Goal: Task Accomplishment & Management: Manage account settings

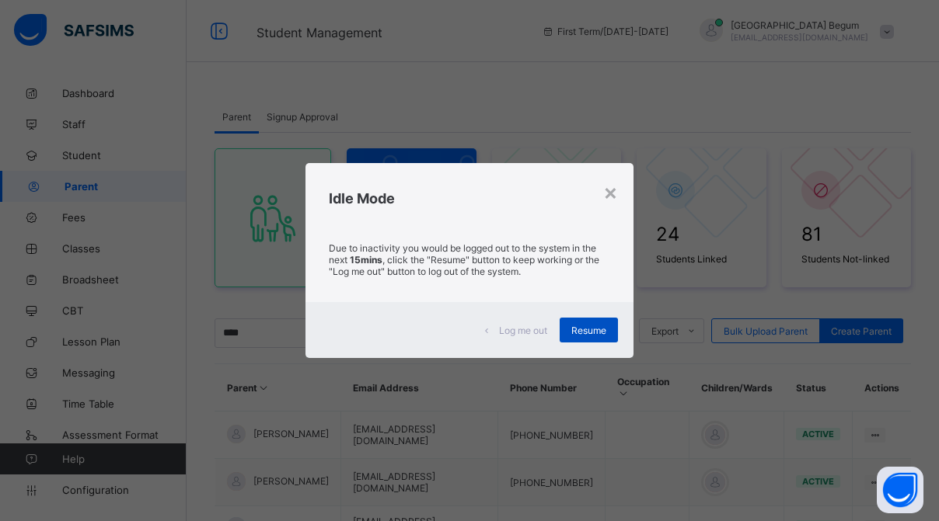
scroll to position [222, 0]
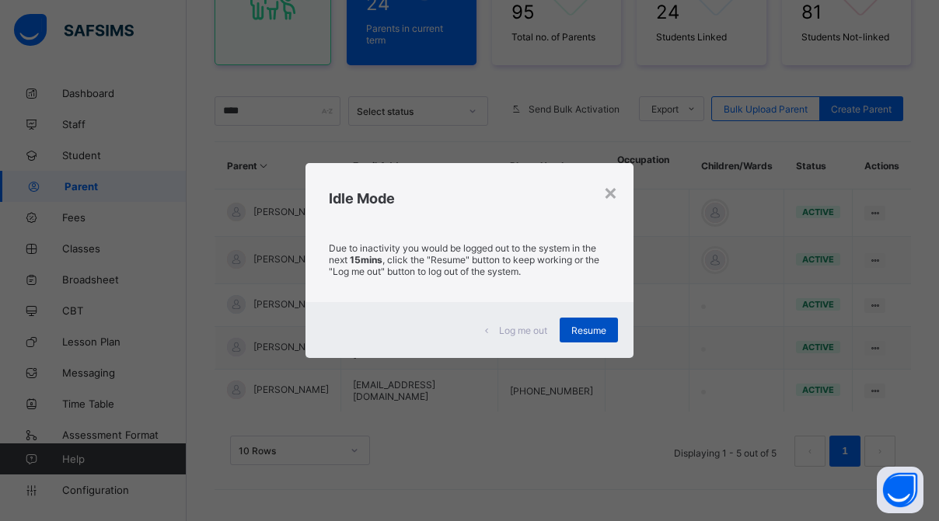
click at [590, 336] on div "Resume" at bounding box center [588, 330] width 58 height 25
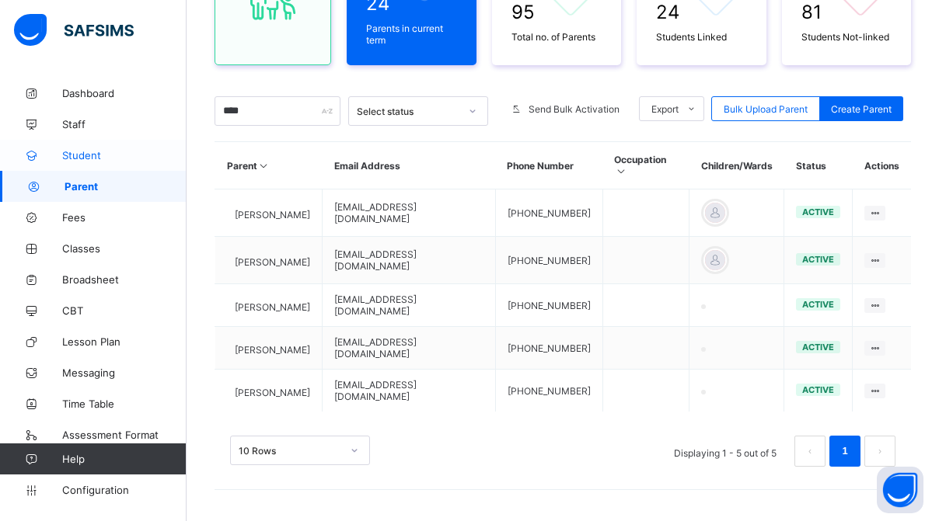
click at [92, 145] on link "Student" at bounding box center [93, 155] width 186 height 31
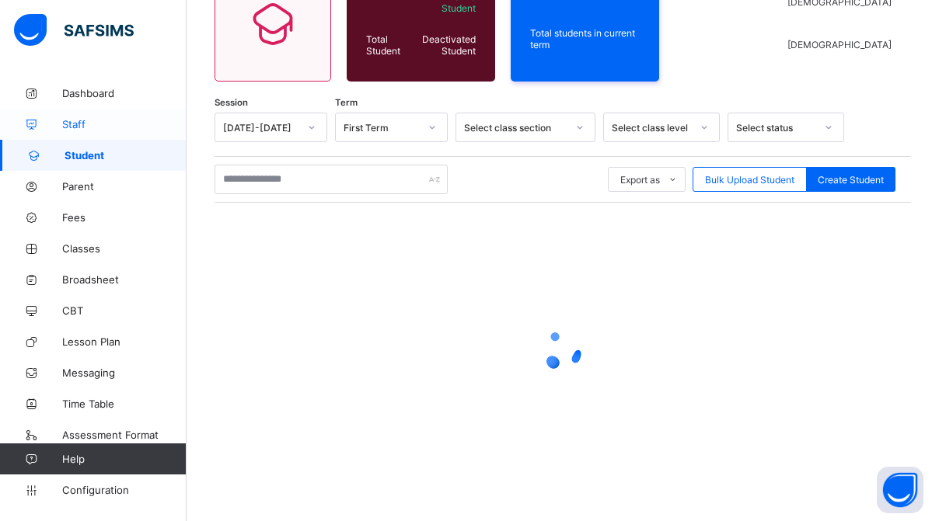
scroll to position [167, 0]
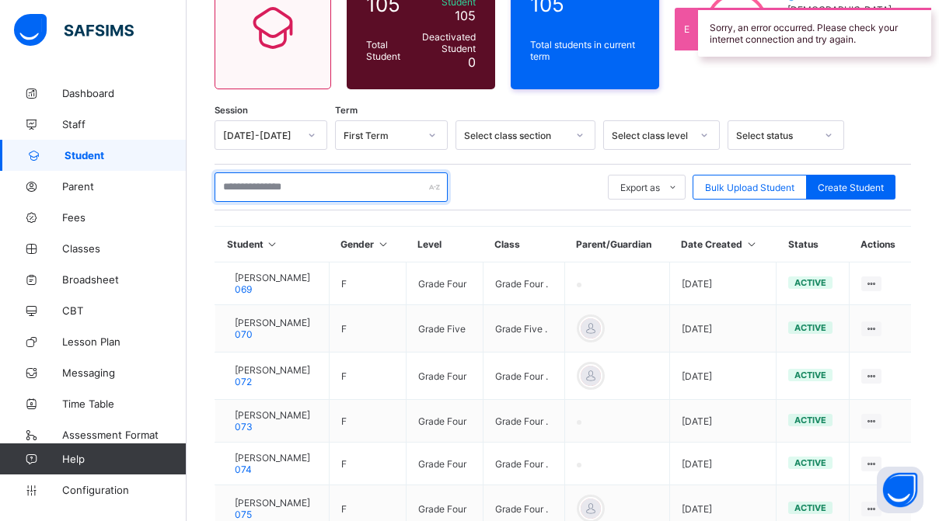
click at [266, 172] on input "text" at bounding box center [330, 187] width 233 height 30
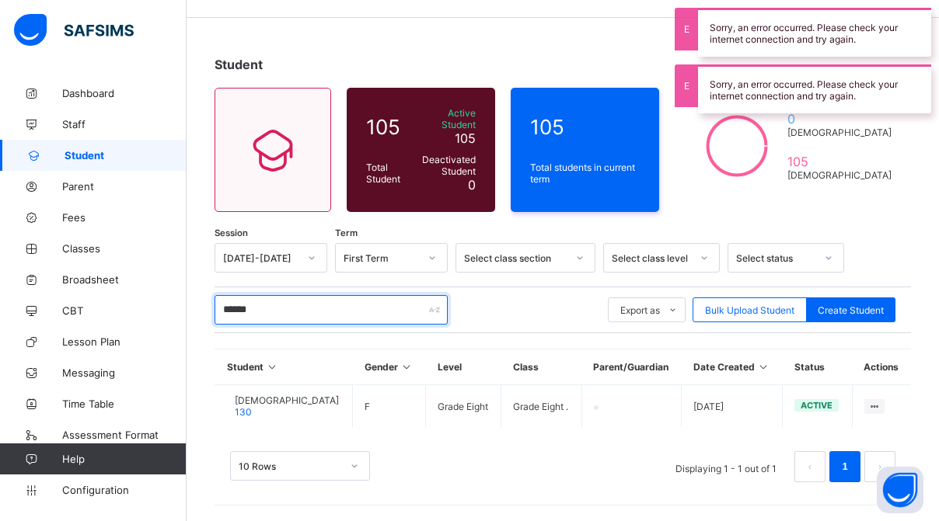
scroll to position [60, 0]
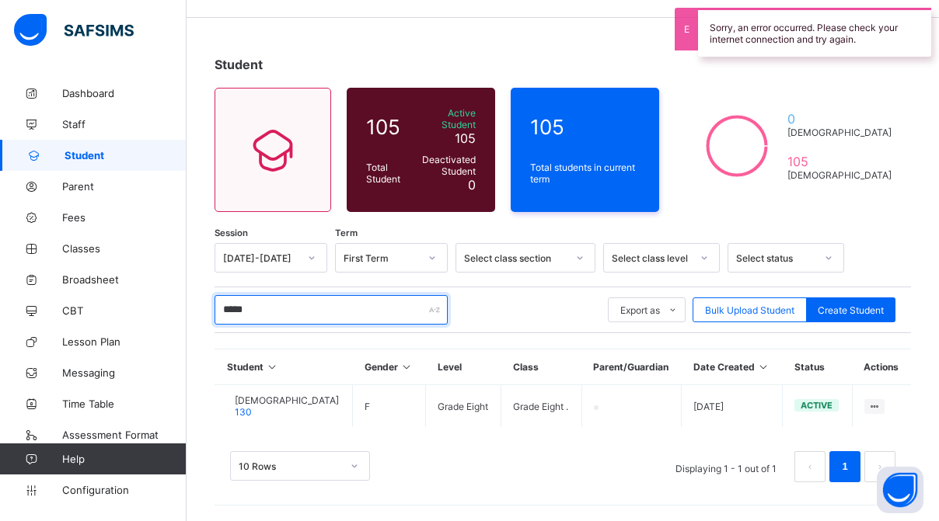
type input "*****"
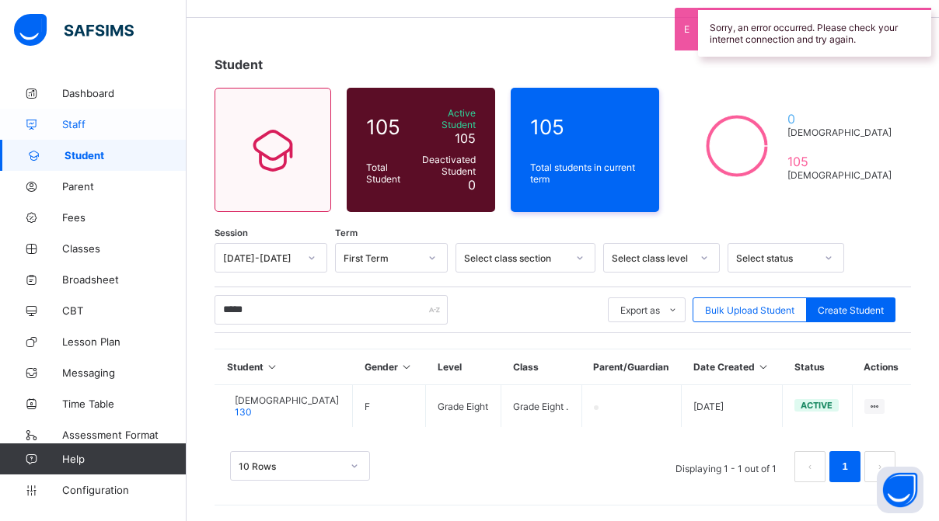
drag, startPoint x: 263, startPoint y: 216, endPoint x: 114, endPoint y: 131, distance: 171.9
click at [114, 131] on link "Staff" at bounding box center [93, 124] width 186 height 31
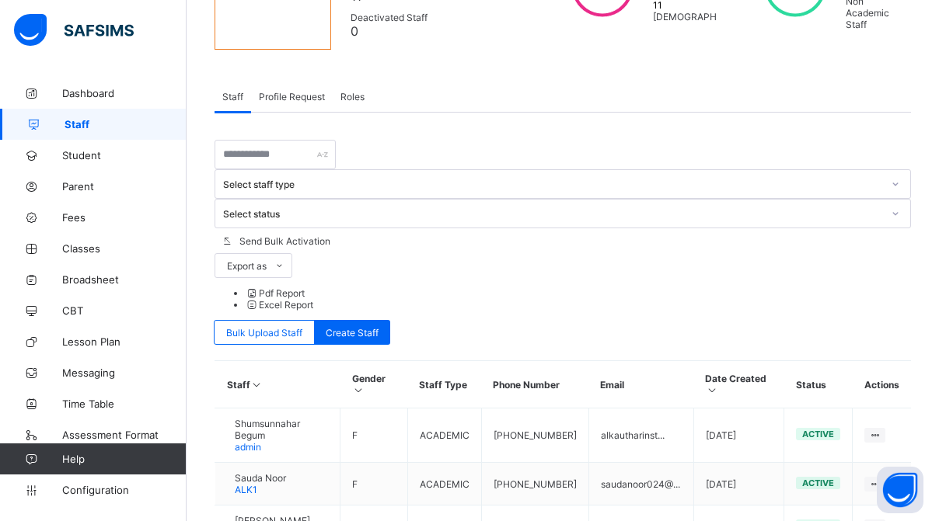
scroll to position [212, 0]
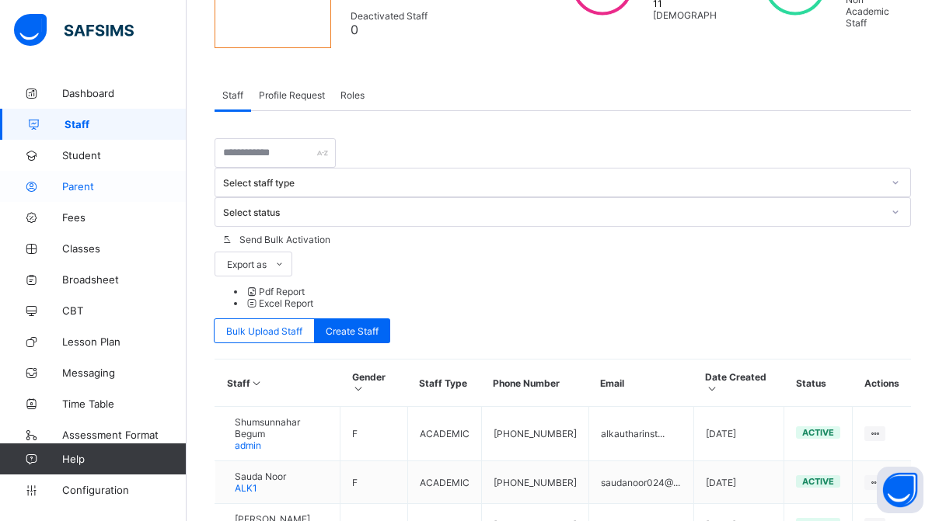
click at [77, 188] on span "Parent" at bounding box center [124, 186] width 124 height 12
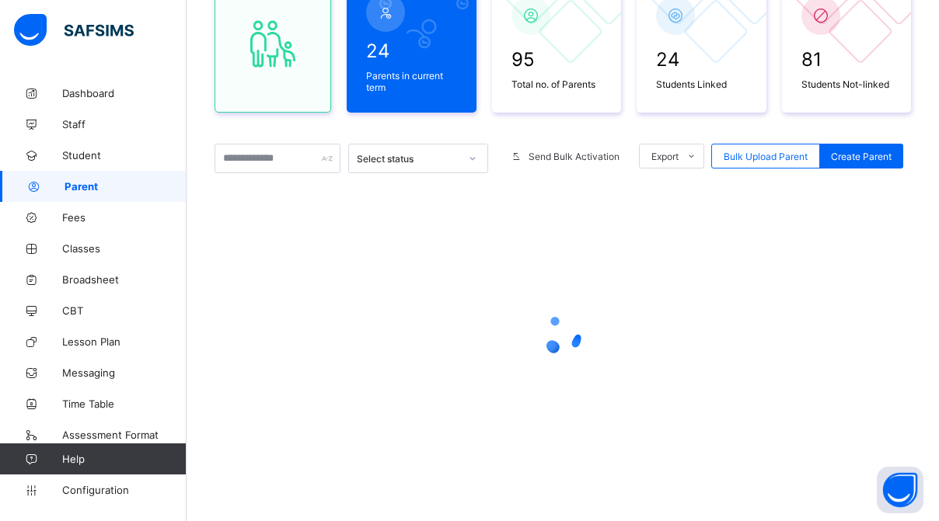
scroll to position [175, 0]
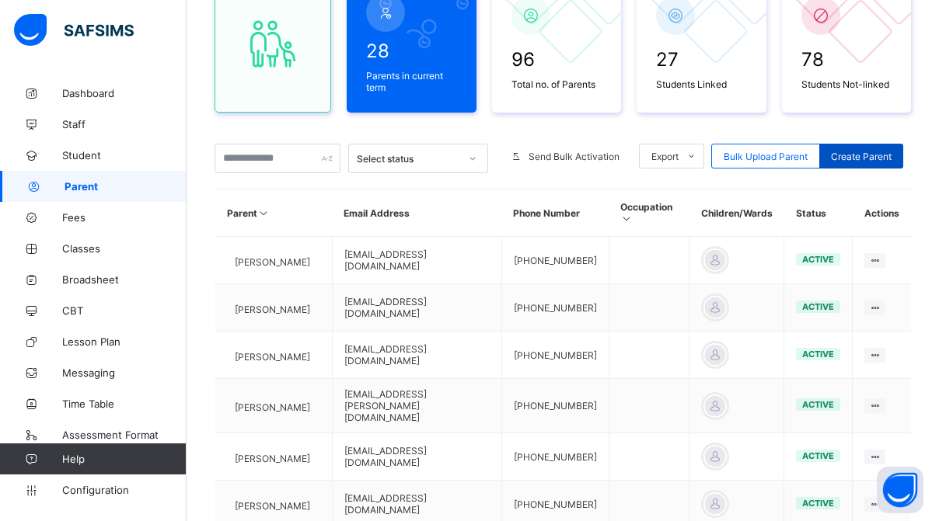
click at [853, 165] on div "Create Parent" at bounding box center [861, 156] width 84 height 25
select select "**"
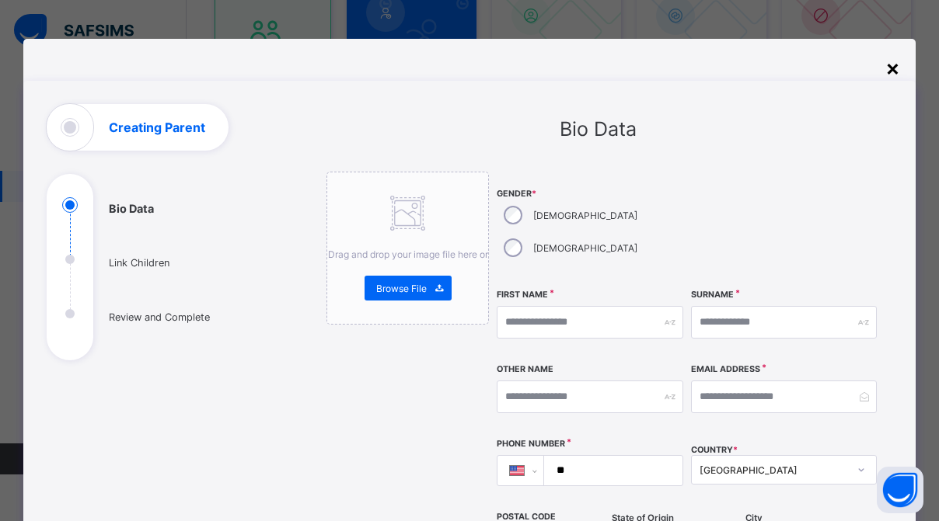
click at [889, 77] on div "×" at bounding box center [892, 67] width 15 height 26
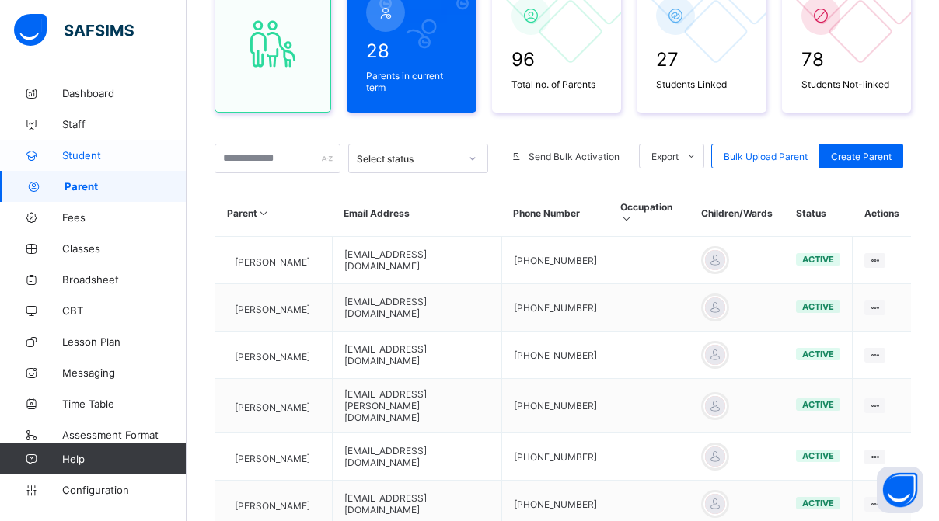
click at [117, 148] on link "Student" at bounding box center [93, 155] width 186 height 31
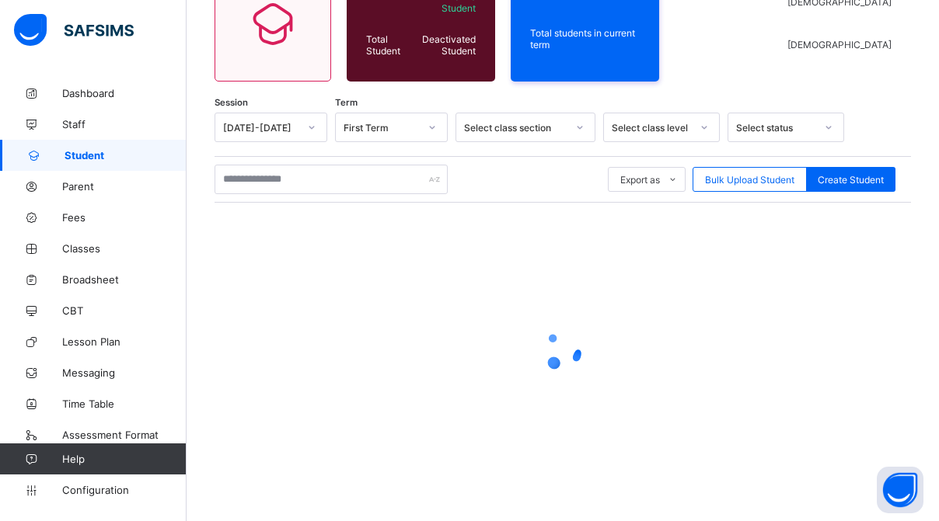
scroll to position [167, 0]
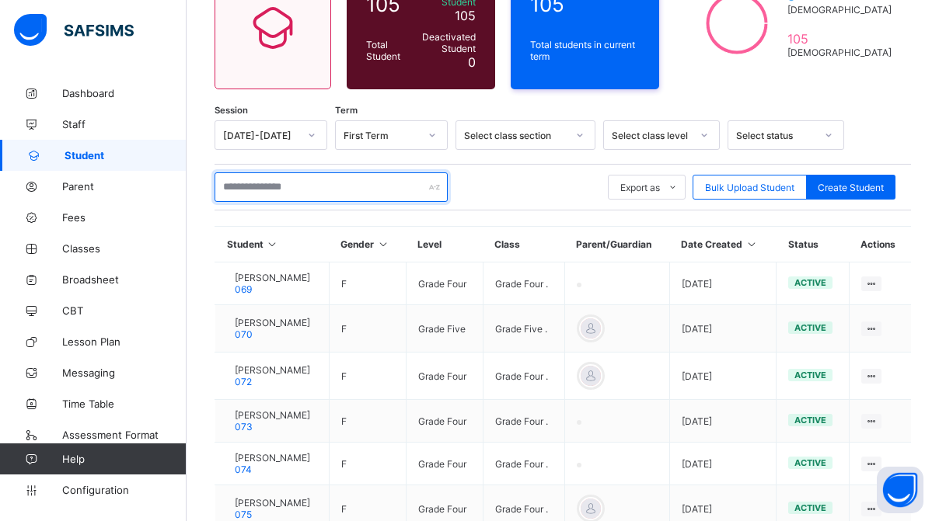
click at [307, 181] on input "text" at bounding box center [330, 187] width 233 height 30
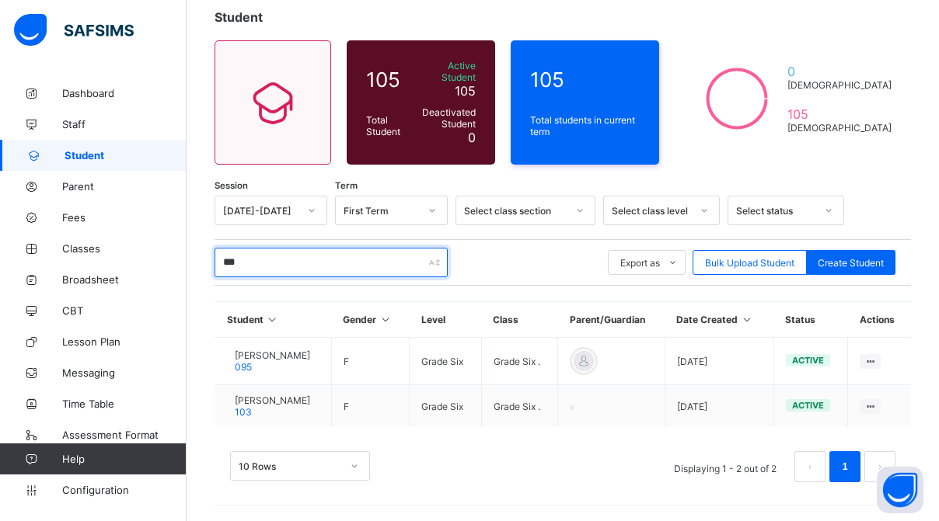
scroll to position [84, 0]
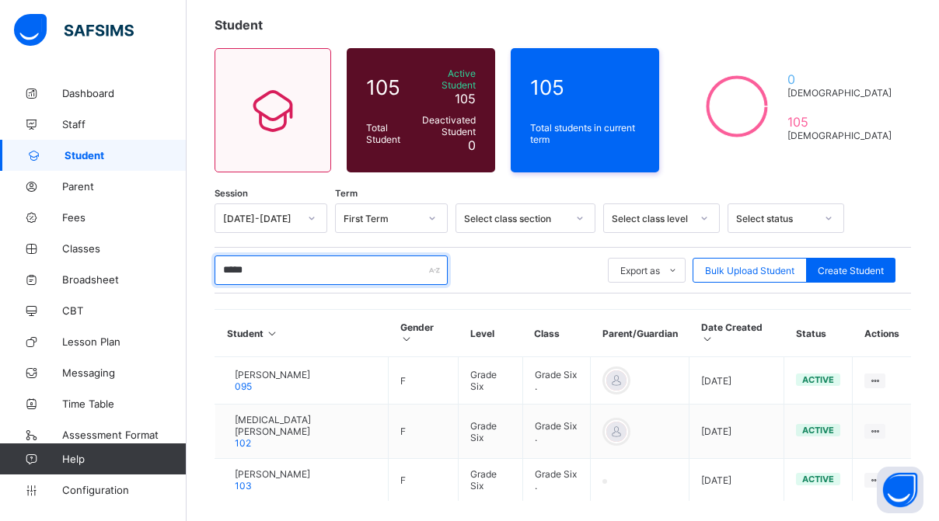
drag, startPoint x: 307, startPoint y: 180, endPoint x: 392, endPoint y: 258, distance: 114.9
click at [392, 258] on input "*****" at bounding box center [330, 271] width 233 height 30
type input "*"
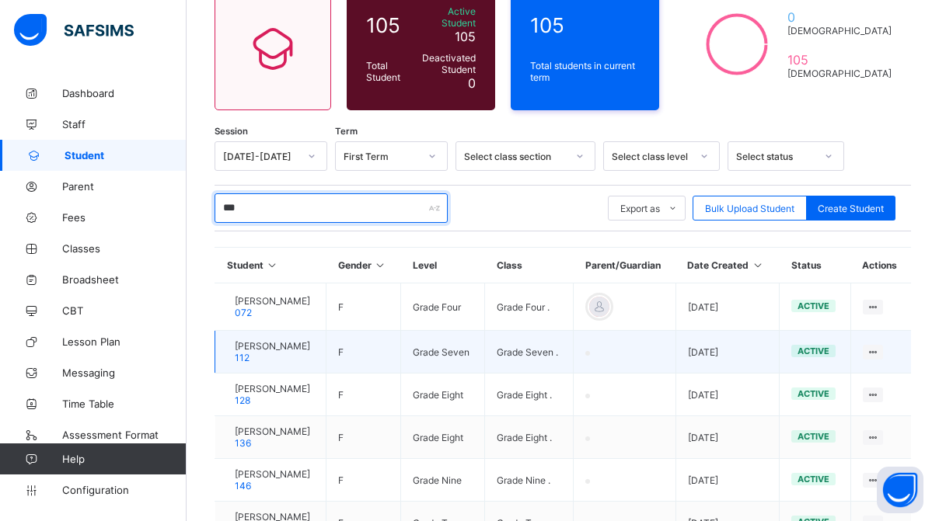
scroll to position [174, 0]
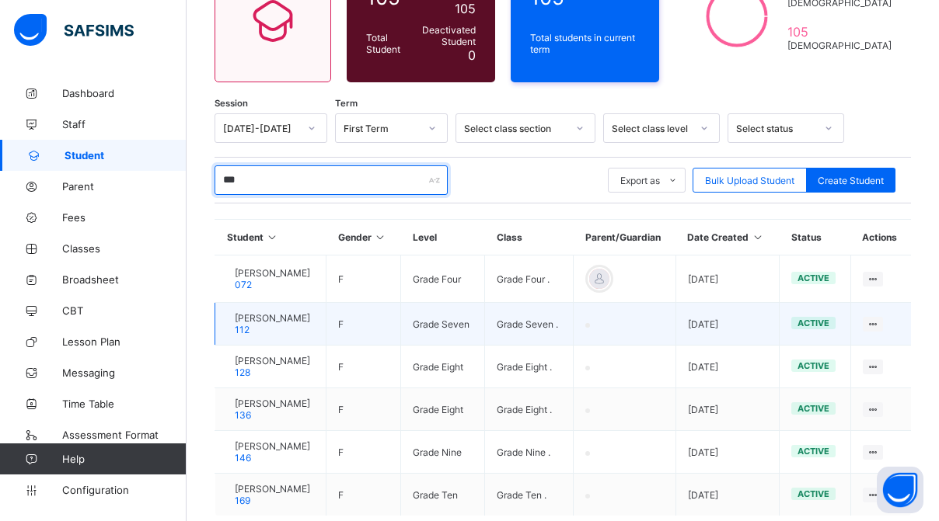
type input "***"
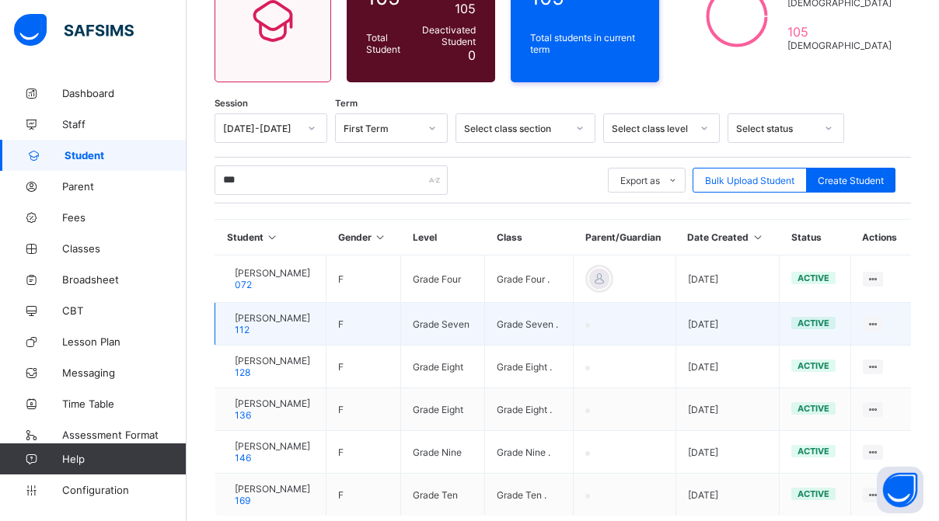
click at [258, 324] on span "Hafsa Alam" at bounding box center [272, 318] width 75 height 12
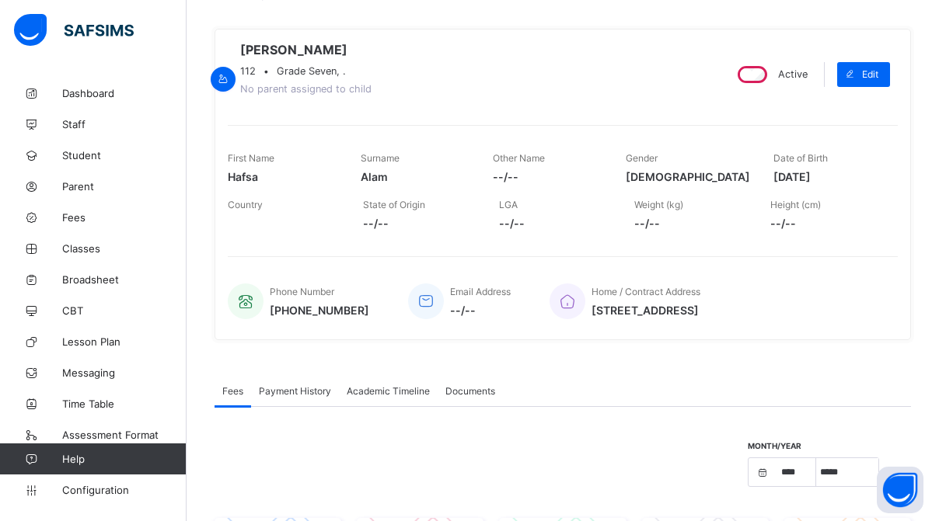
scroll to position [109, 0]
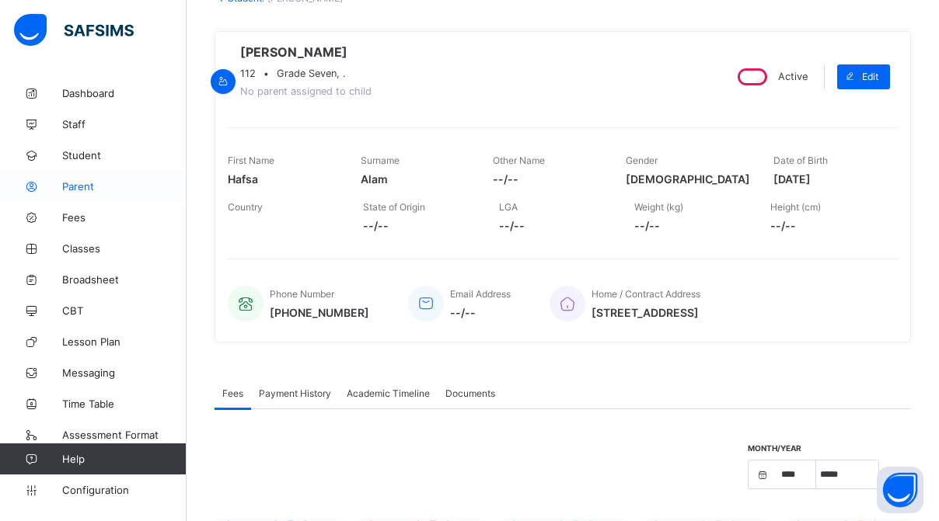
click at [92, 188] on span "Parent" at bounding box center [124, 186] width 124 height 12
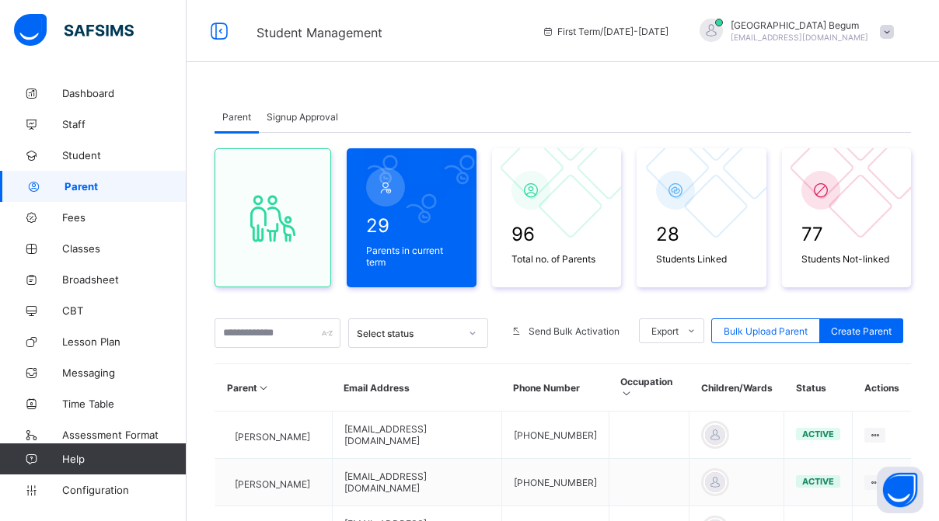
click at [287, 111] on span "Signup Approval" at bounding box center [301, 117] width 71 height 12
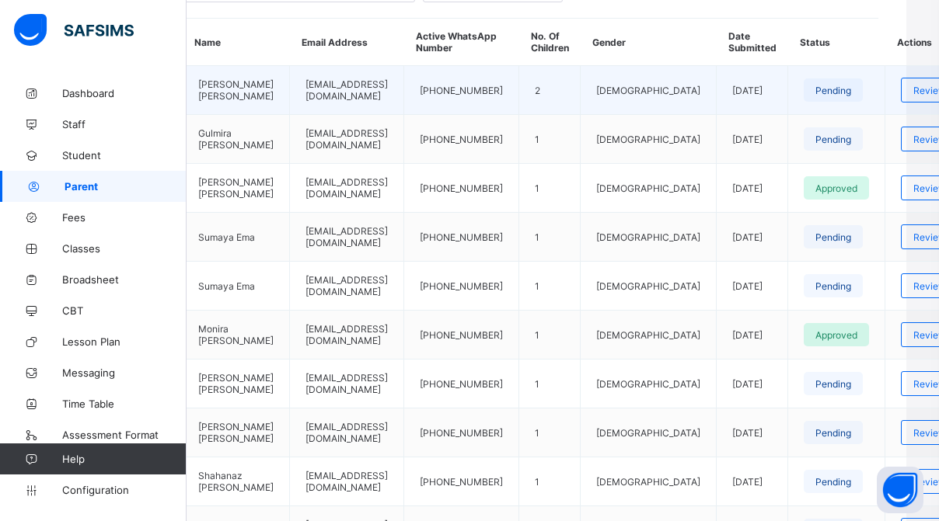
scroll to position [401, 30]
click at [903, 103] on div "Review" at bounding box center [931, 90] width 57 height 25
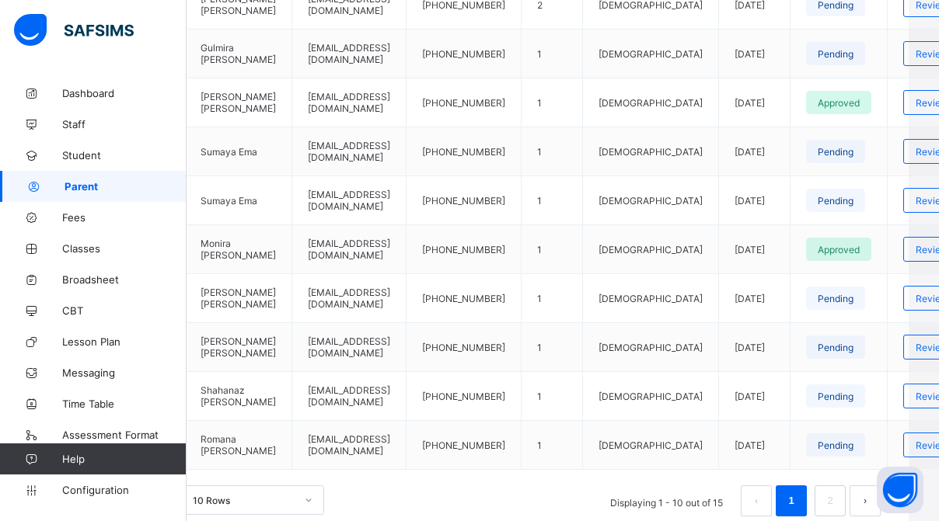
scroll to position [489, 30]
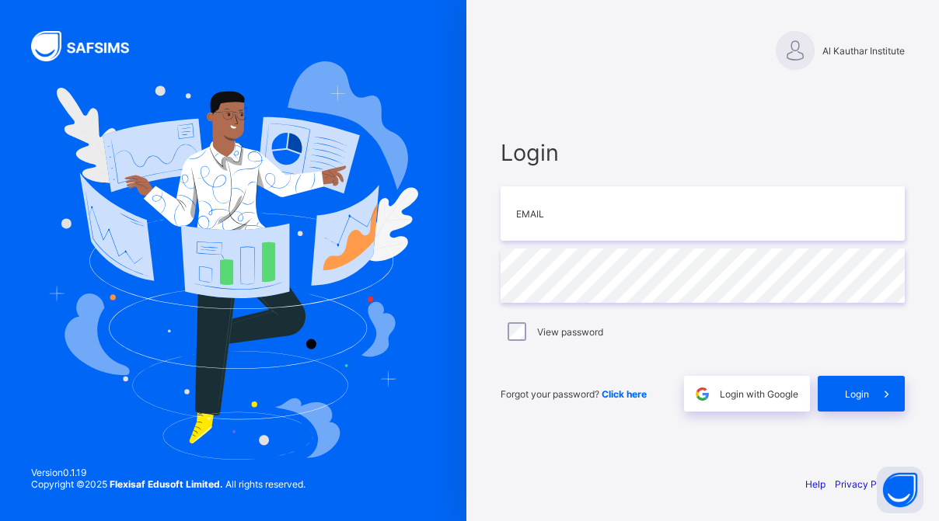
type input "**********"
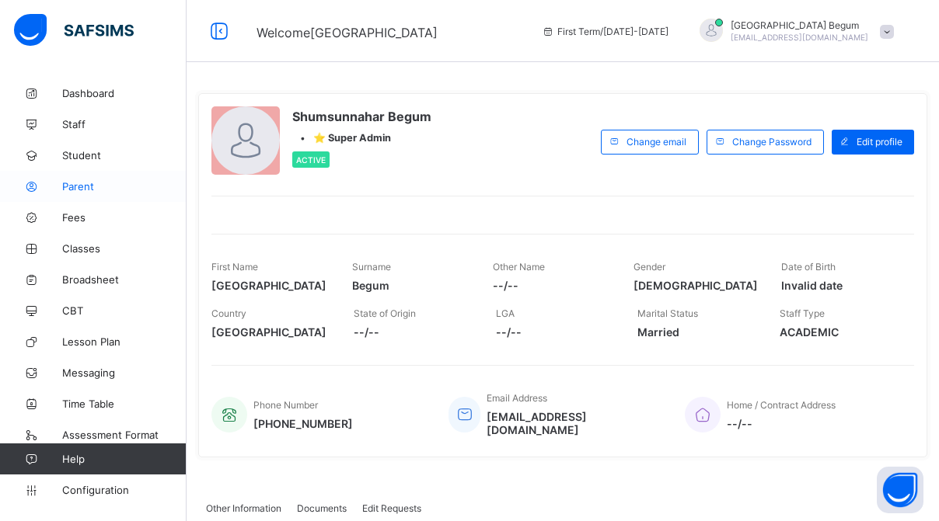
click at [97, 180] on span "Parent" at bounding box center [124, 186] width 124 height 12
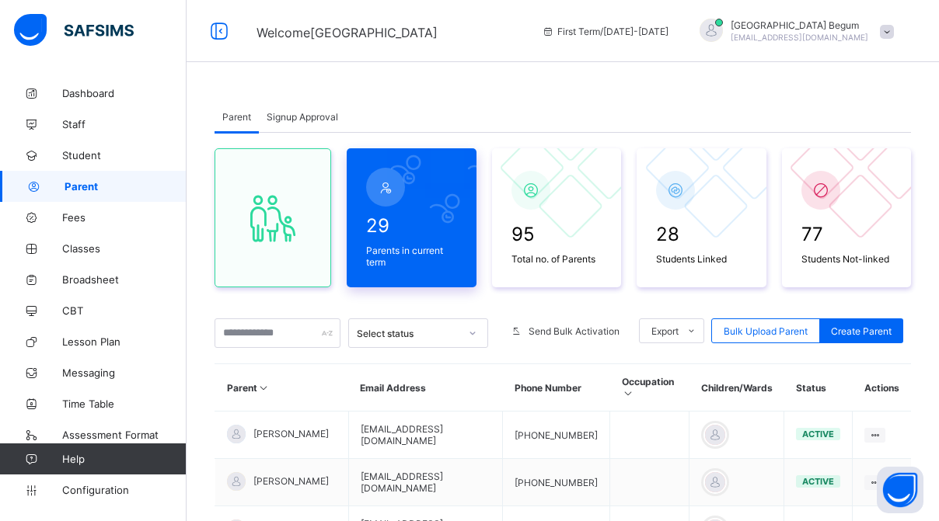
click at [413, 243] on span at bounding box center [411, 241] width 91 height 8
click at [330, 117] on span "Signup Approval" at bounding box center [301, 117] width 71 height 12
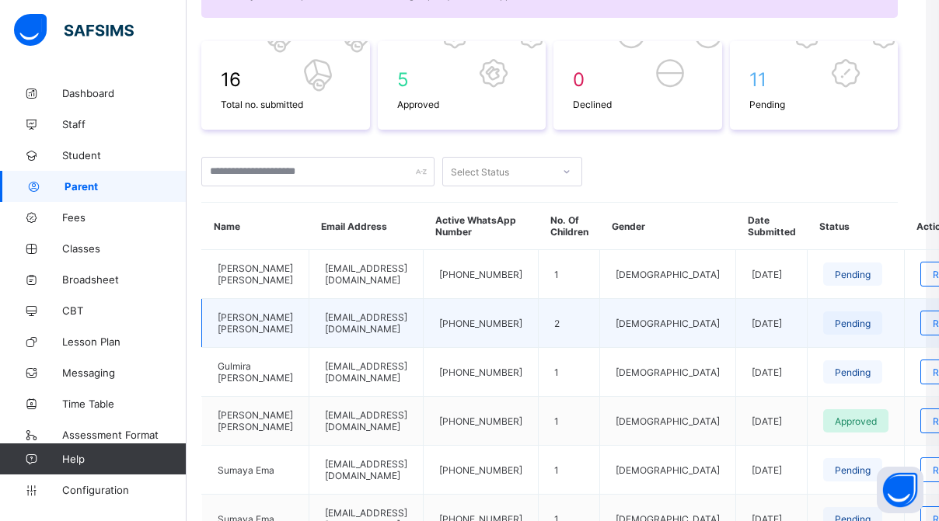
scroll to position [217, 30]
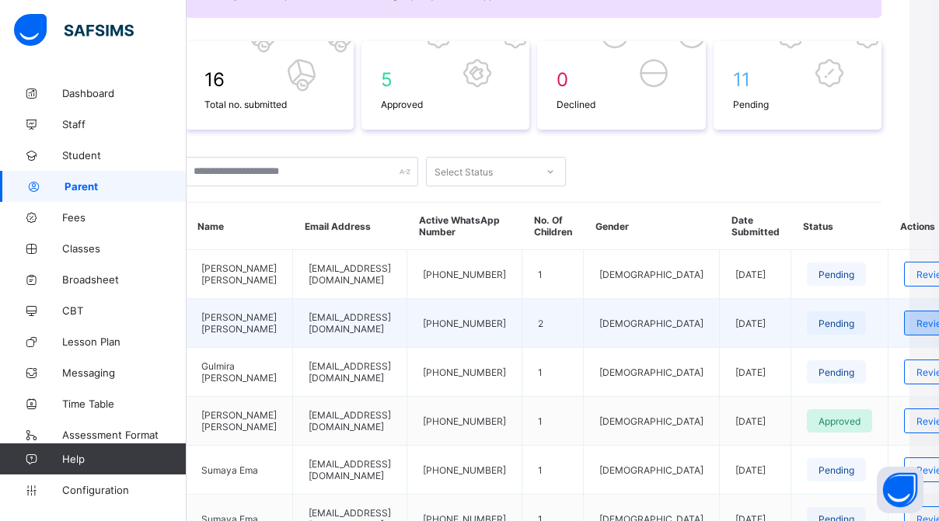
click at [916, 329] on span "Review" at bounding box center [932, 324] width 33 height 12
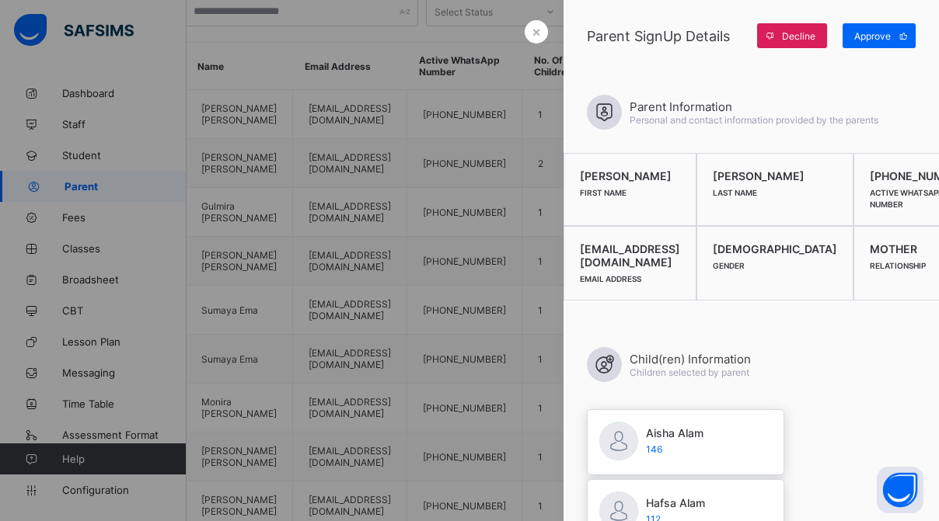
scroll to position [387, 30]
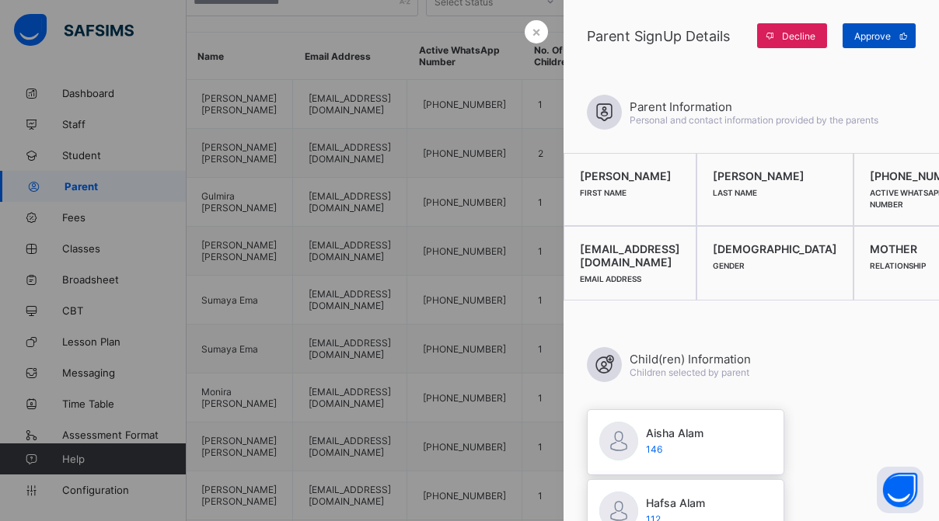
click at [867, 27] on div "Approve" at bounding box center [878, 35] width 73 height 25
click at [475, 172] on div at bounding box center [469, 260] width 939 height 521
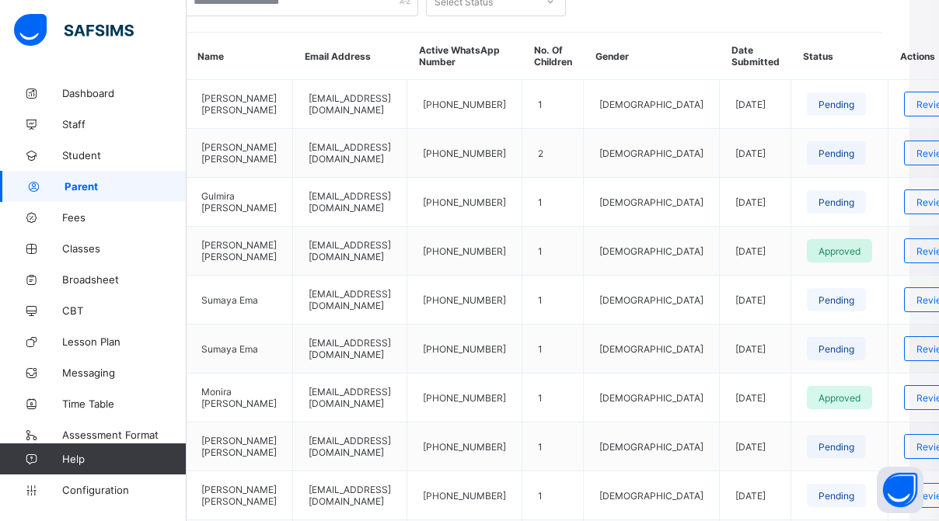
drag, startPoint x: 727, startPoint y: 7, endPoint x: 893, endPoint y: 26, distance: 167.4
click at [893, 26] on div "Parent Signup Approval Parent Signup Approval 29 Parents in current term 95 Tot…" at bounding box center [533, 181] width 752 height 980
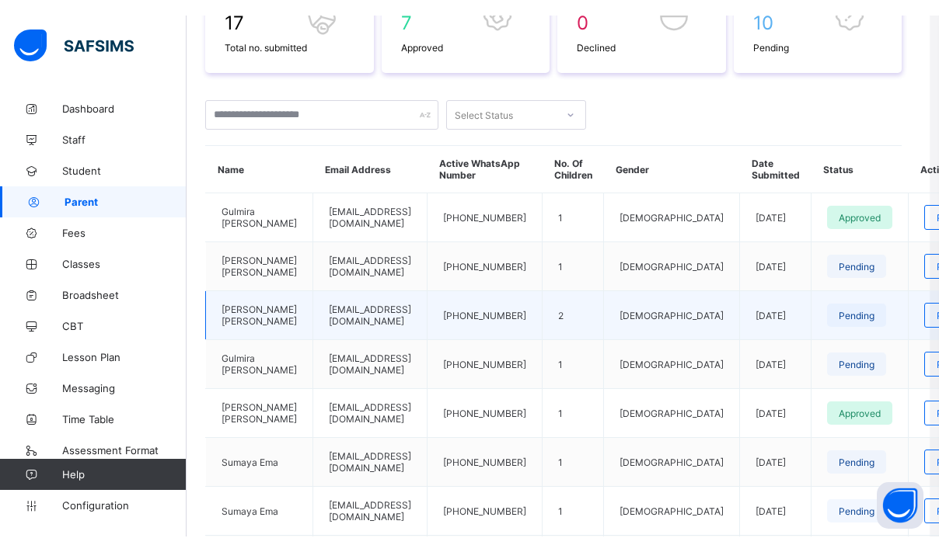
scroll to position [289, 9]
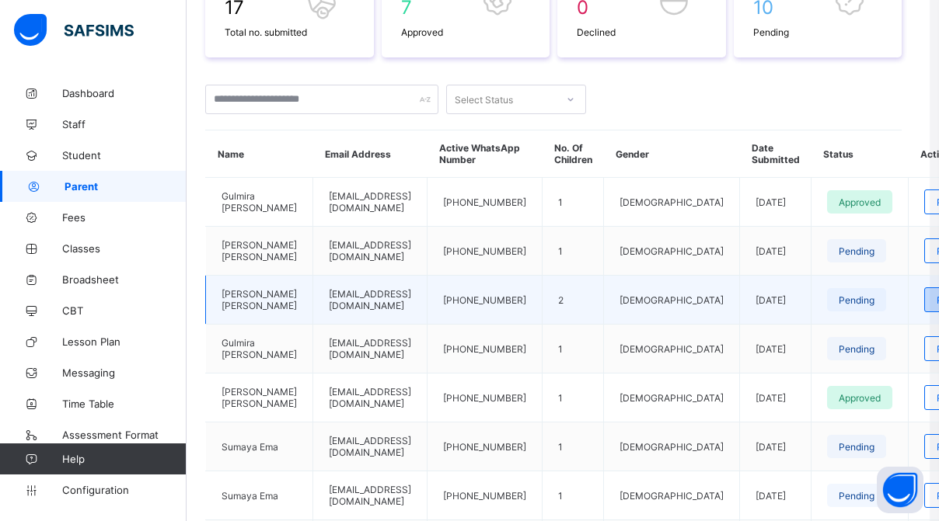
click at [936, 306] on span "Review" at bounding box center [952, 300] width 33 height 12
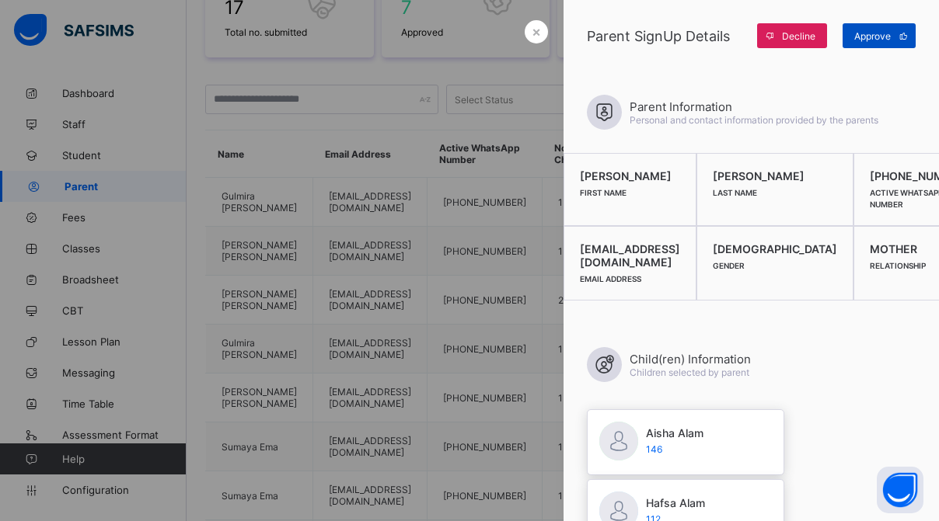
click at [860, 40] on span "Approve" at bounding box center [872, 36] width 37 height 12
click at [537, 25] on span "×" at bounding box center [535, 31] width 9 height 16
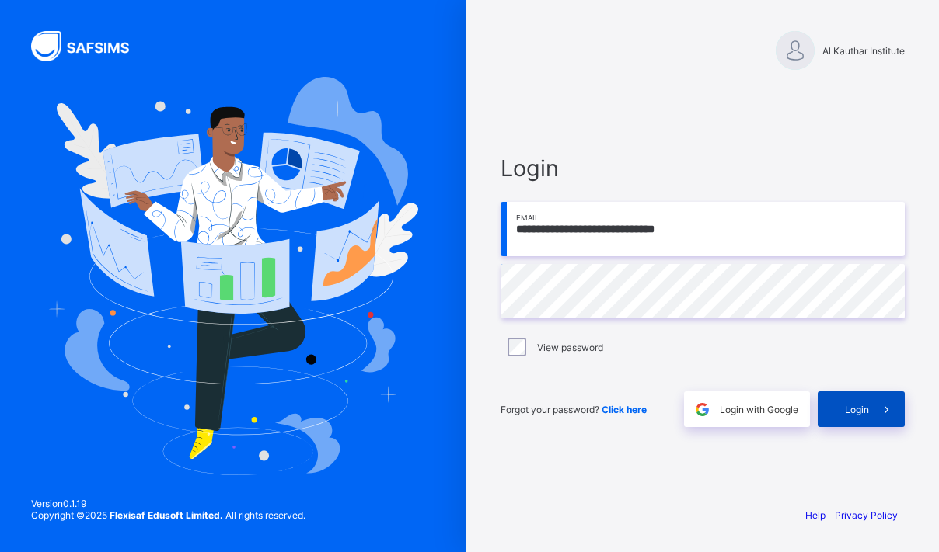
click at [867, 421] on div "Login" at bounding box center [860, 410] width 87 height 36
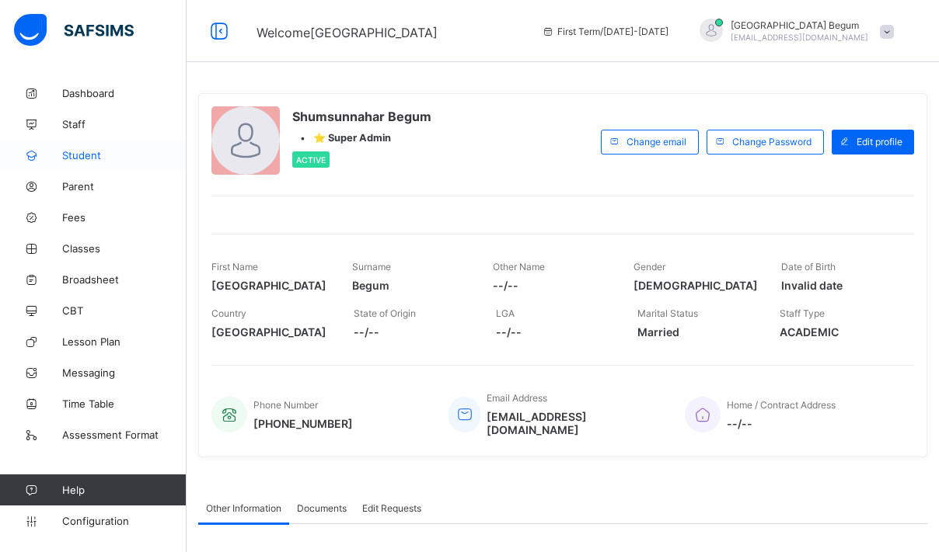
click at [106, 155] on span "Student" at bounding box center [124, 155] width 124 height 12
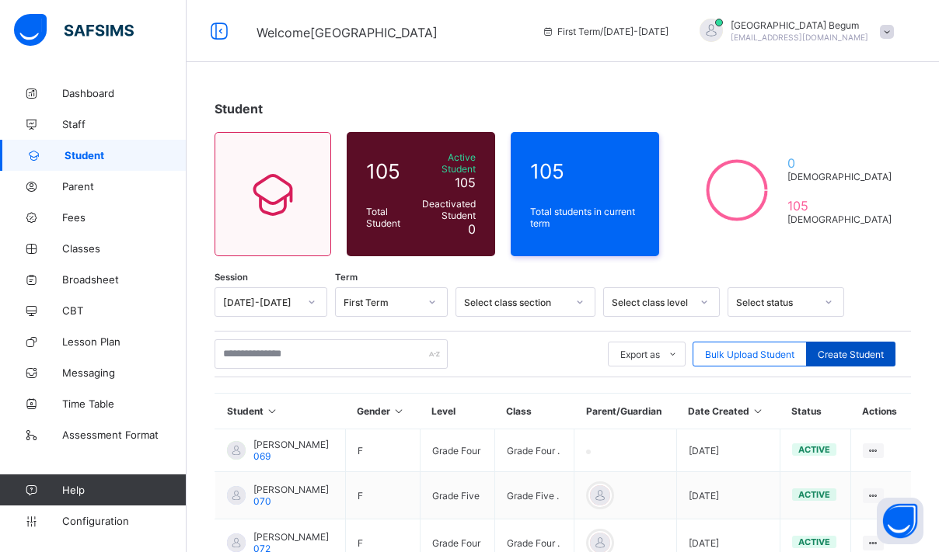
click at [848, 349] on span "Create Student" at bounding box center [850, 355] width 66 height 12
select select "**"
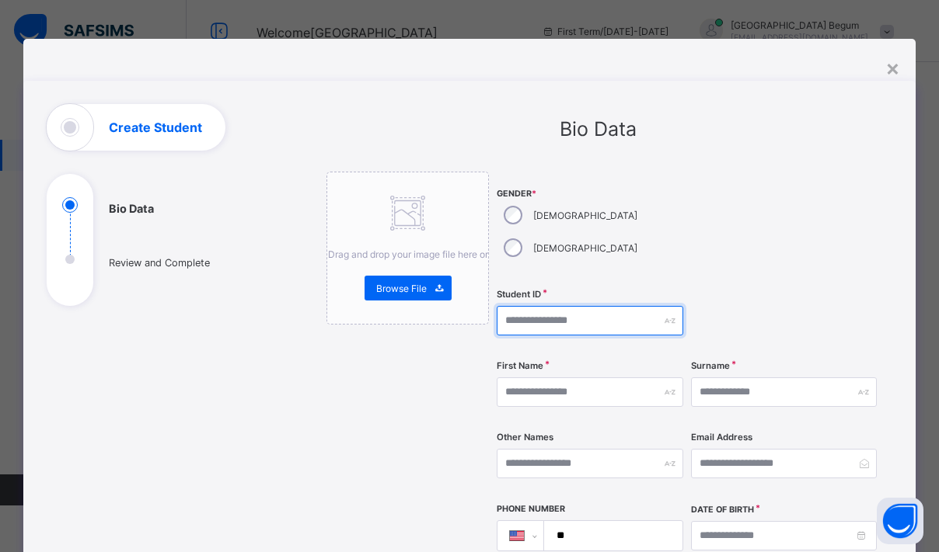
click at [604, 306] on input "text" at bounding box center [589, 321] width 186 height 30
type input "***"
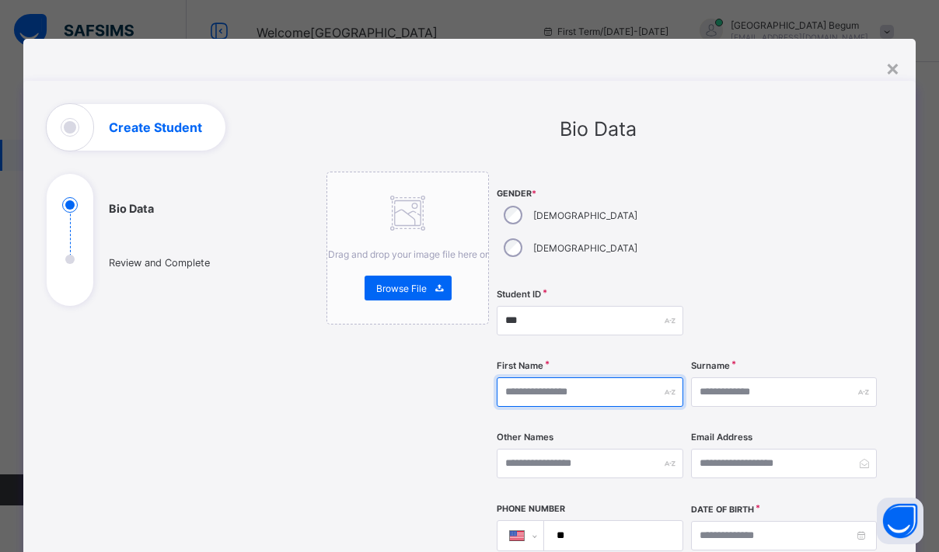
click at [583, 378] on input "text" at bounding box center [589, 393] width 186 height 30
type input "*"
type input "*****"
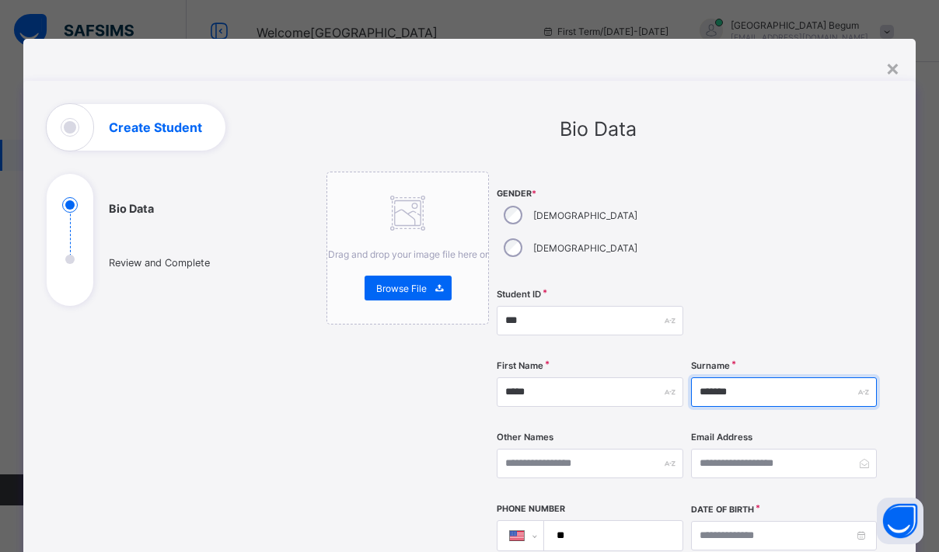
type input "*******"
click at [764, 289] on div at bounding box center [784, 321] width 186 height 64
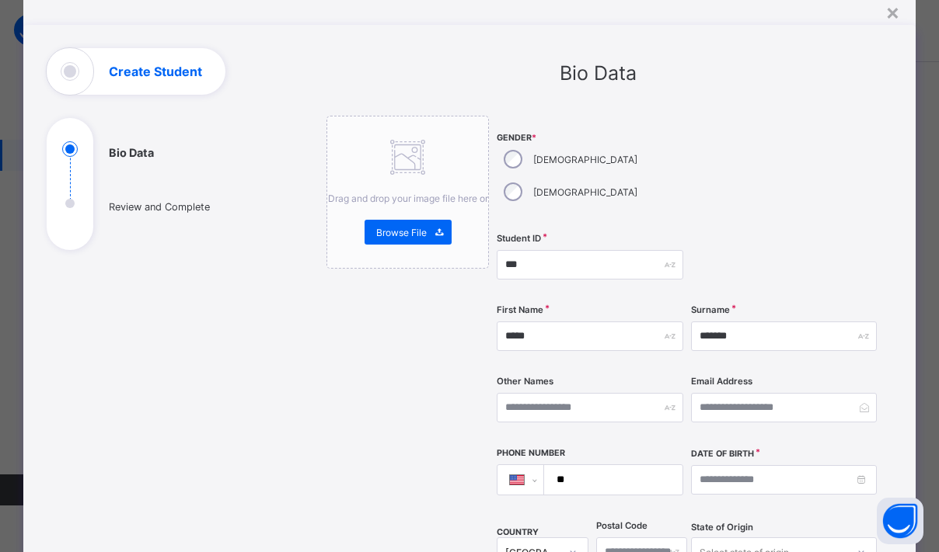
scroll to position [69, 0]
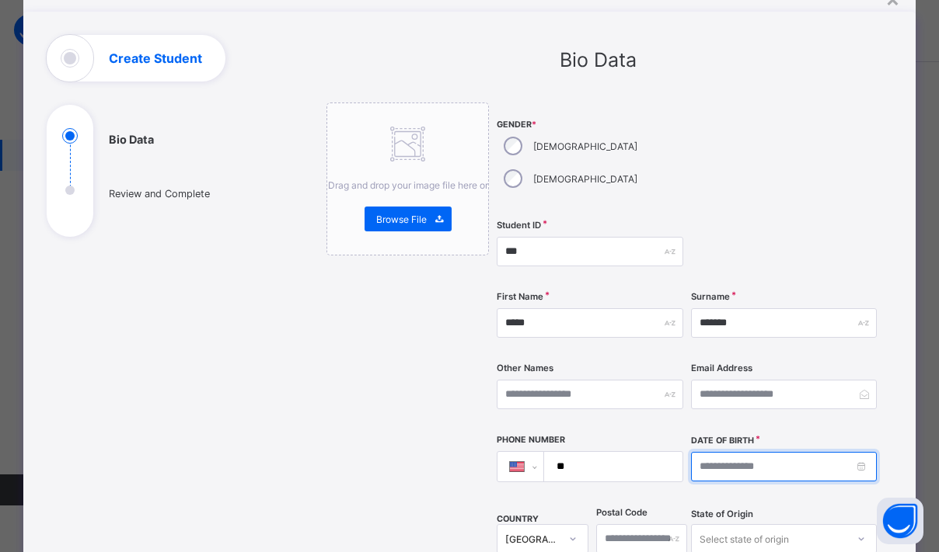
click at [755, 452] on input at bounding box center [784, 467] width 186 height 30
click at [776, 384] on div "Email Address" at bounding box center [784, 395] width 186 height 64
click at [744, 452] on input at bounding box center [784, 467] width 186 height 30
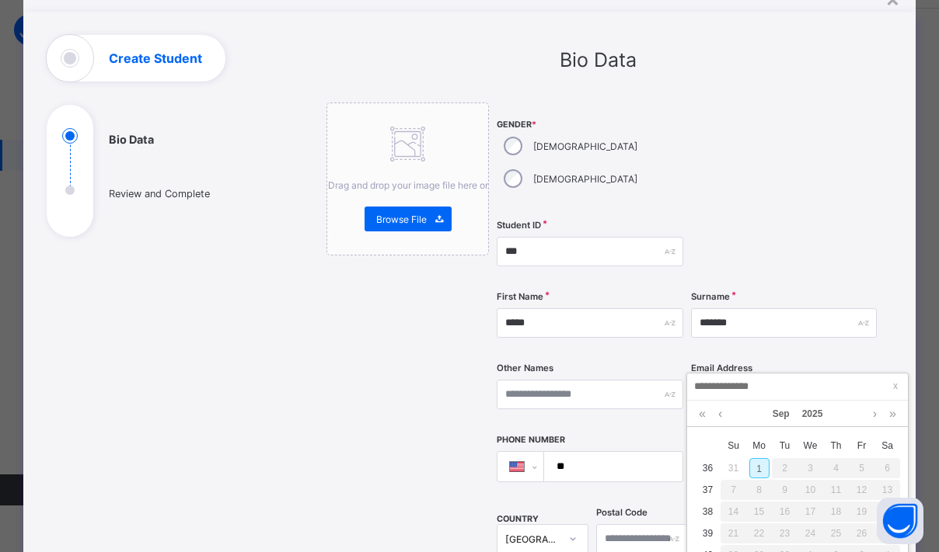
scroll to position [58, 0]
type input "**********"
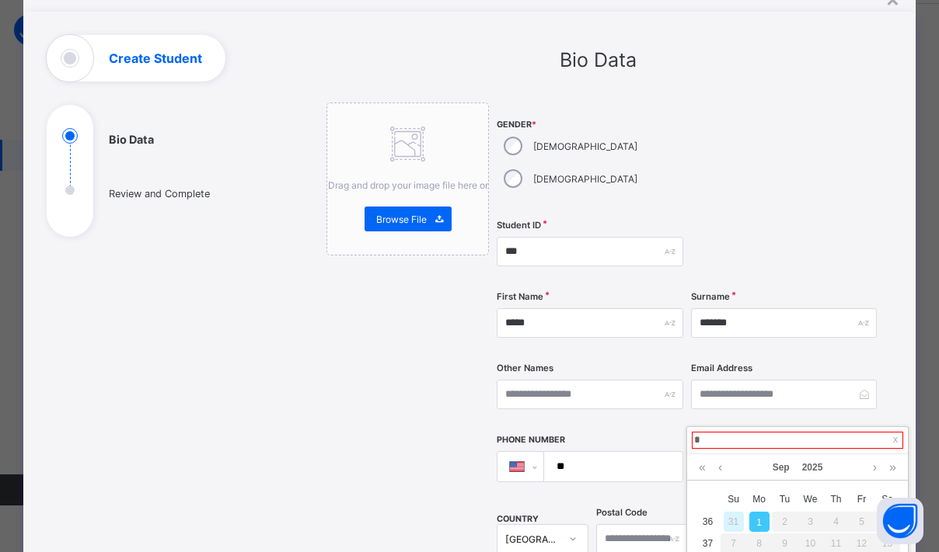
scroll to position [0, 0]
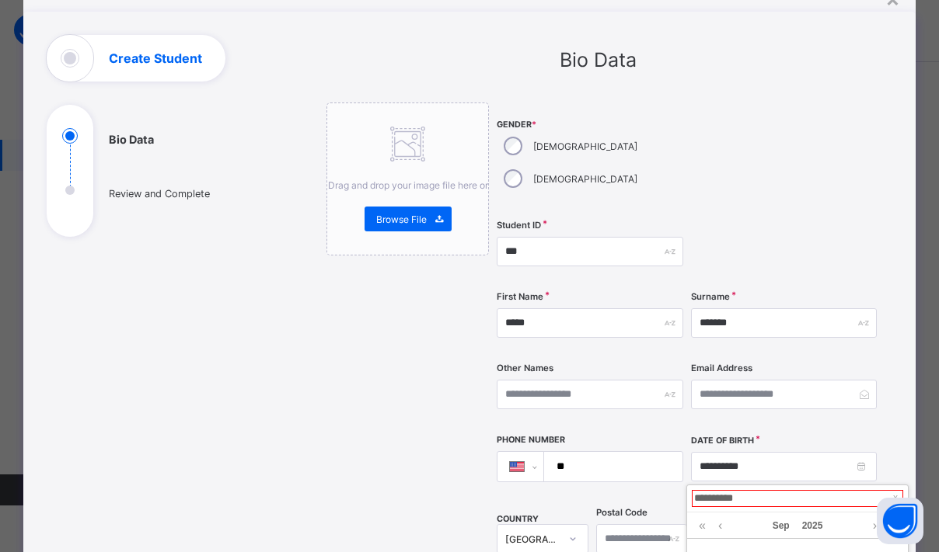
type input "**********"
click at [806, 110] on div at bounding box center [784, 158] width 186 height 110
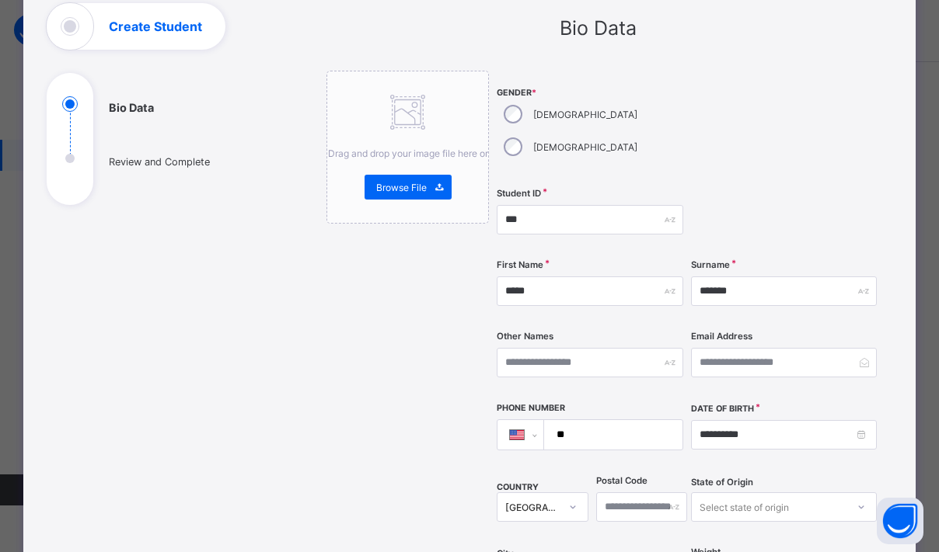
scroll to position [145, 0]
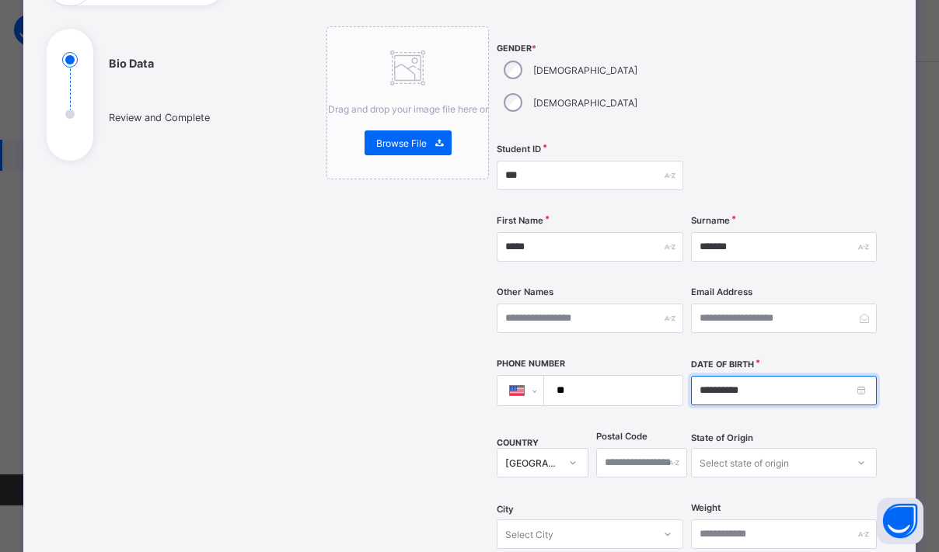
click at [799, 376] on input "**********" at bounding box center [784, 391] width 186 height 30
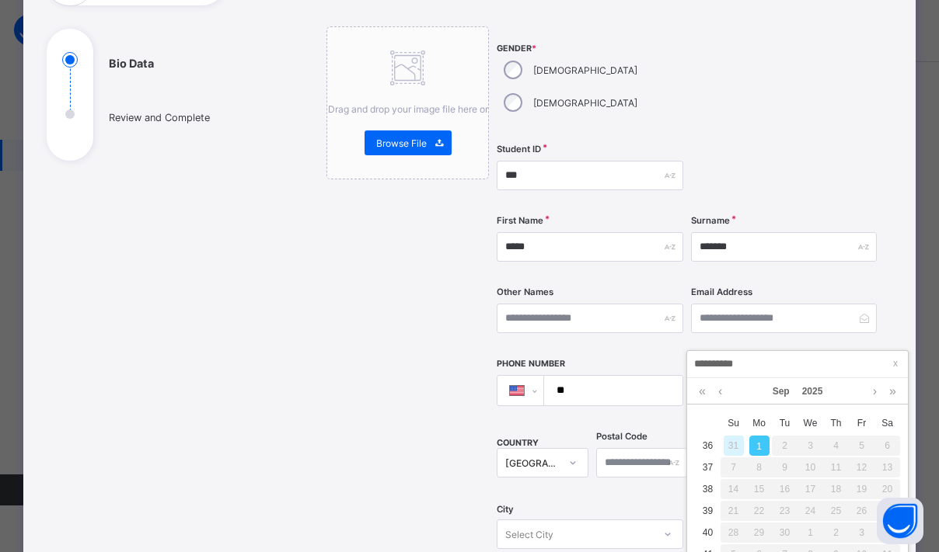
click at [716, 364] on input "**********" at bounding box center [796, 364] width 211 height 17
click at [721, 390] on link at bounding box center [720, 391] width 12 height 26
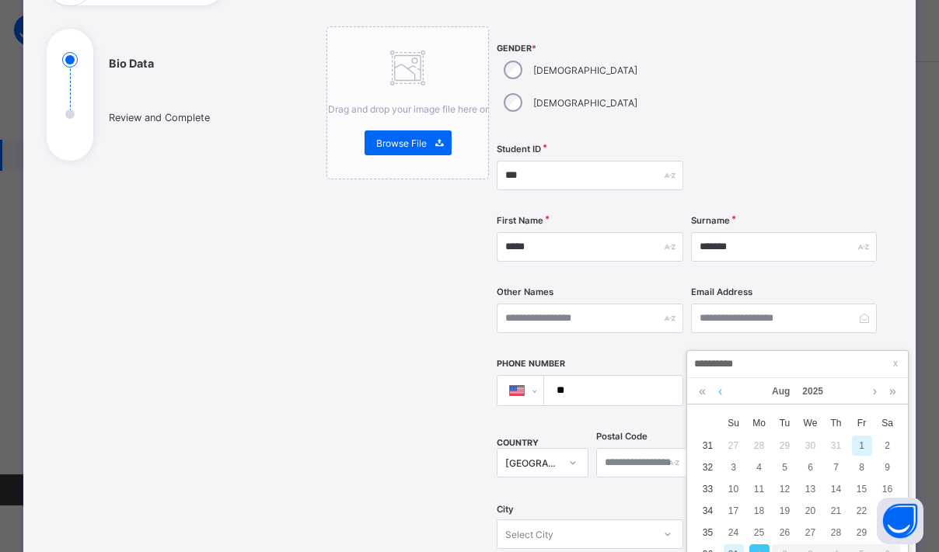
click at [721, 390] on link at bounding box center [720, 391] width 12 height 26
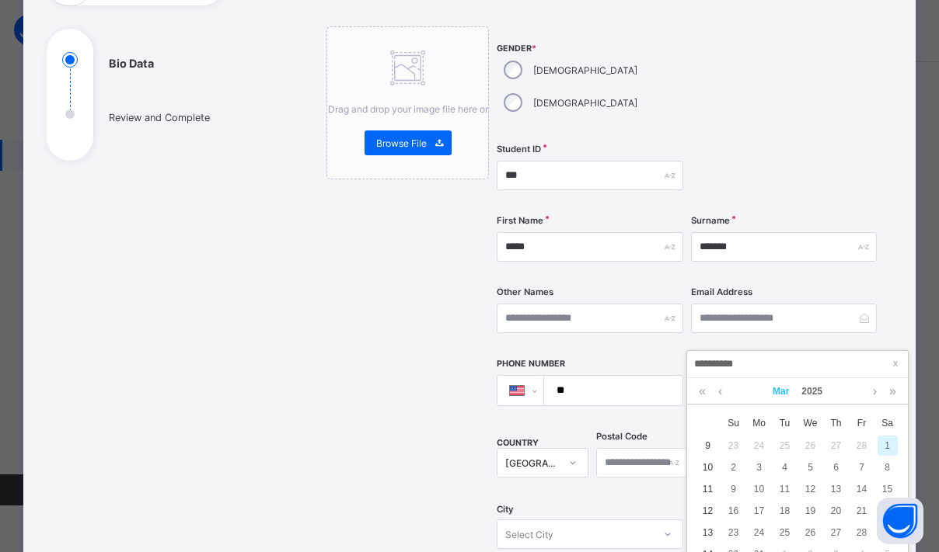
click at [767, 390] on link "Mar" at bounding box center [780, 391] width 29 height 26
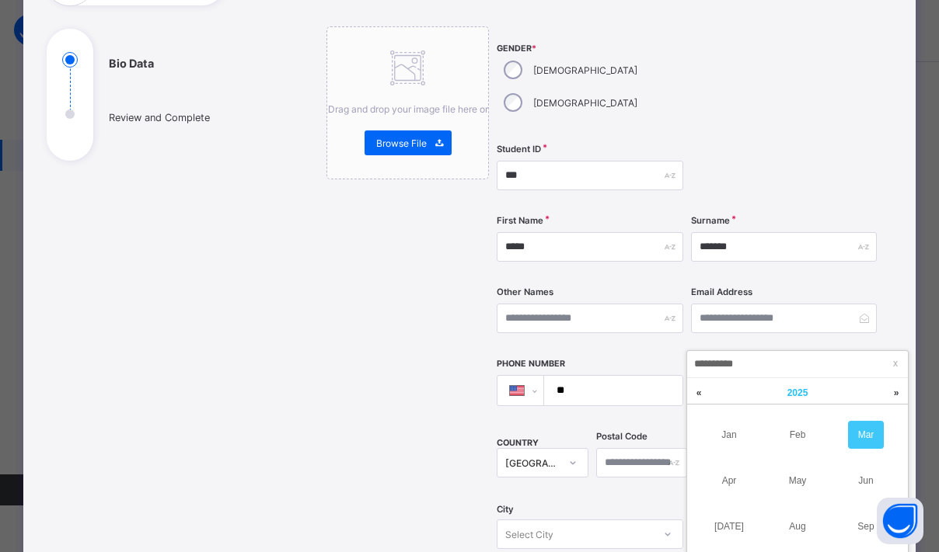
click at [782, 386] on link "2025 x" at bounding box center [797, 393] width 140 height 30
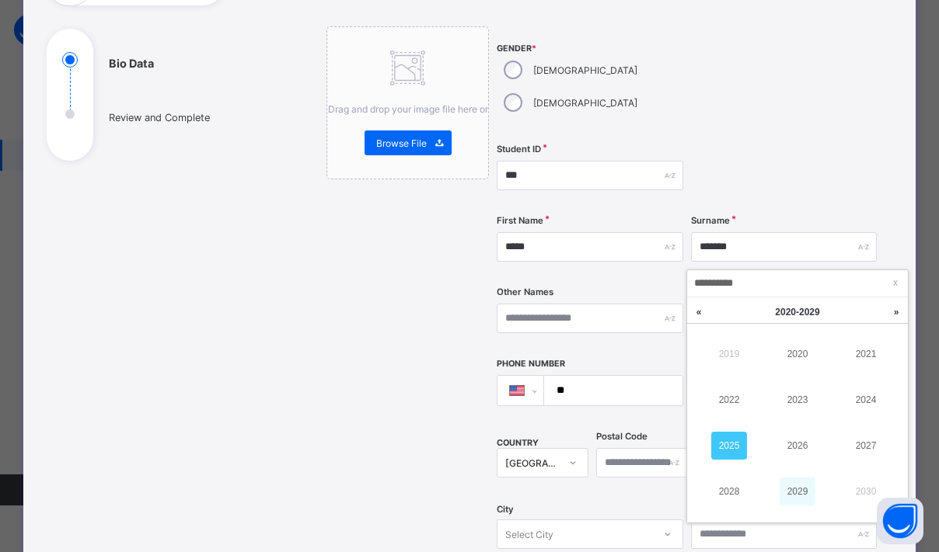
scroll to position [77, 0]
click at [893, 327] on link at bounding box center [895, 316] width 23 height 30
click at [703, 312] on link at bounding box center [698, 316] width 23 height 30
click at [702, 313] on link at bounding box center [698, 316] width 23 height 30
click at [803, 395] on link "2013" at bounding box center [797, 404] width 36 height 28
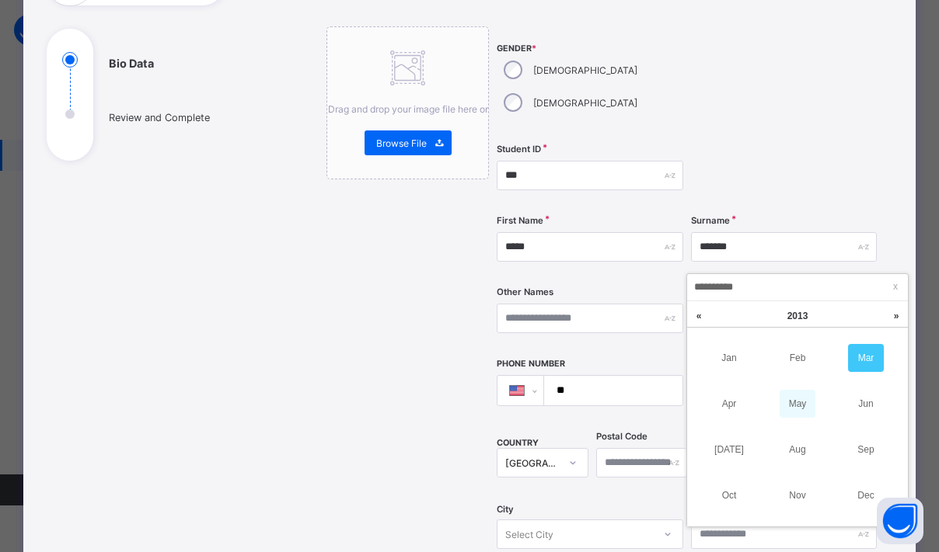
click at [792, 400] on link "May" at bounding box center [797, 404] width 36 height 28
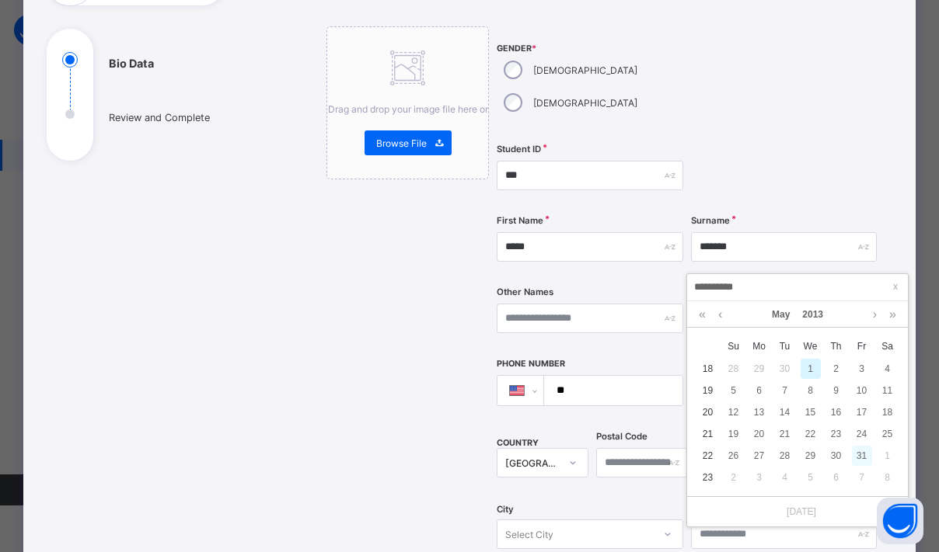
click at [855, 456] on div "31" at bounding box center [861, 456] width 20 height 20
type input "**********"
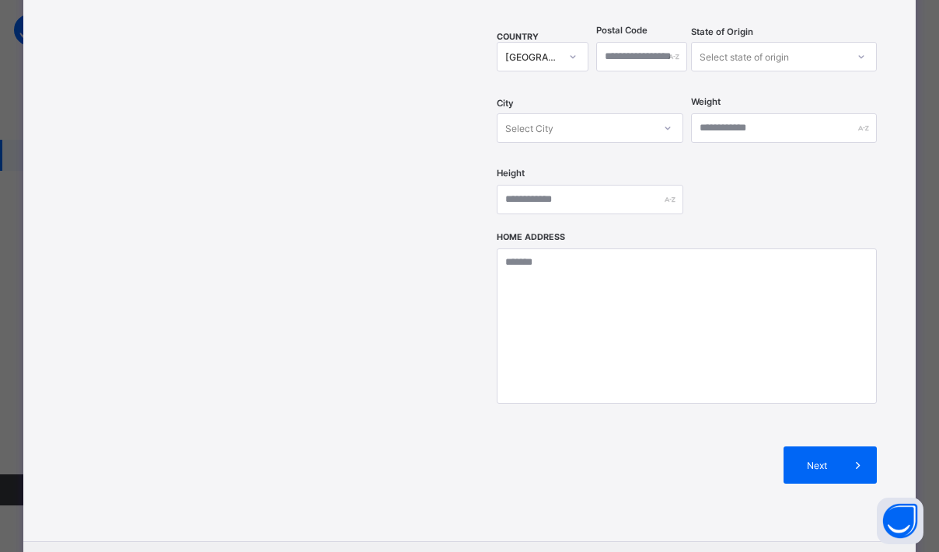
scroll to position [593, 0]
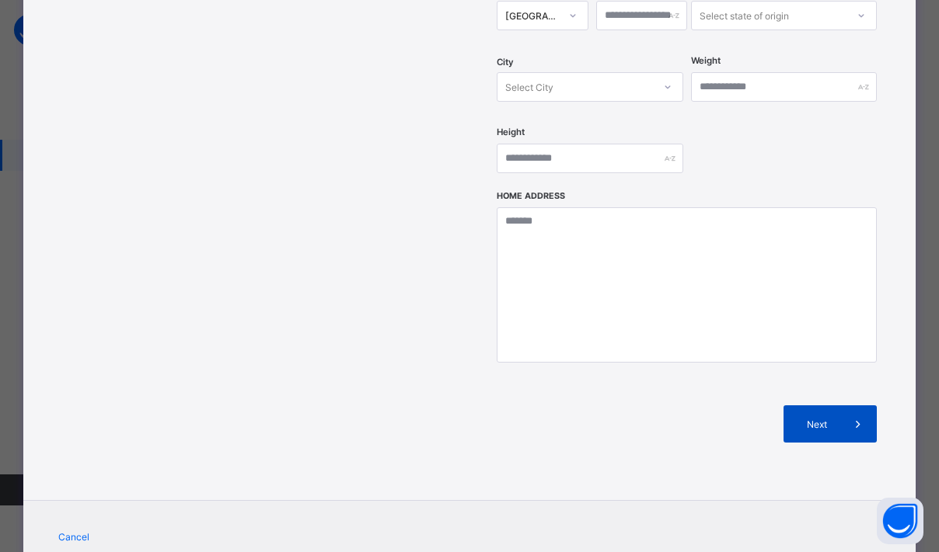
click at [806, 406] on div "Next" at bounding box center [829, 424] width 93 height 37
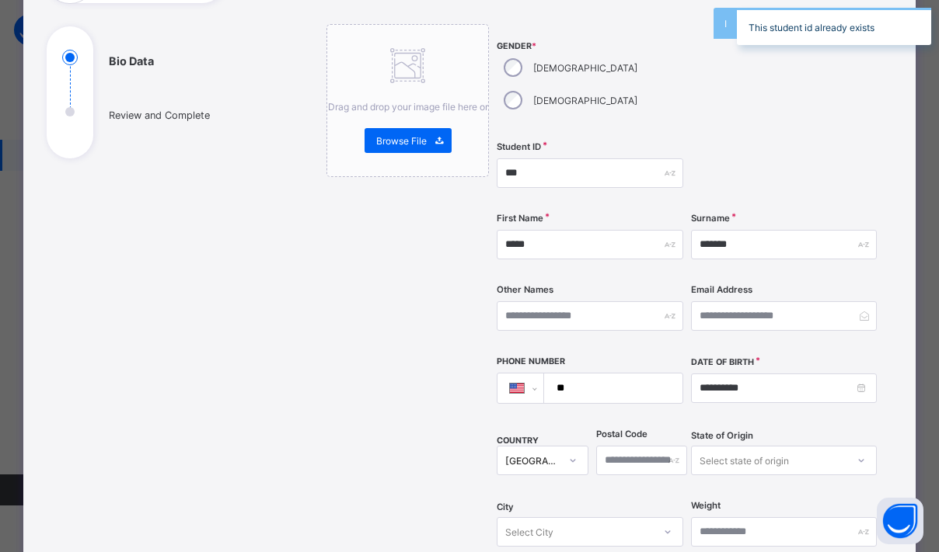
scroll to position [30, 0]
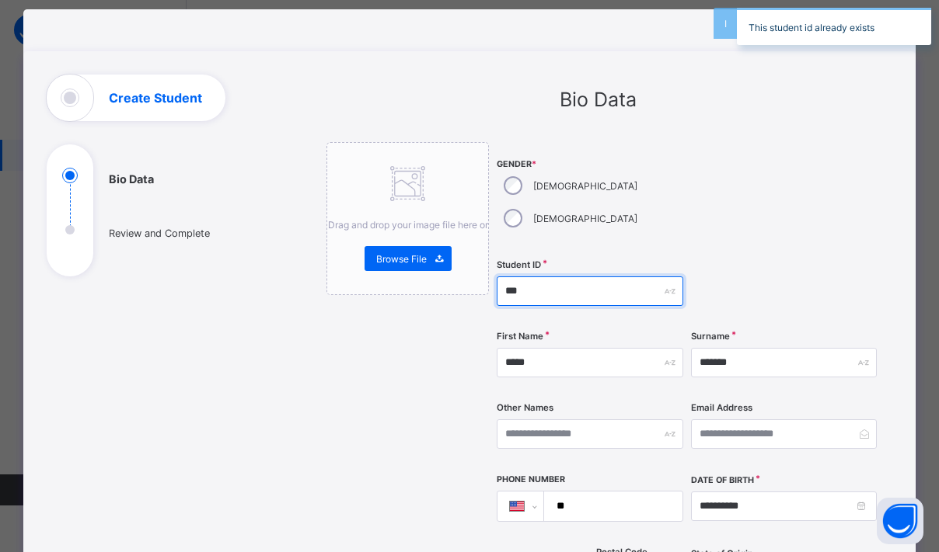
click at [566, 277] on input "***" at bounding box center [589, 292] width 186 height 30
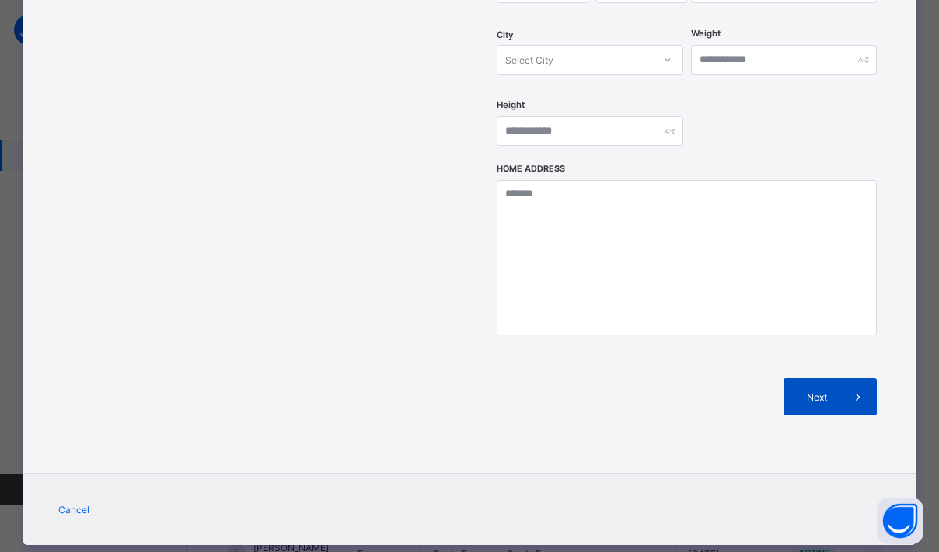
click at [832, 378] on div "Next" at bounding box center [829, 396] width 93 height 37
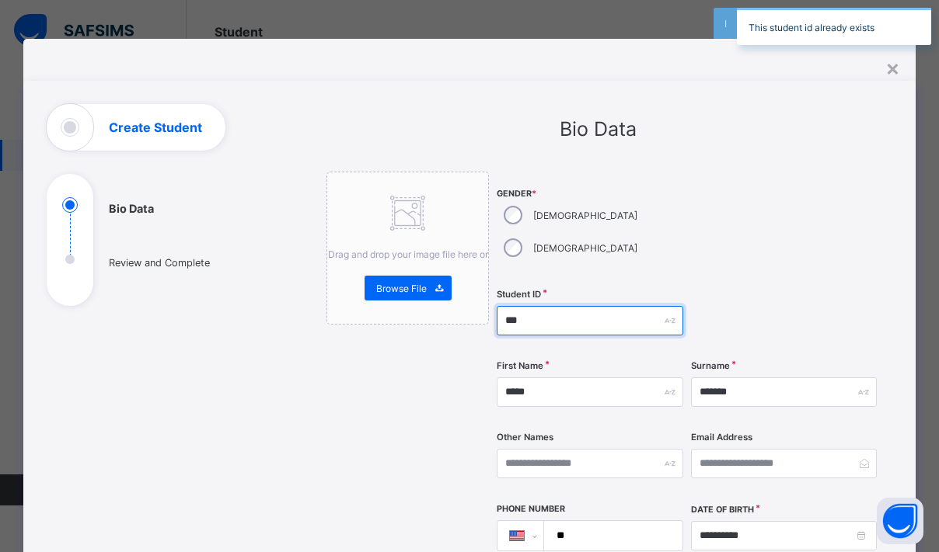
scroll to position [0, 0]
click at [582, 306] on input "***" at bounding box center [589, 321] width 186 height 30
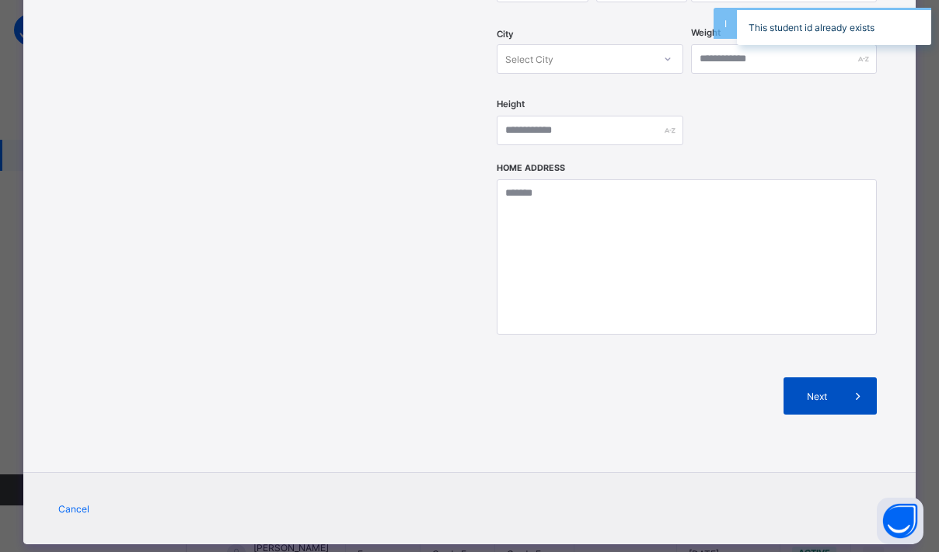
type input "***"
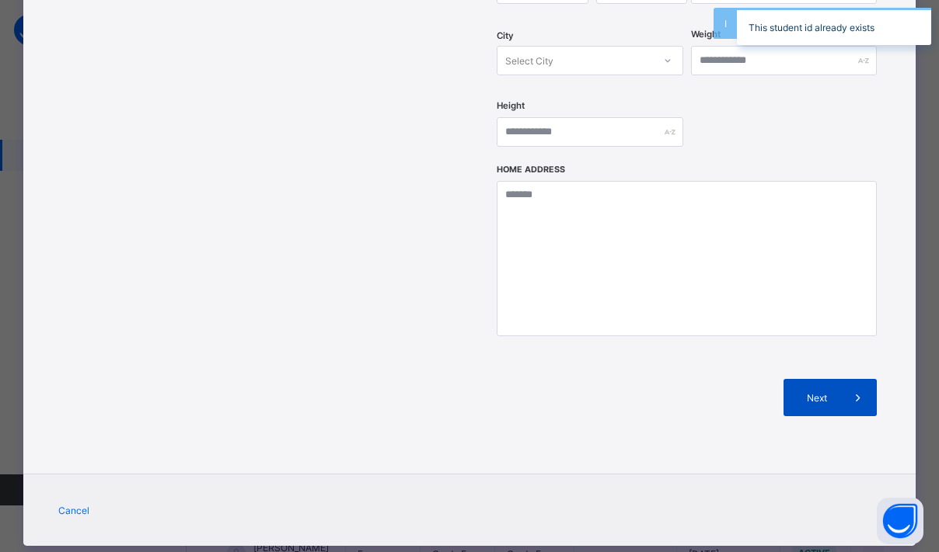
click at [799, 392] on span "Next" at bounding box center [817, 398] width 44 height 12
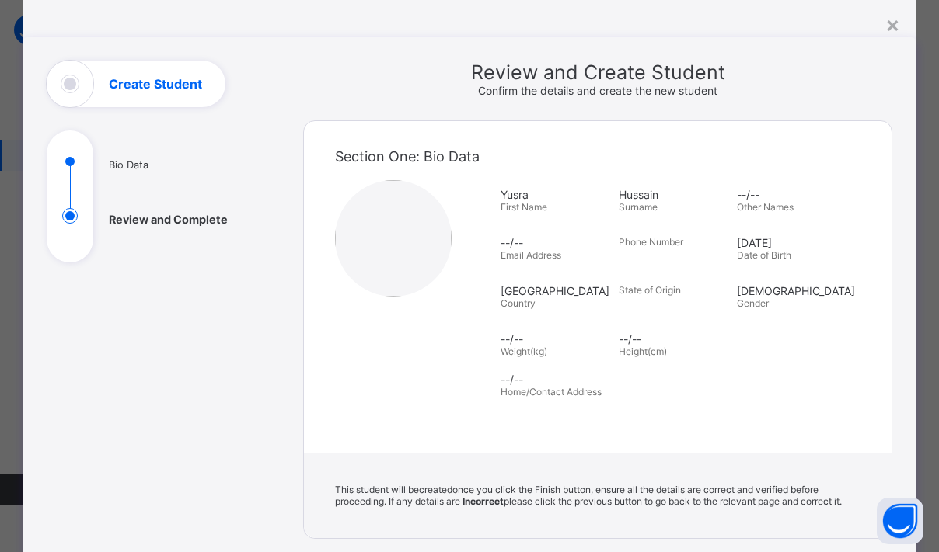
scroll to position [129, 0]
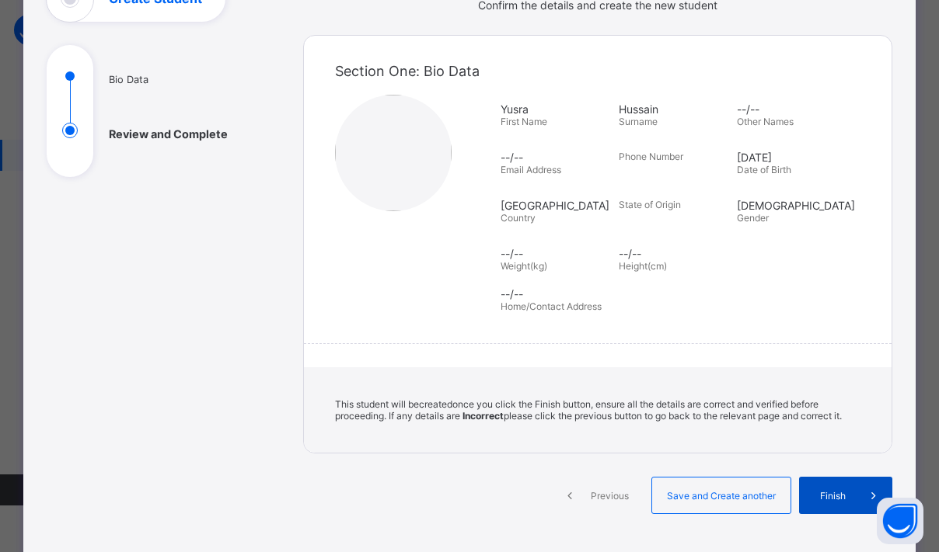
click at [836, 502] on span "Finish" at bounding box center [832, 496] width 44 height 12
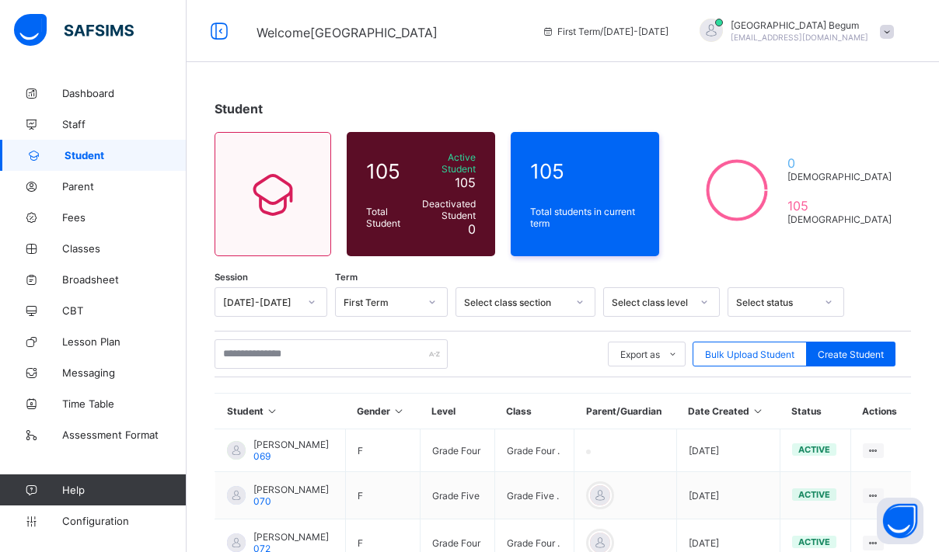
scroll to position [26, 0]
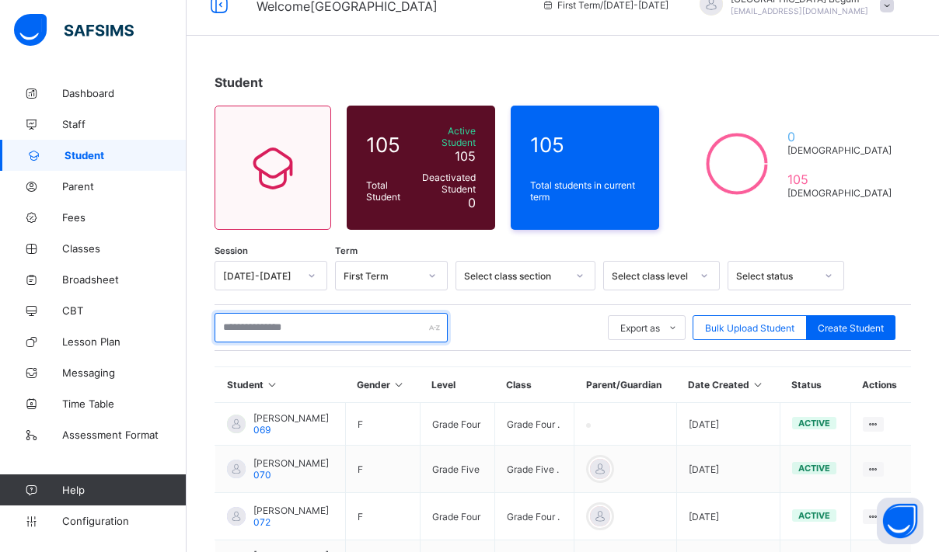
click at [358, 319] on input "text" at bounding box center [330, 328] width 233 height 30
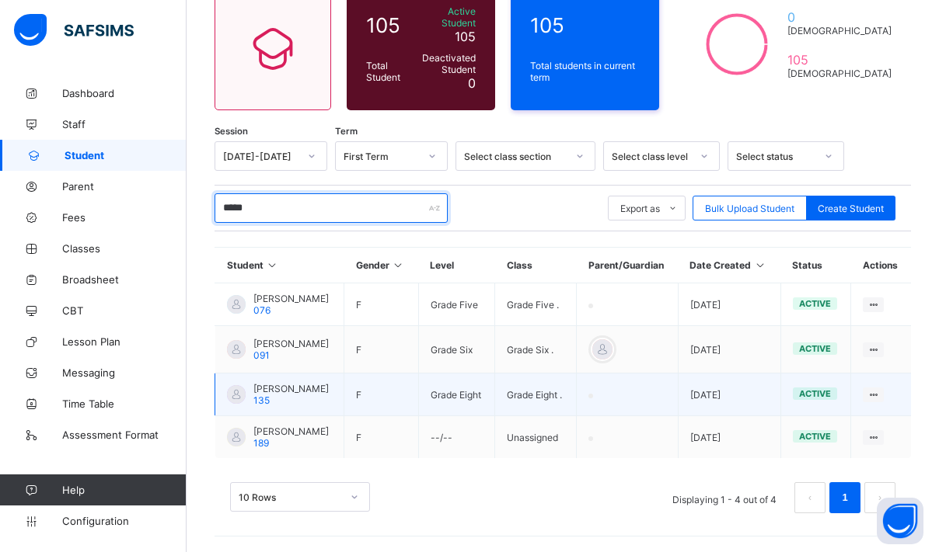
scroll to position [169, 0]
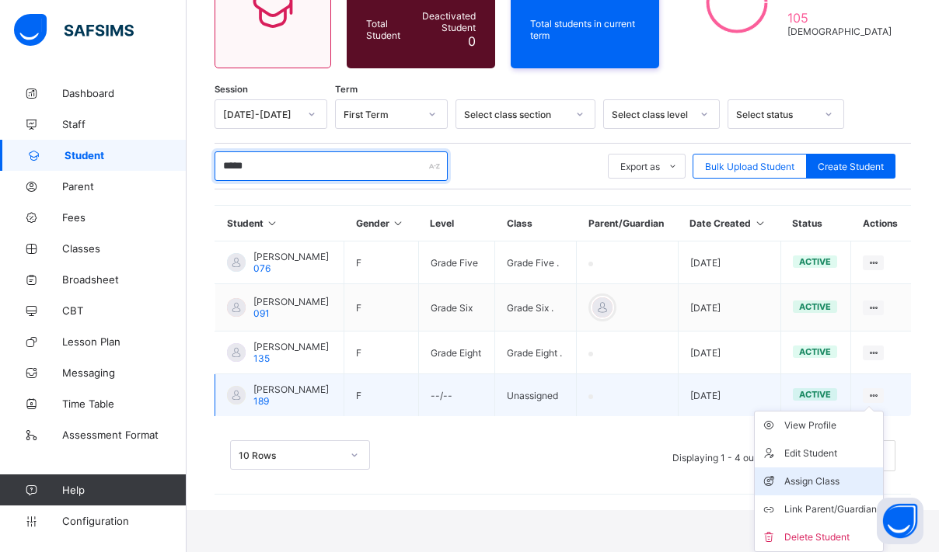
type input "*****"
click at [817, 476] on div "Assign Class" at bounding box center [830, 482] width 92 height 16
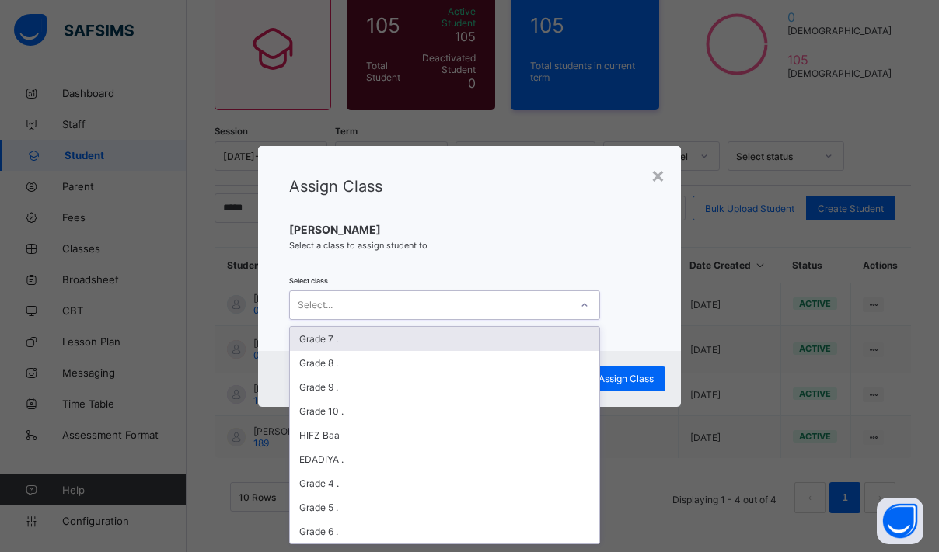
click at [484, 294] on div "Select..." at bounding box center [430, 305] width 280 height 22
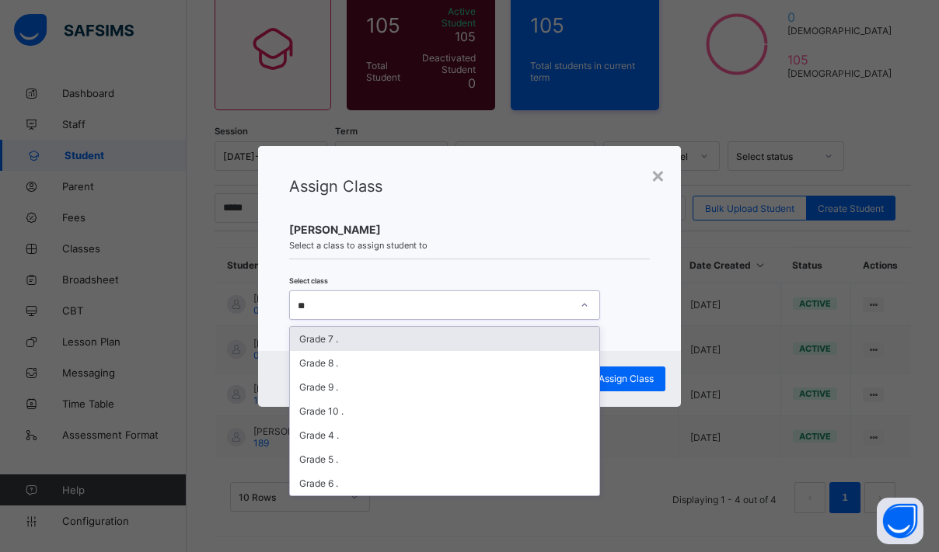
type input "***"
click at [343, 337] on div "Grade 7 ." at bounding box center [444, 339] width 309 height 24
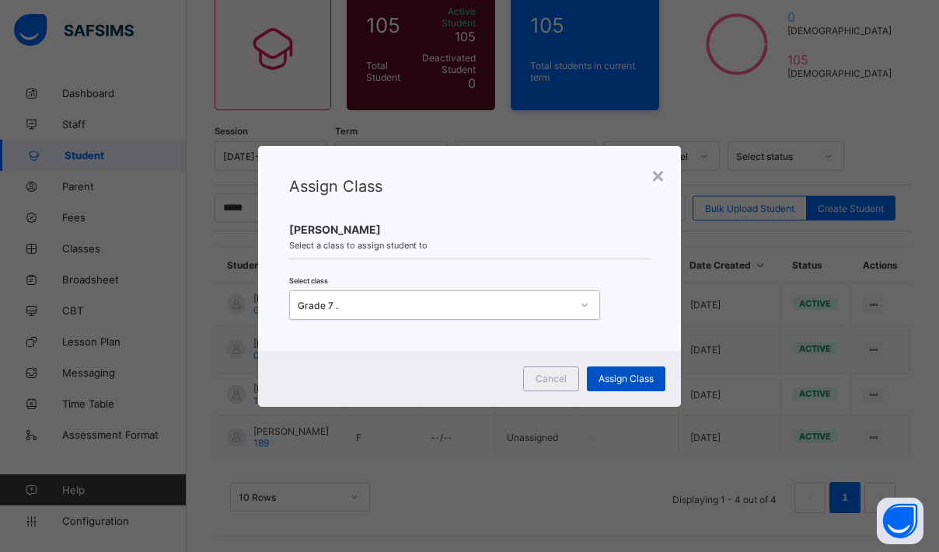
click at [647, 376] on span "Assign Class" at bounding box center [625, 379] width 55 height 12
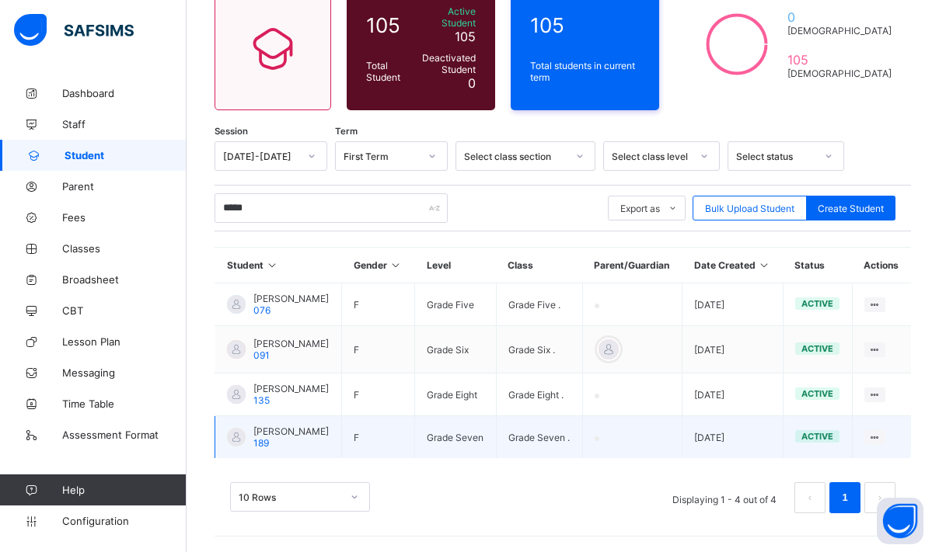
scroll to position [192, 0]
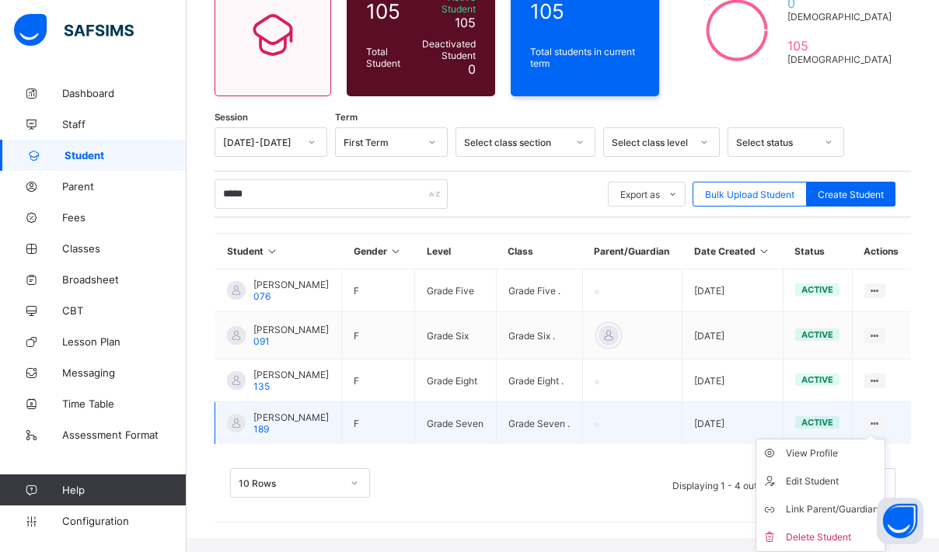
click at [861, 439] on ul "View Profile Edit Student Link Parent/Guardian Delete Student" at bounding box center [820, 495] width 130 height 113
click at [823, 484] on div "Edit Student" at bounding box center [831, 482] width 92 height 16
select select "**"
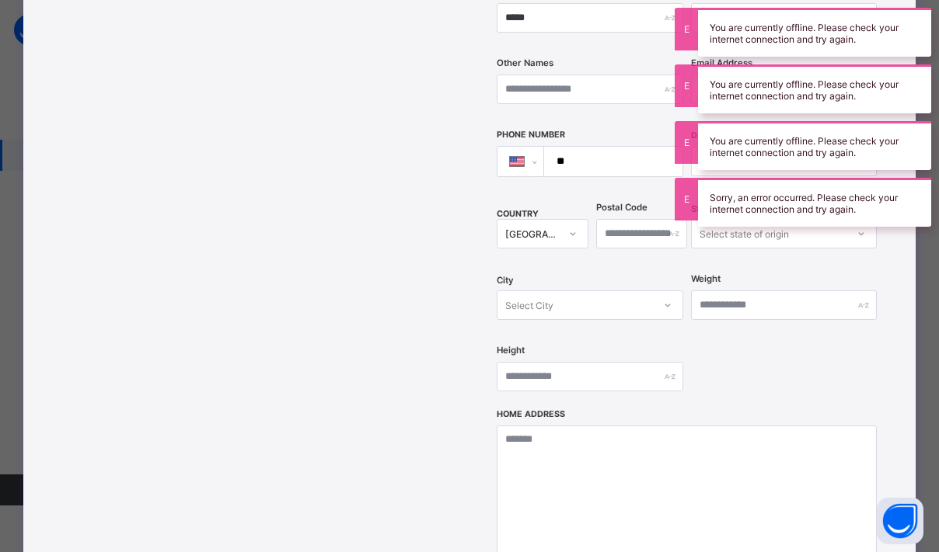
scroll to position [369, 0]
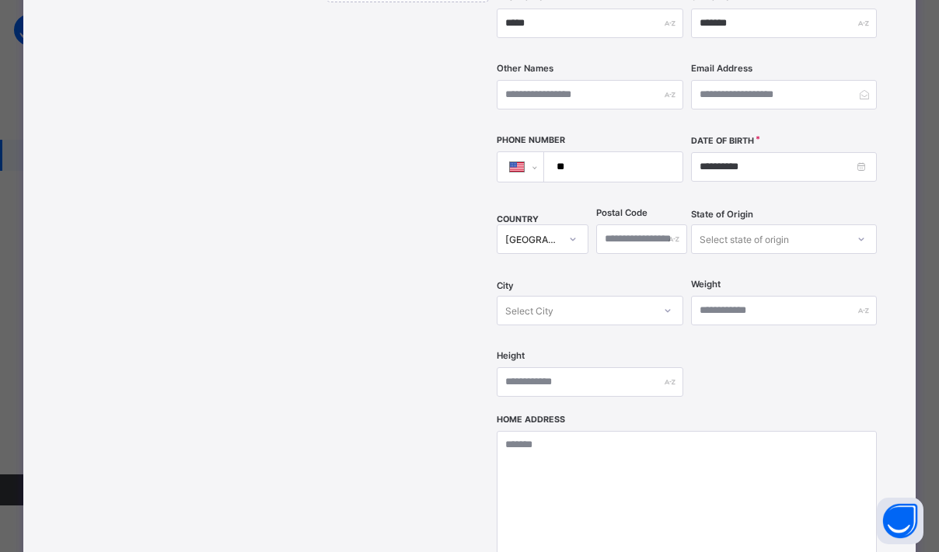
drag, startPoint x: 559, startPoint y: 13, endPoint x: 367, endPoint y: 212, distance: 276.4
click at [367, 212] on div "Drag and drop your image file here or Browse File" at bounding box center [407, 246] width 162 height 887
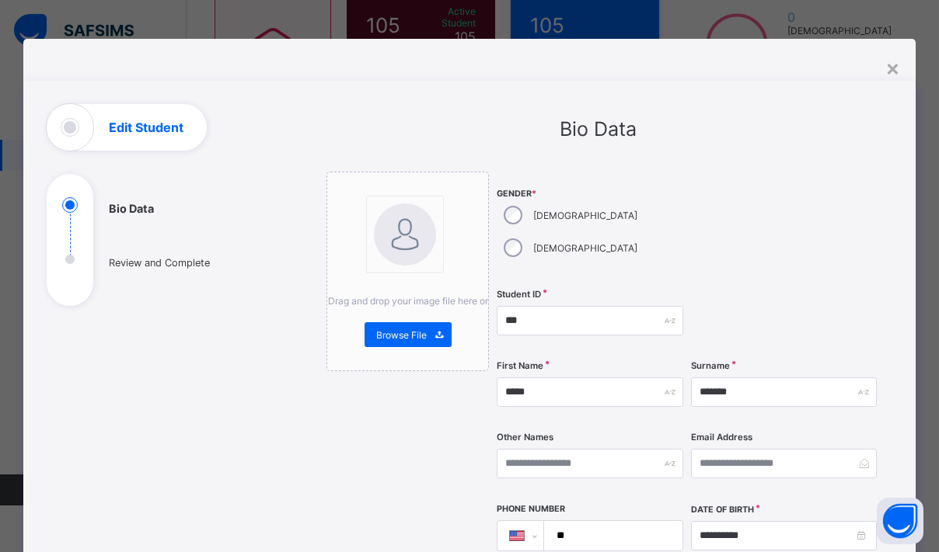
scroll to position [0, 0]
click at [886, 66] on div "×" at bounding box center [892, 67] width 15 height 26
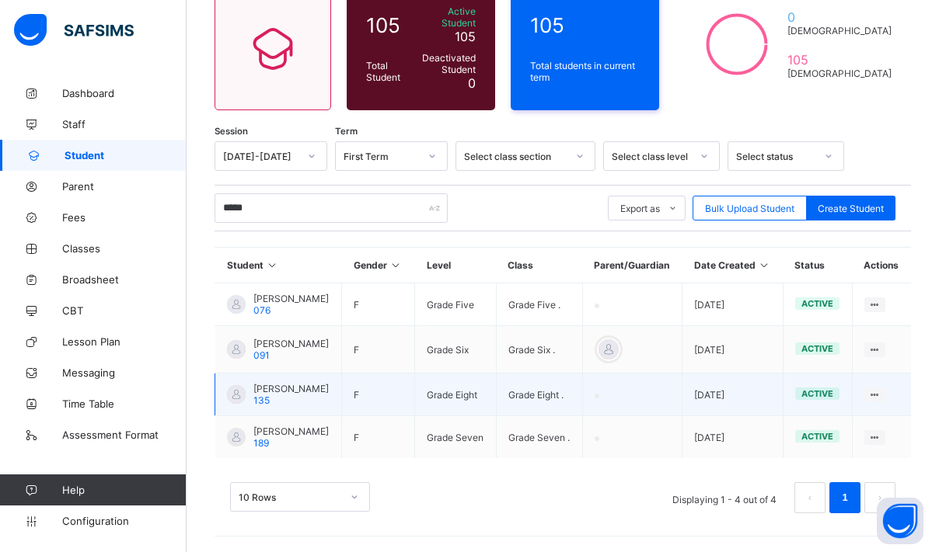
scroll to position [192, 0]
click at [864, 388] on div at bounding box center [874, 395] width 21 height 15
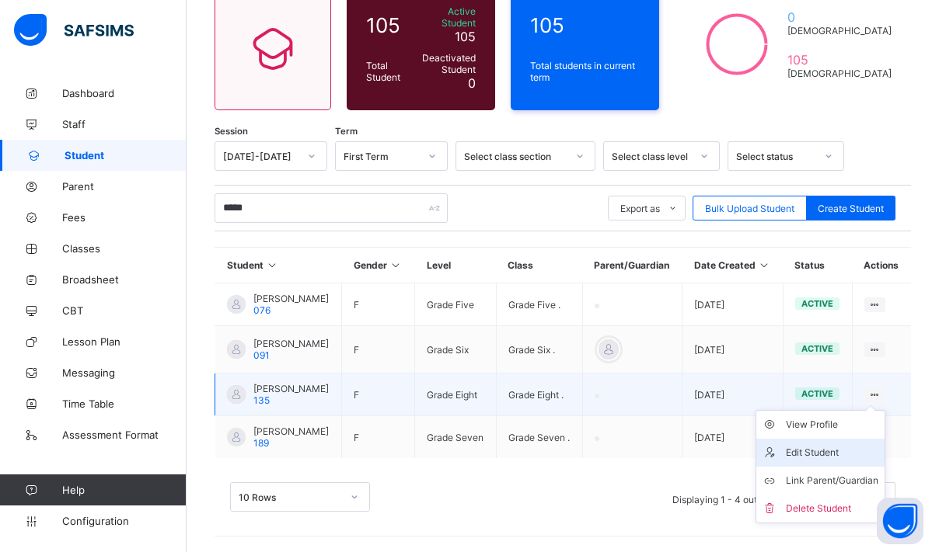
click at [827, 445] on div "Edit Student" at bounding box center [831, 453] width 92 height 16
select select "**"
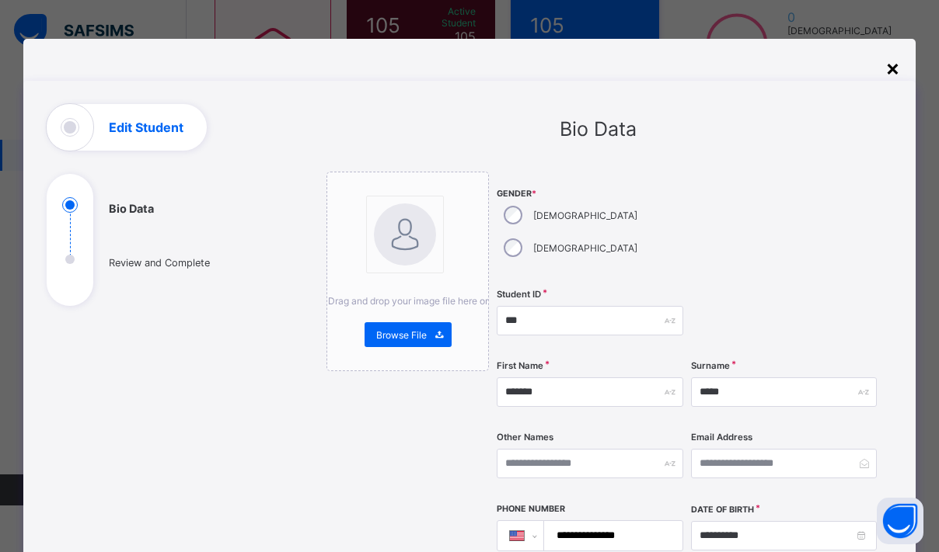
scroll to position [0, 0]
click at [887, 63] on div "×" at bounding box center [892, 67] width 15 height 26
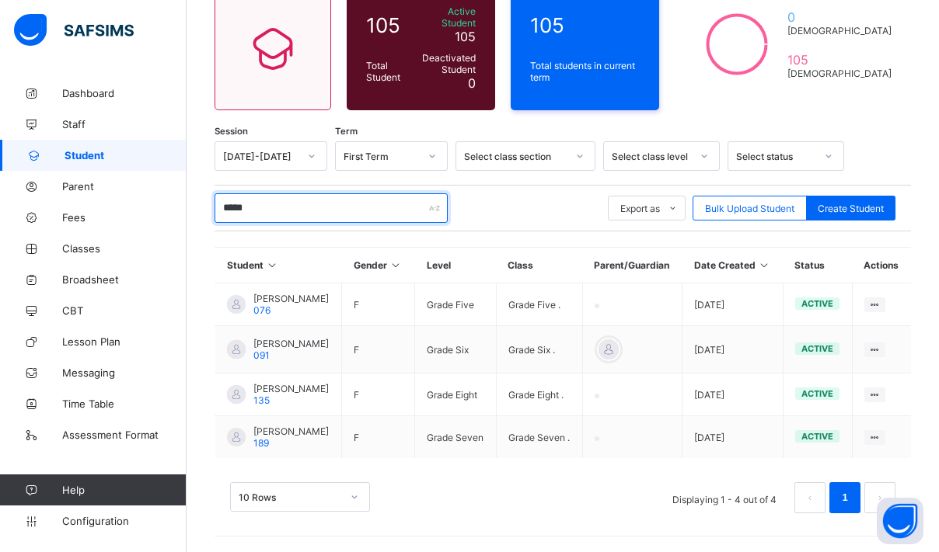
click at [292, 193] on input "*****" at bounding box center [330, 208] width 233 height 30
type input "*"
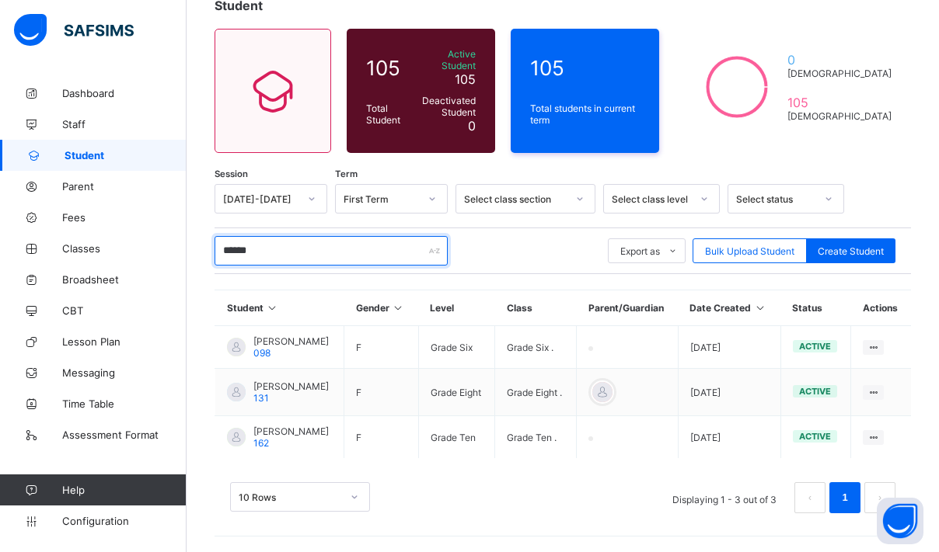
scroll to position [126, 0]
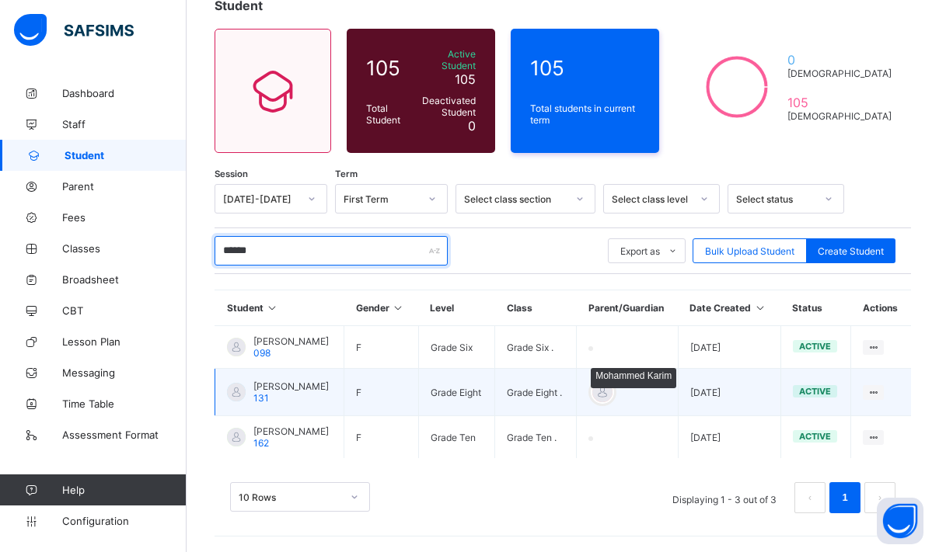
type input "******"
click at [596, 381] on div at bounding box center [601, 392] width 23 height 23
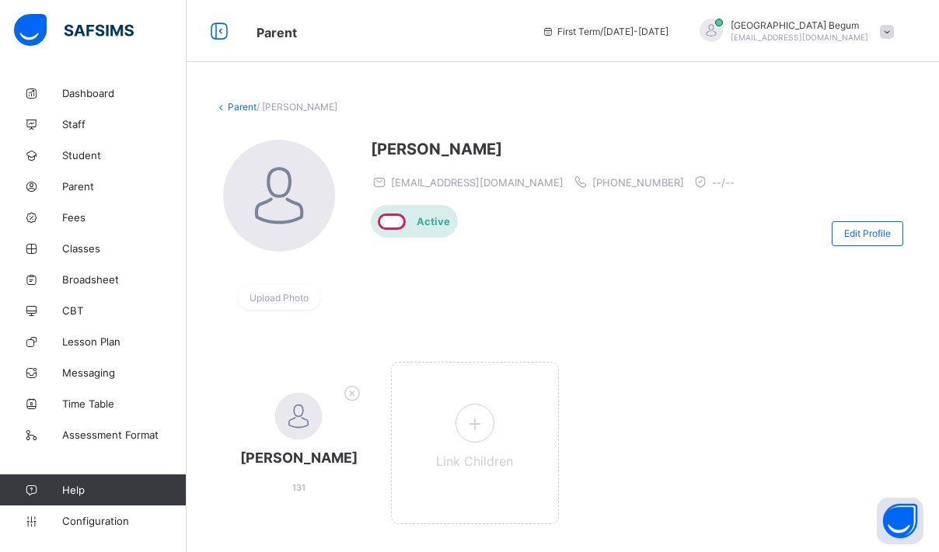
click at [235, 105] on link "Parent" at bounding box center [242, 107] width 29 height 12
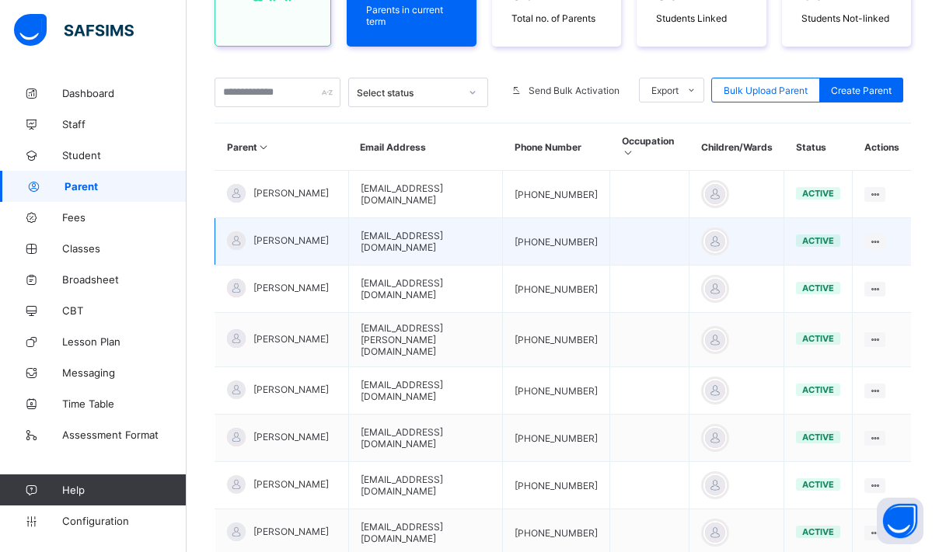
scroll to position [202, 0]
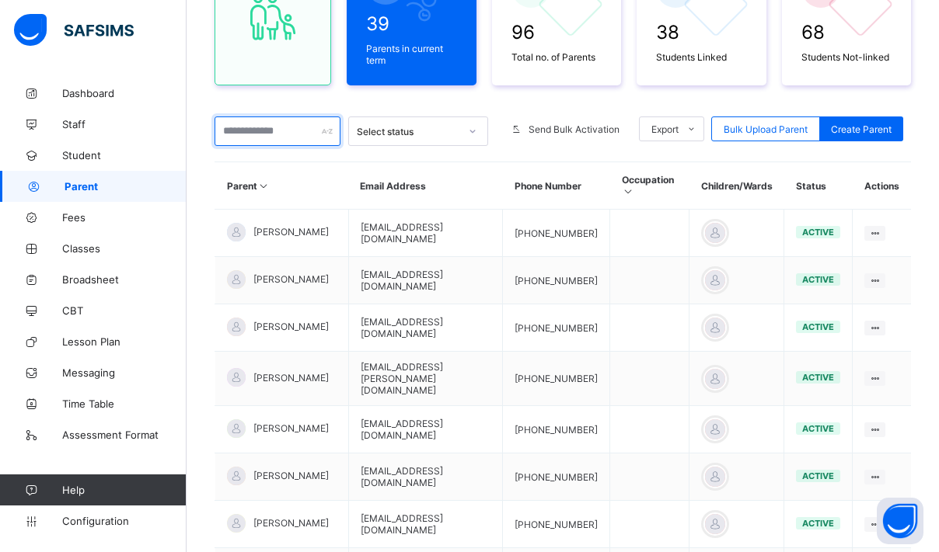
click at [301, 136] on input "text" at bounding box center [277, 132] width 126 height 30
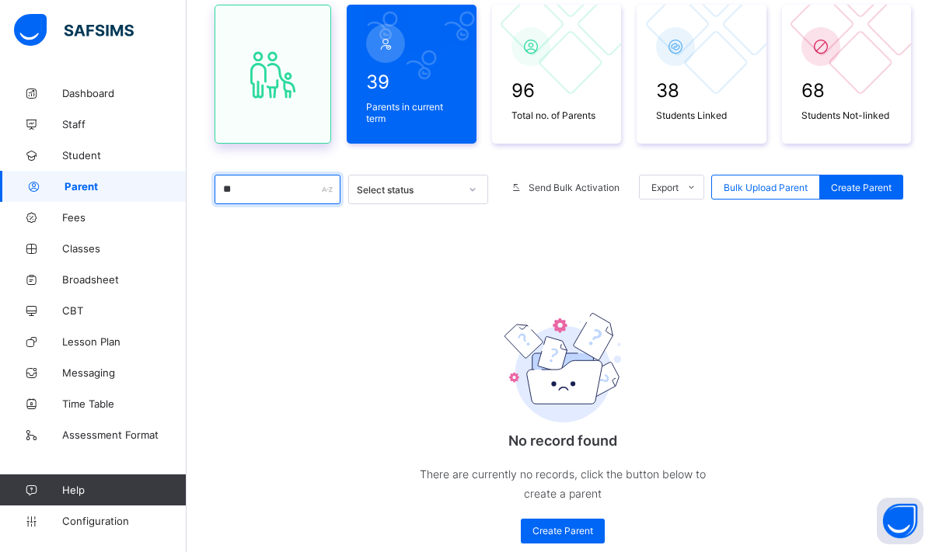
type input "*"
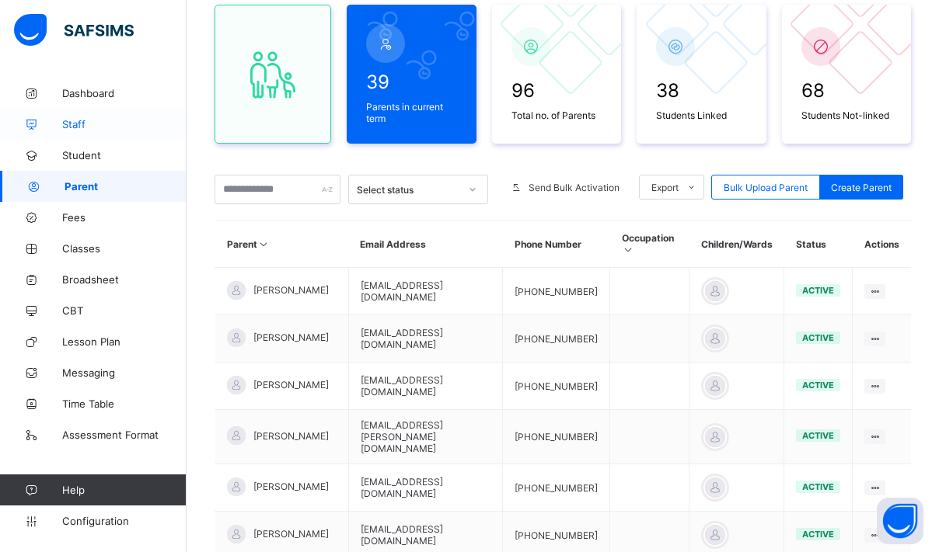
click at [169, 138] on link "Staff" at bounding box center [93, 124] width 186 height 31
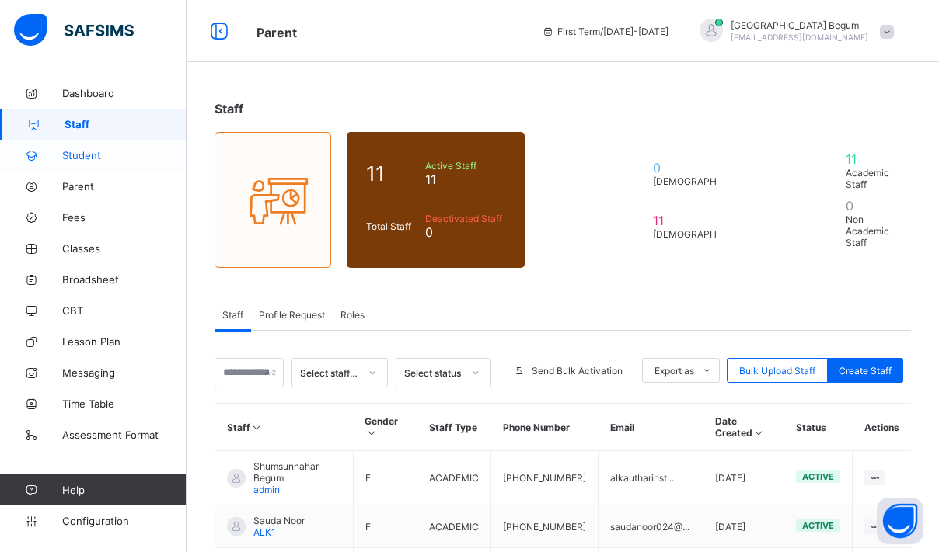
click at [155, 156] on span "Student" at bounding box center [124, 155] width 124 height 12
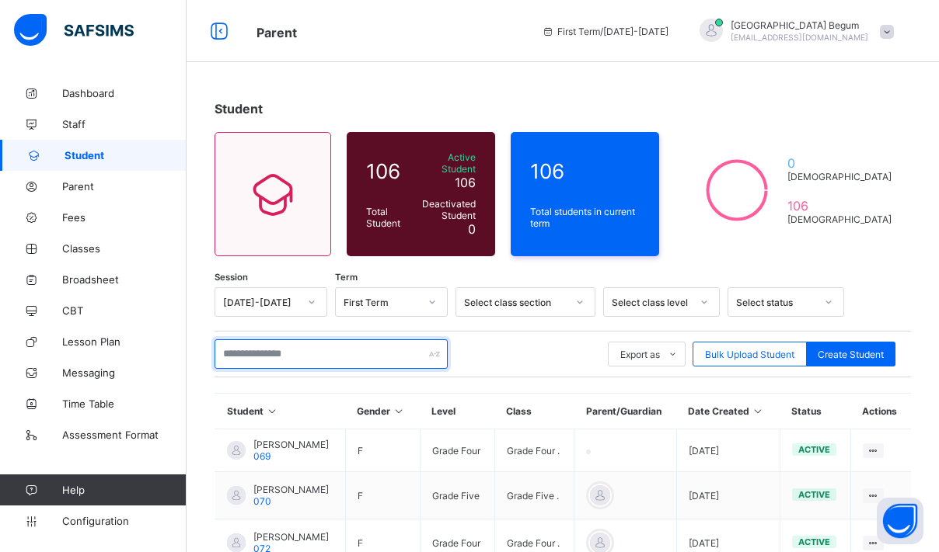
click at [284, 345] on input "text" at bounding box center [330, 355] width 233 height 30
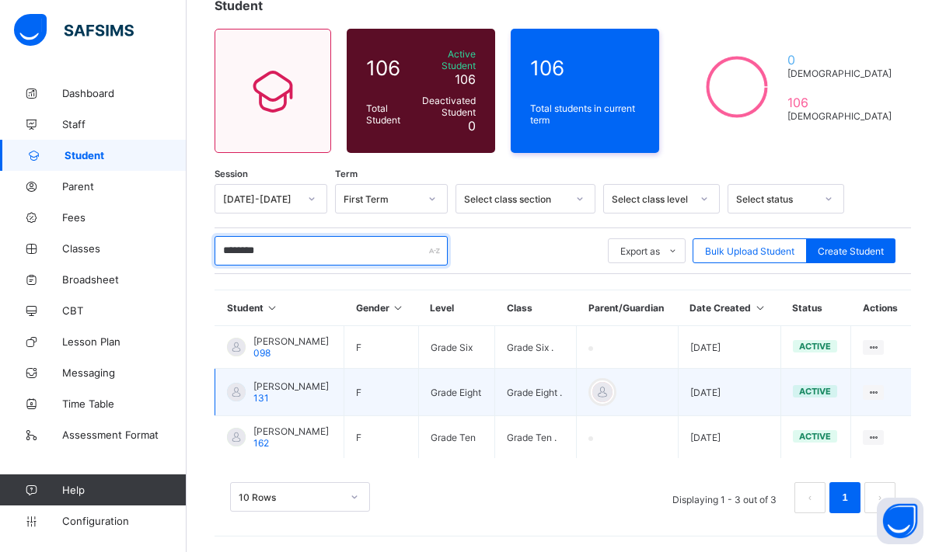
scroll to position [126, 0]
type input "********"
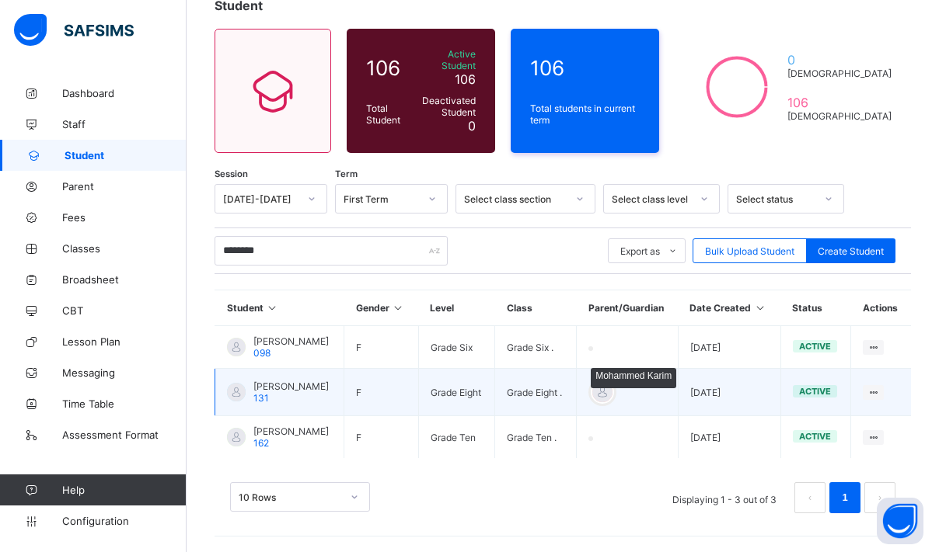
click at [590, 384] on div at bounding box center [601, 392] width 23 height 23
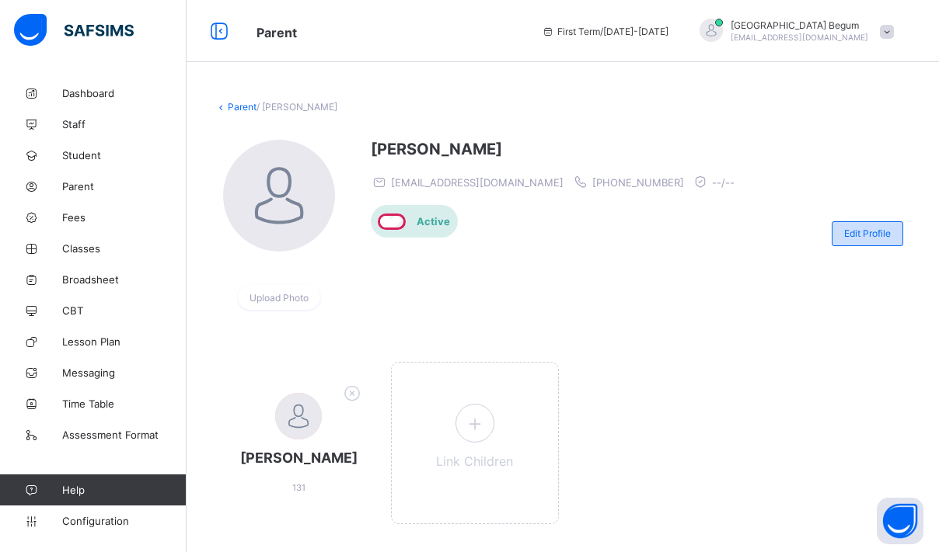
click at [878, 238] on span "Edit Profile" at bounding box center [867, 234] width 47 height 12
select select "**"
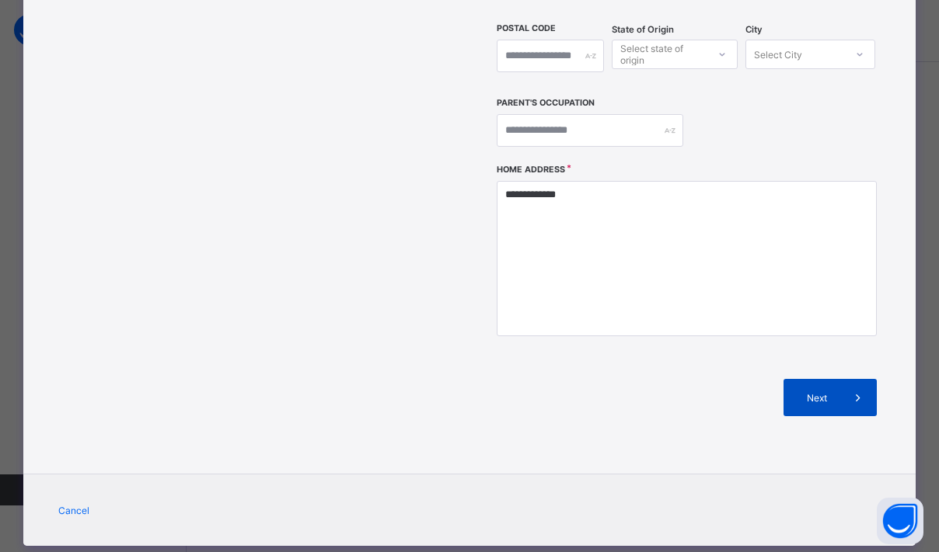
click at [869, 379] on span at bounding box center [857, 397] width 37 height 37
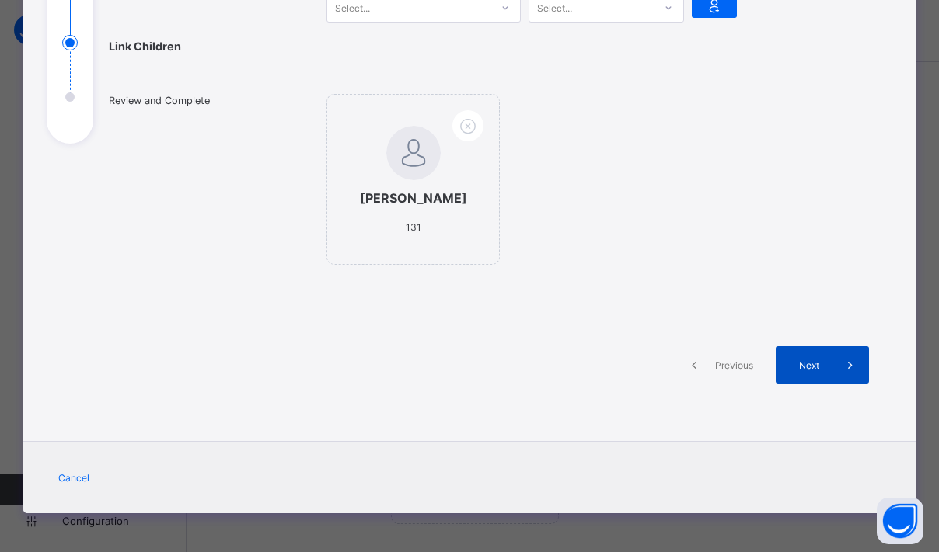
click at [852, 369] on icon at bounding box center [849, 365] width 17 height 16
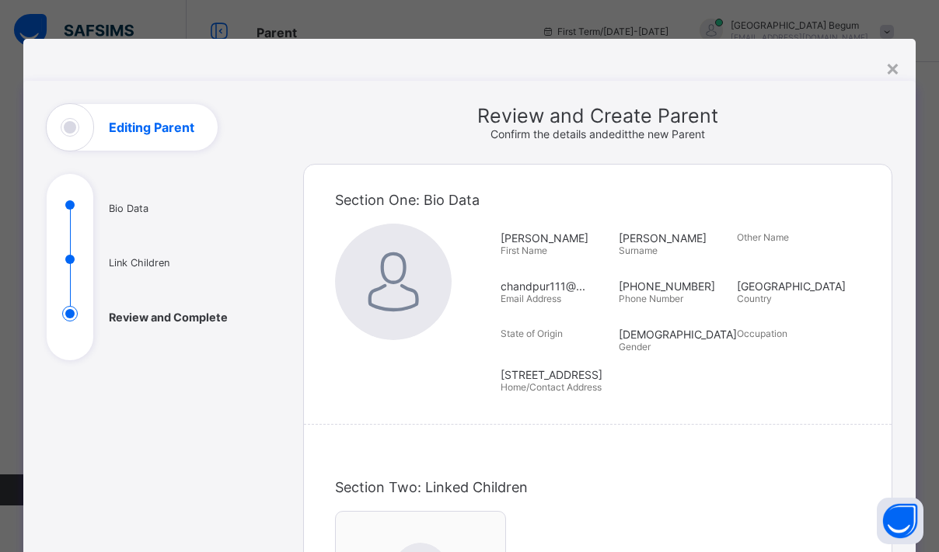
scroll to position [0, 0]
click at [886, 72] on div "×" at bounding box center [892, 67] width 15 height 26
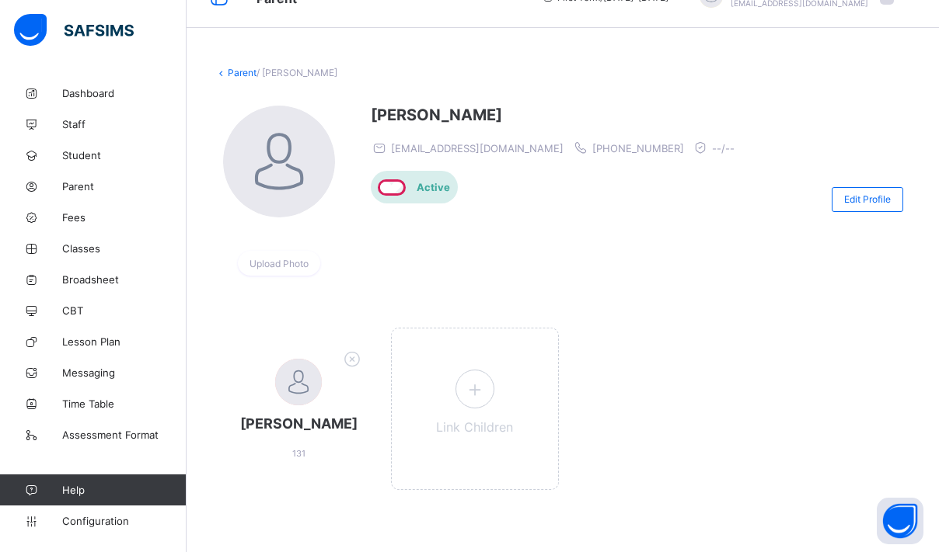
scroll to position [34, 0]
click at [844, 194] on span "Edit Profile" at bounding box center [867, 199] width 47 height 12
select select "**"
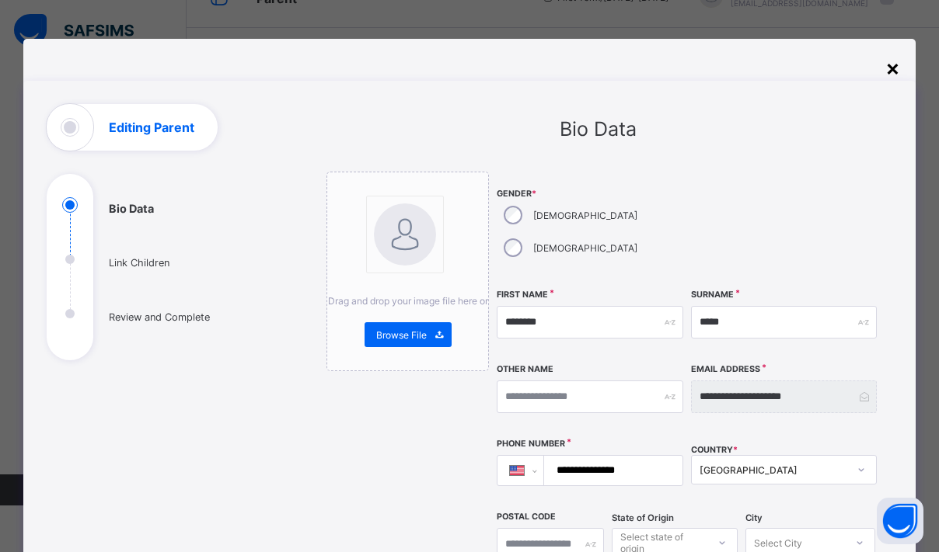
scroll to position [0, 0]
click at [888, 57] on div "×" at bounding box center [892, 67] width 15 height 26
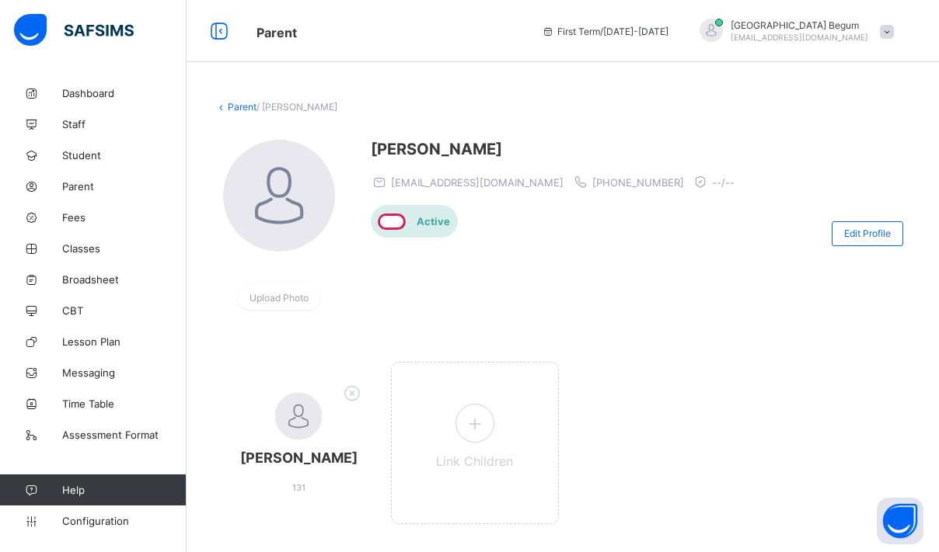
click at [232, 106] on link "Parent" at bounding box center [242, 107] width 29 height 12
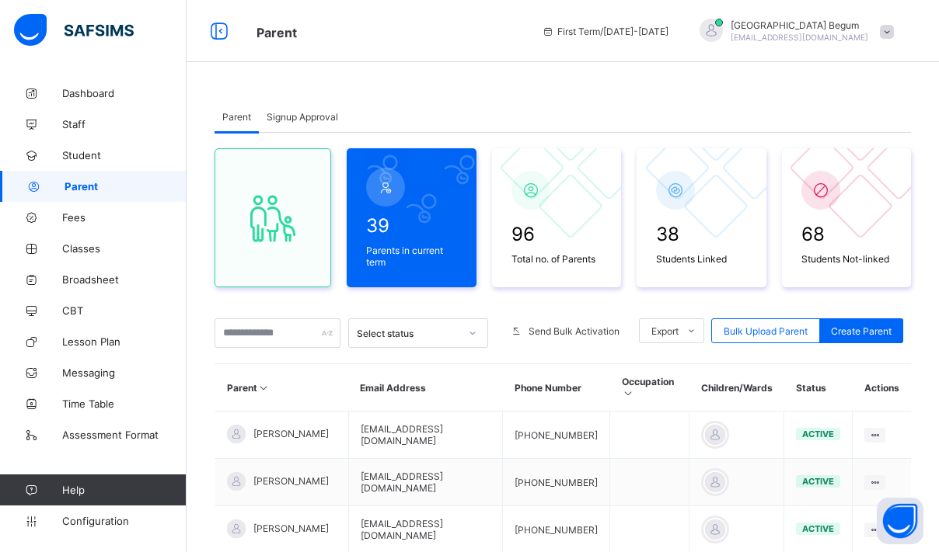
click at [290, 348] on div "39 Parents in current term 96 Total no. of Parents 38 Students Linked 68 Studen…" at bounding box center [562, 555] width 696 height 845
click at [278, 335] on input "text" at bounding box center [277, 334] width 126 height 30
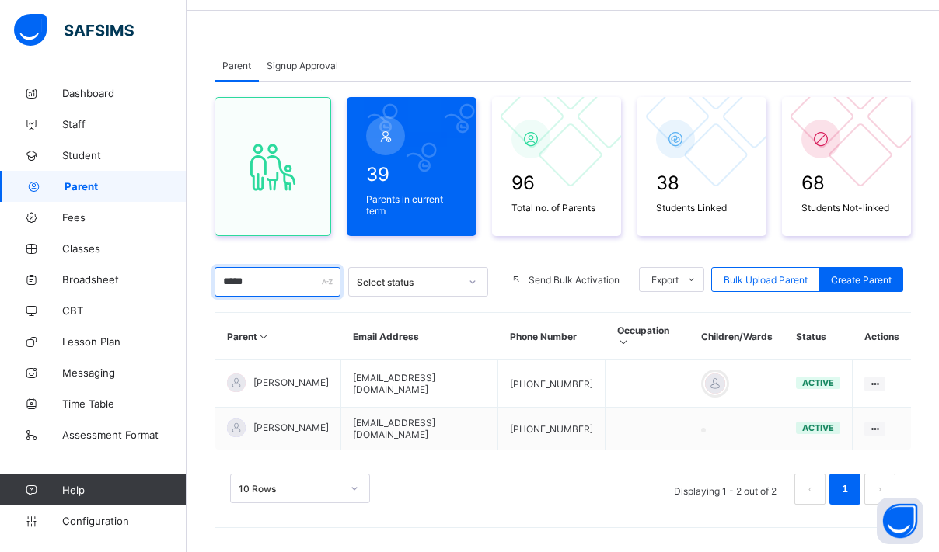
scroll to position [52, 0]
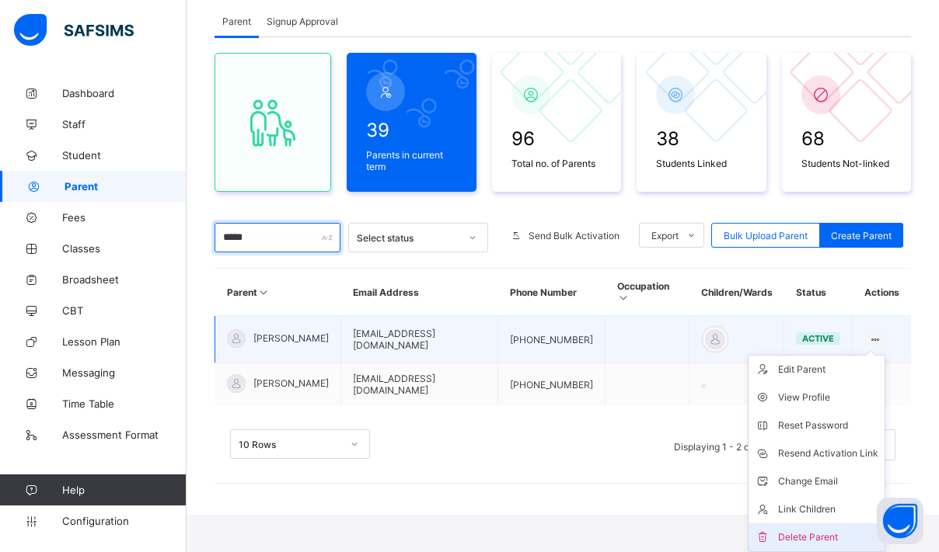
type input "*****"
click at [797, 535] on div "Delete Parent" at bounding box center [828, 538] width 100 height 16
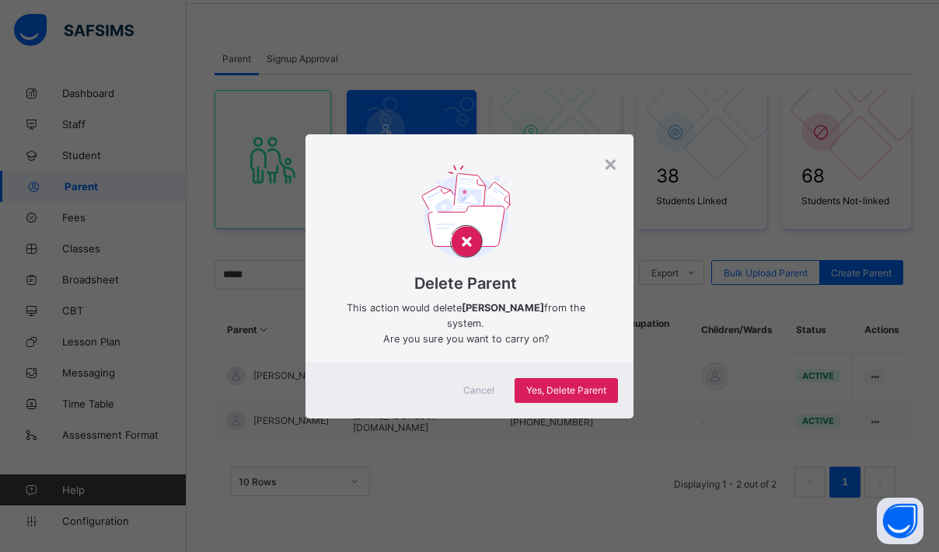
scroll to position [58, 0]
click at [561, 383] on div "Yes, Delete Parent" at bounding box center [565, 390] width 103 height 25
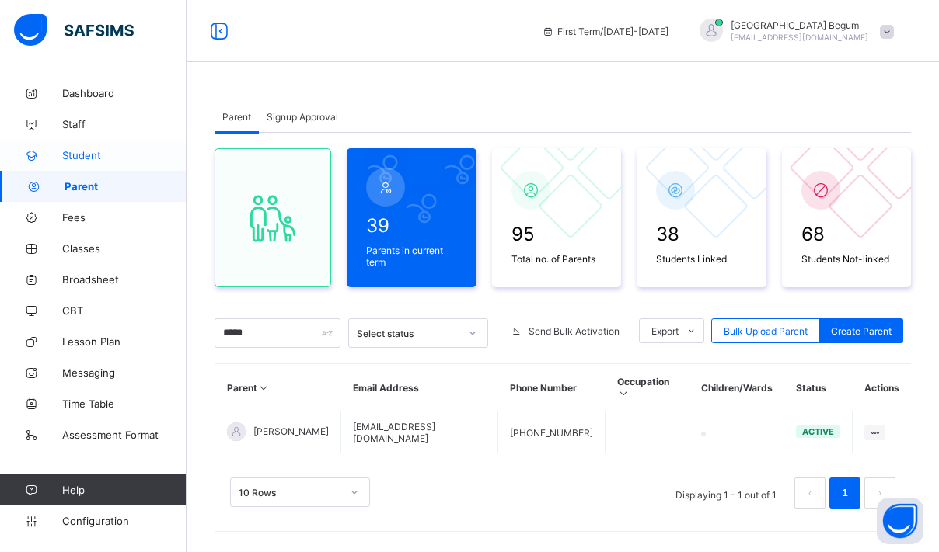
type input "*****"
click at [113, 148] on link "Student" at bounding box center [93, 155] width 186 height 31
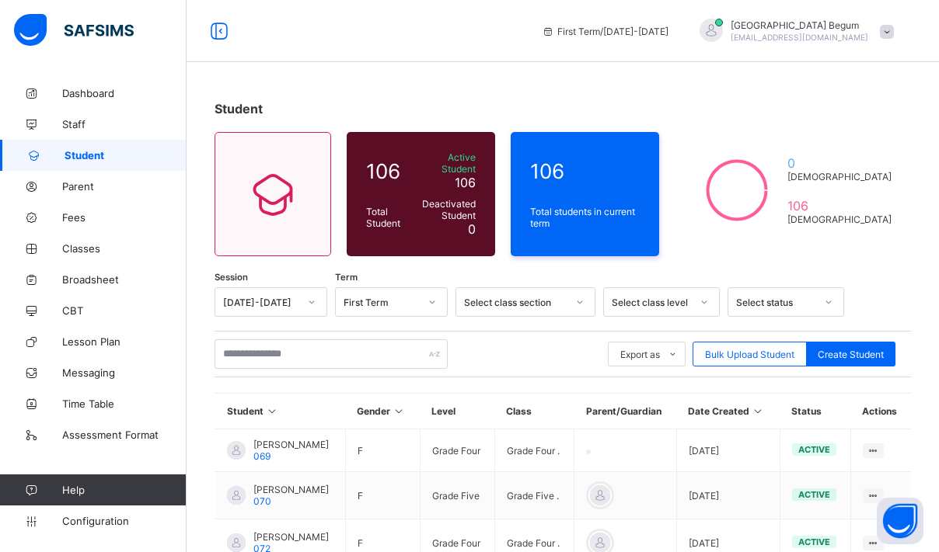
click at [340, 331] on div "Export as Pdf Report Excel Report Excel Report (LMS) Bulk Upload Student Create…" at bounding box center [562, 354] width 696 height 47
click at [337, 340] on input "text" at bounding box center [330, 355] width 233 height 30
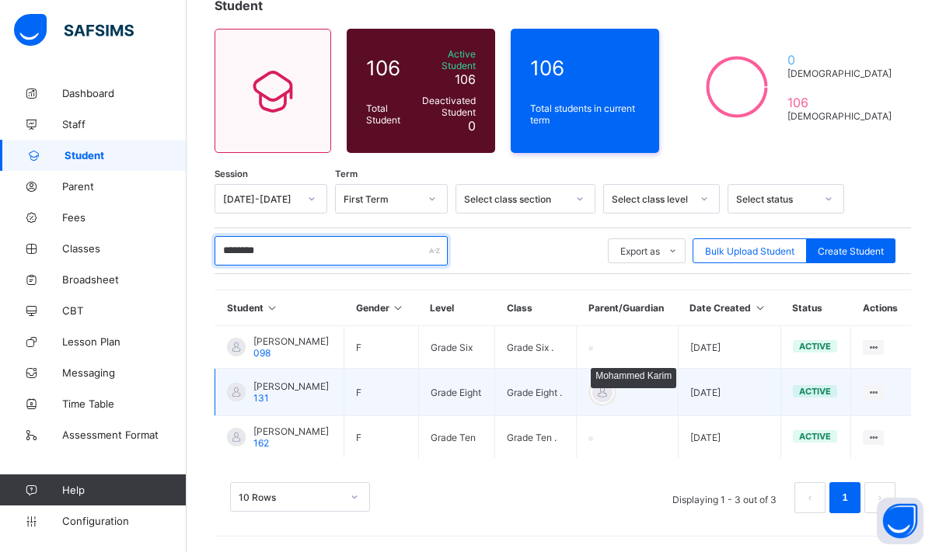
scroll to position [126, 0]
type input "********"
click at [590, 381] on div at bounding box center [601, 392] width 23 height 23
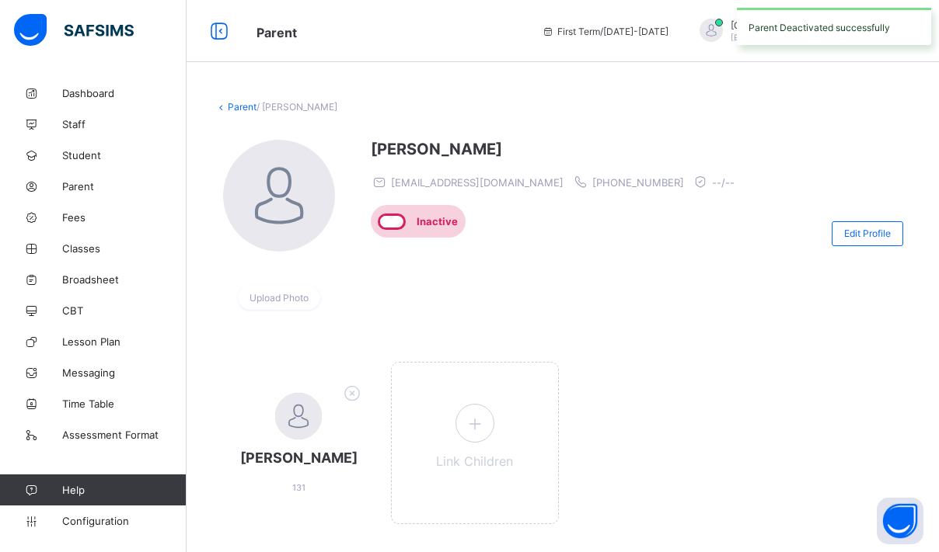
click at [235, 108] on link "Parent" at bounding box center [242, 107] width 29 height 12
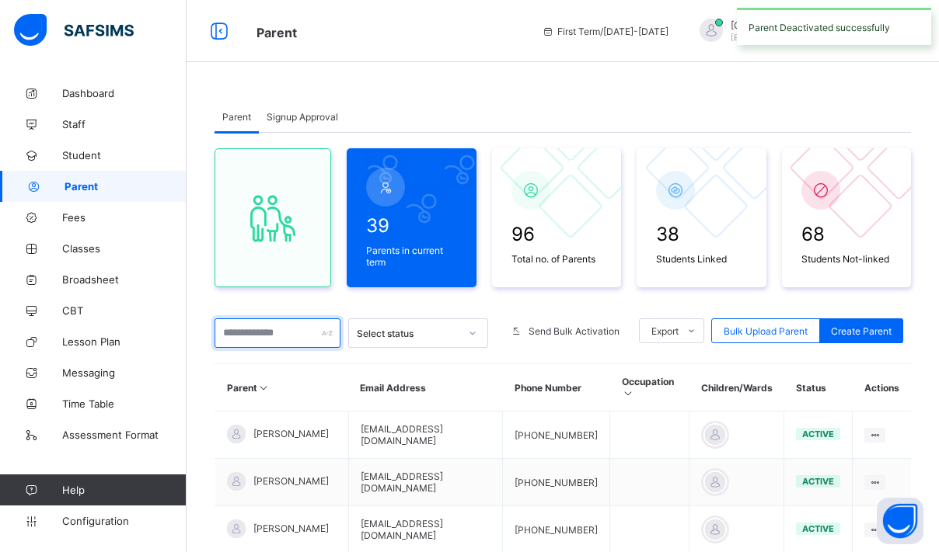
click at [278, 333] on input "text" at bounding box center [277, 334] width 126 height 30
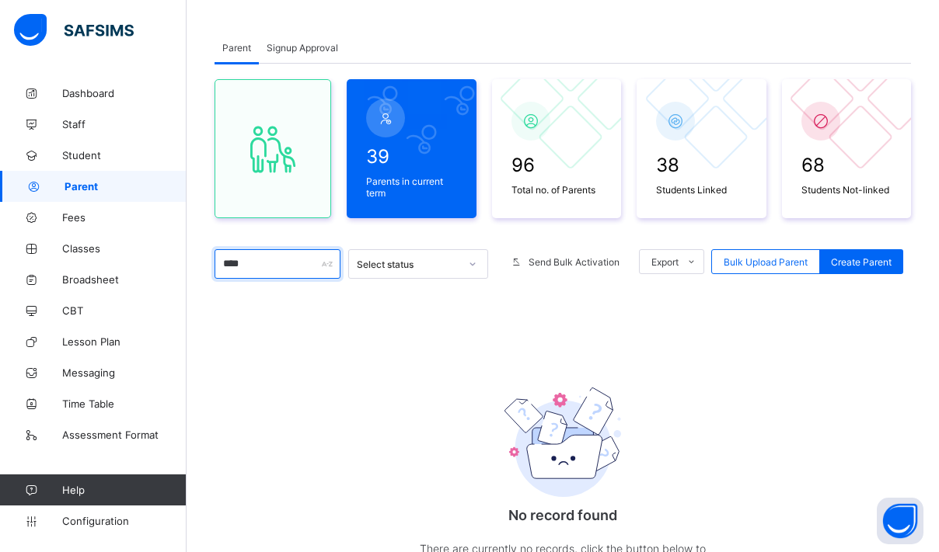
scroll to position [75, 0]
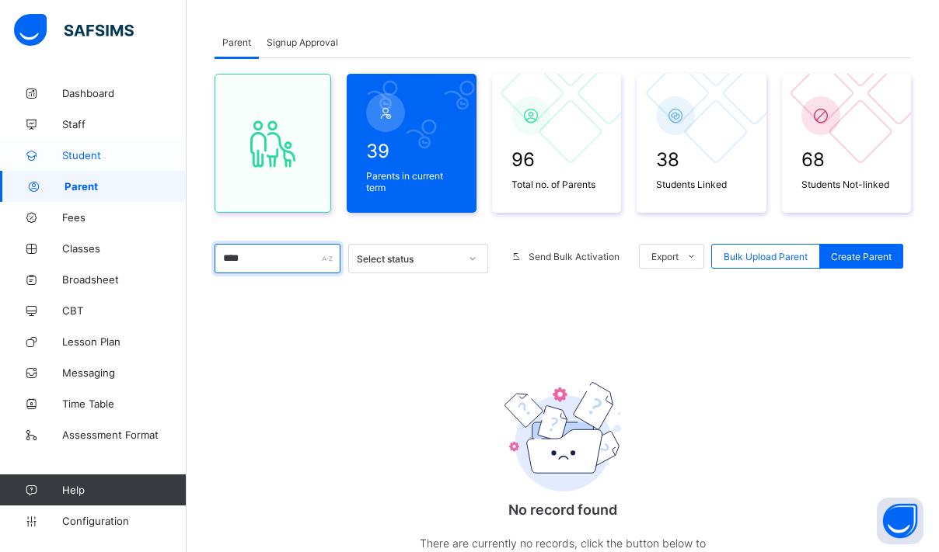
type input "****"
click at [103, 148] on link "Student" at bounding box center [93, 155] width 186 height 31
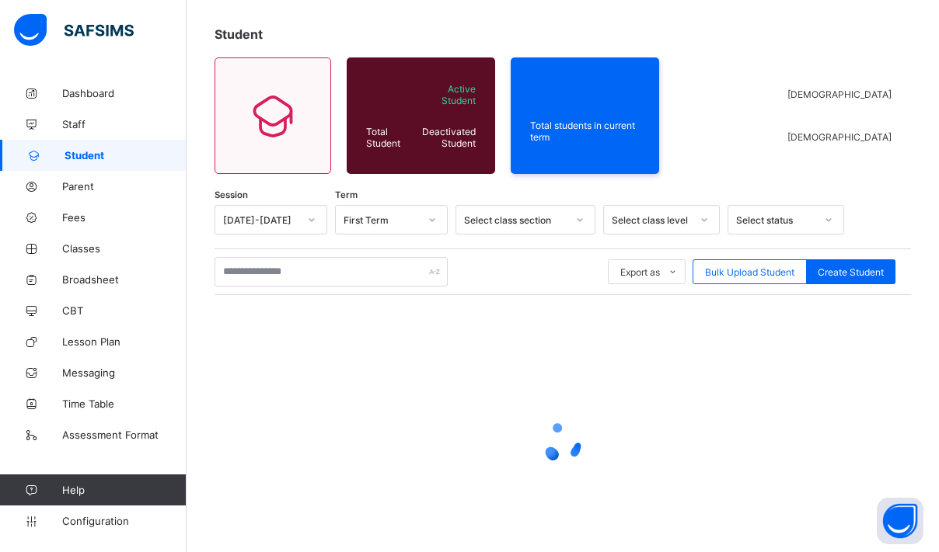
scroll to position [26, 0]
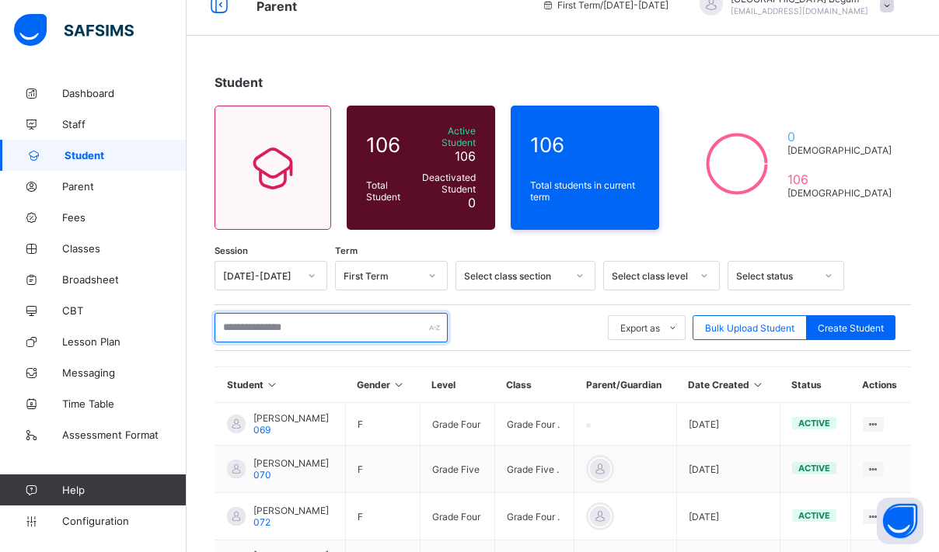
click at [282, 313] on input "text" at bounding box center [330, 328] width 233 height 30
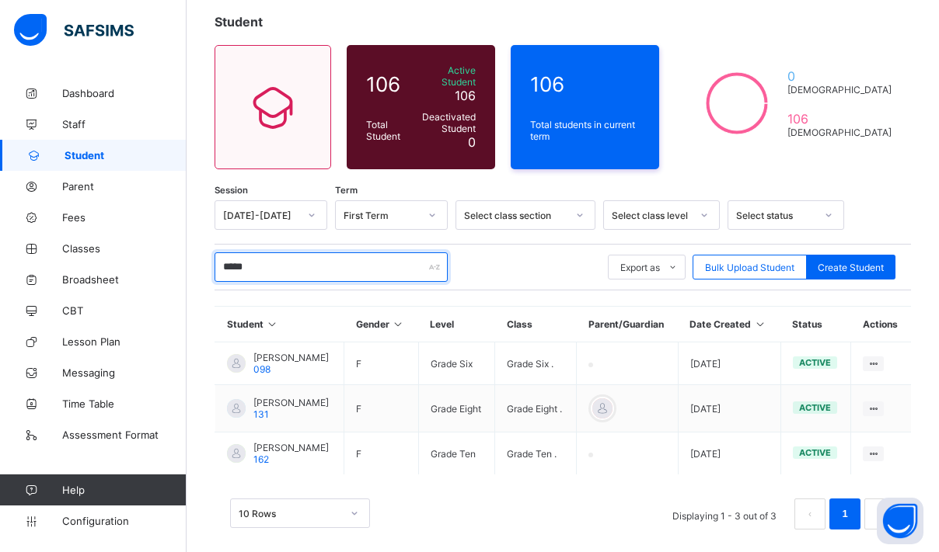
scroll to position [106, 0]
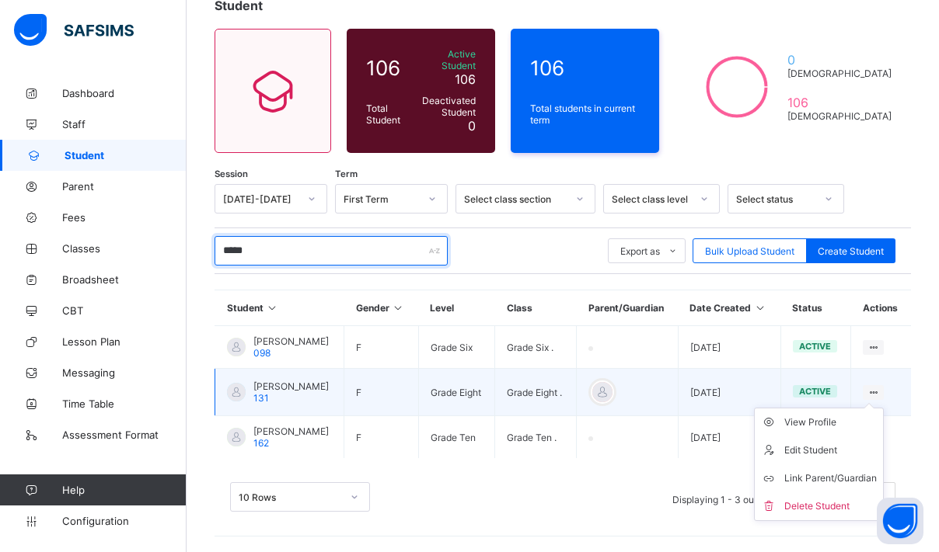
type input "*****"
click at [864, 408] on ul "View Profile Edit Student Link Parent/Guardian Delete Student" at bounding box center [819, 464] width 130 height 113
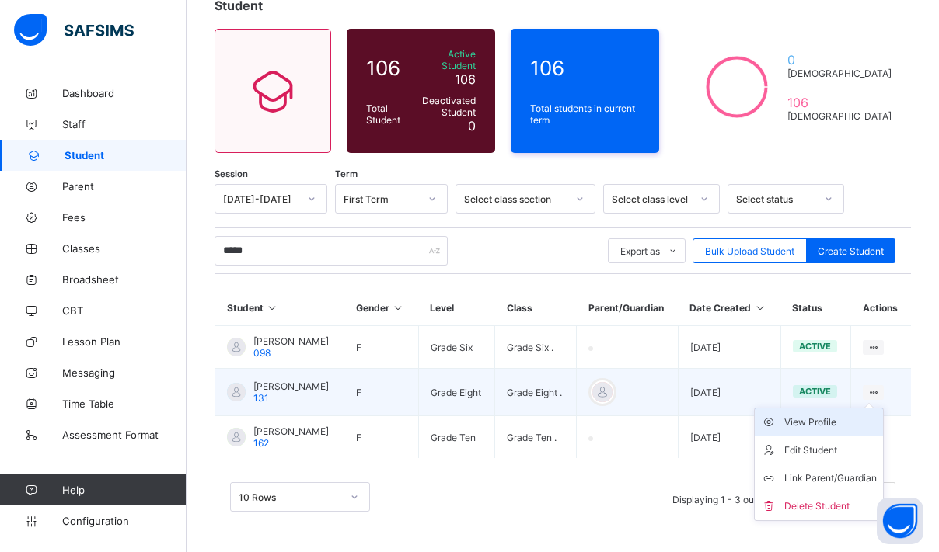
click at [821, 426] on div "View Profile" at bounding box center [830, 423] width 92 height 16
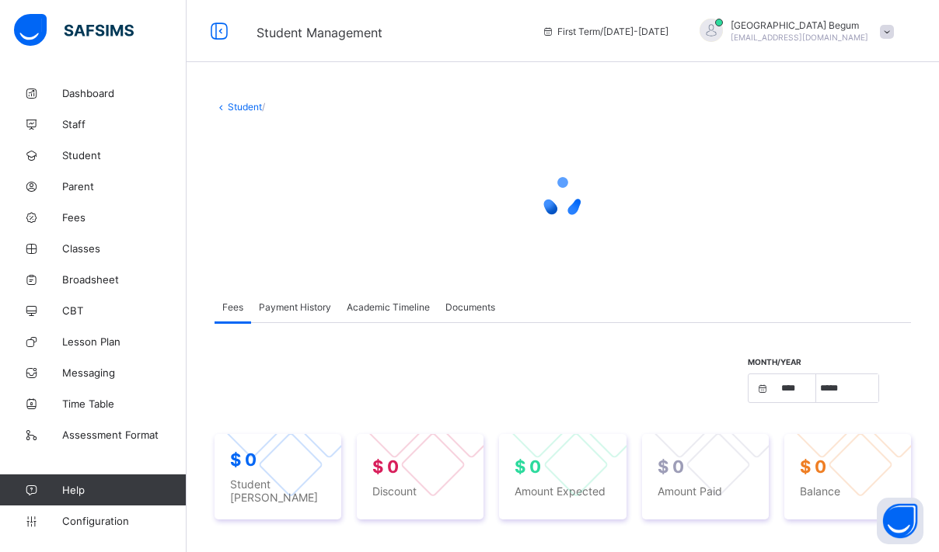
select select "****"
select select "*"
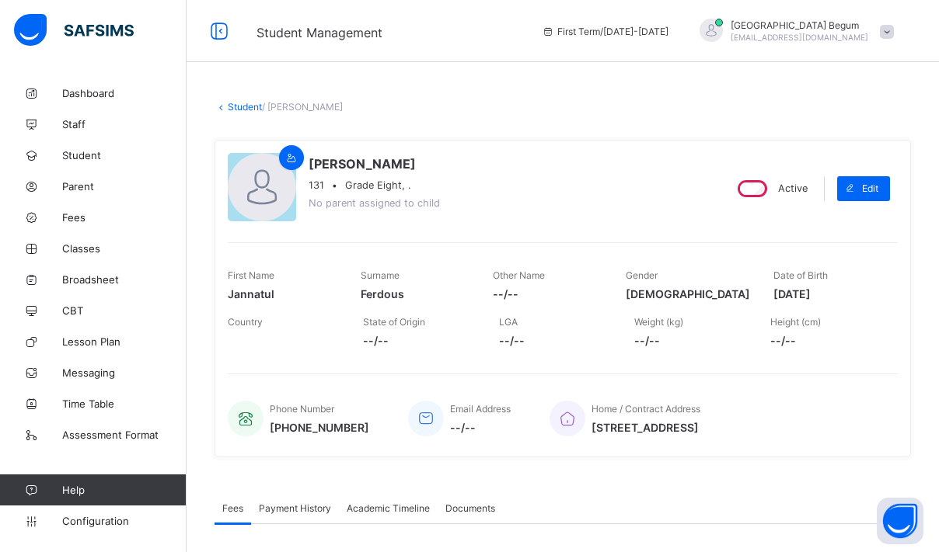
click at [256, 101] on link "Student" at bounding box center [245, 107] width 34 height 12
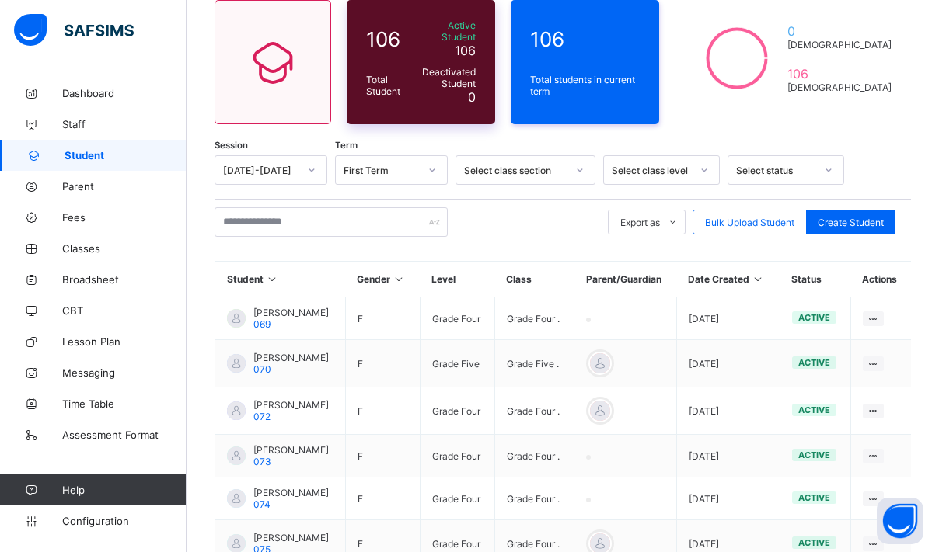
scroll to position [262, 0]
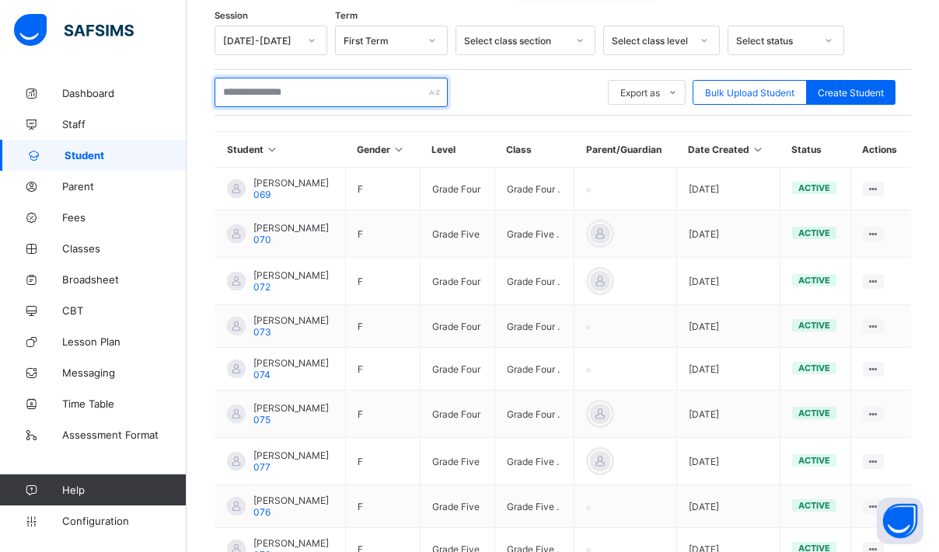
click at [315, 85] on input "text" at bounding box center [330, 93] width 233 height 30
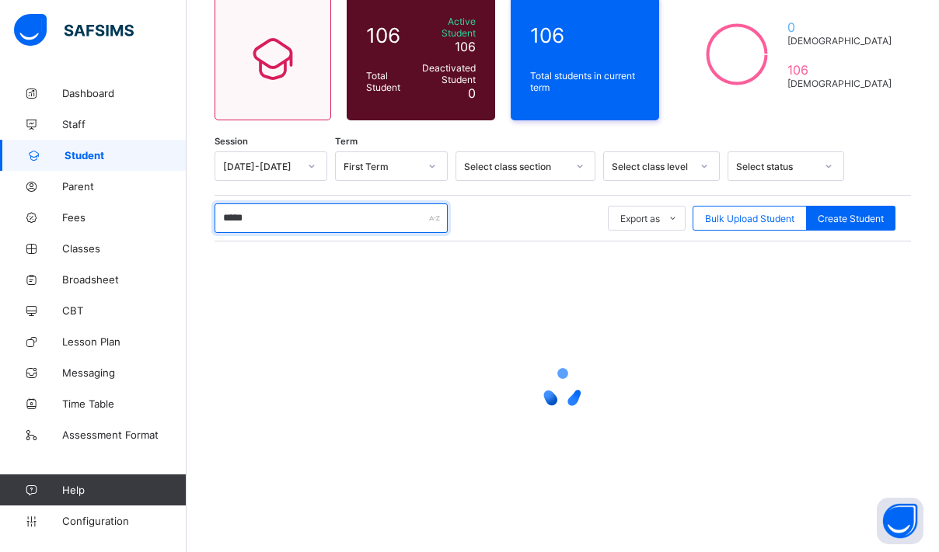
scroll to position [126, 0]
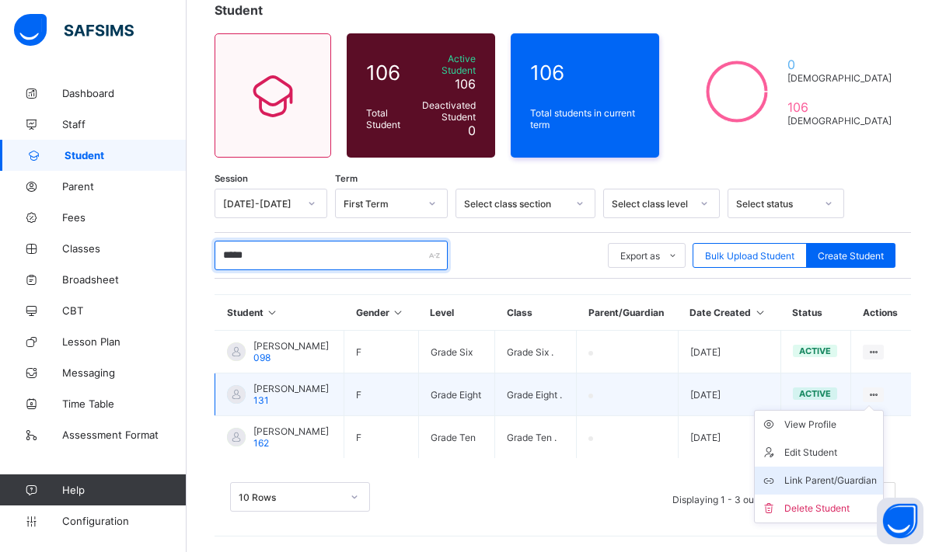
type input "*****"
click at [821, 473] on div "Link Parent/Guardian" at bounding box center [830, 481] width 92 height 16
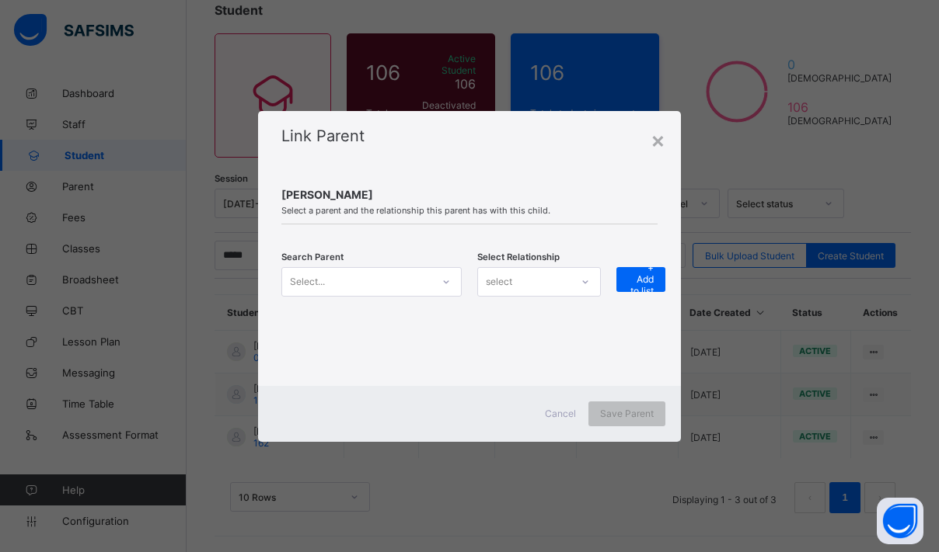
click at [444, 291] on div at bounding box center [446, 282] width 26 height 25
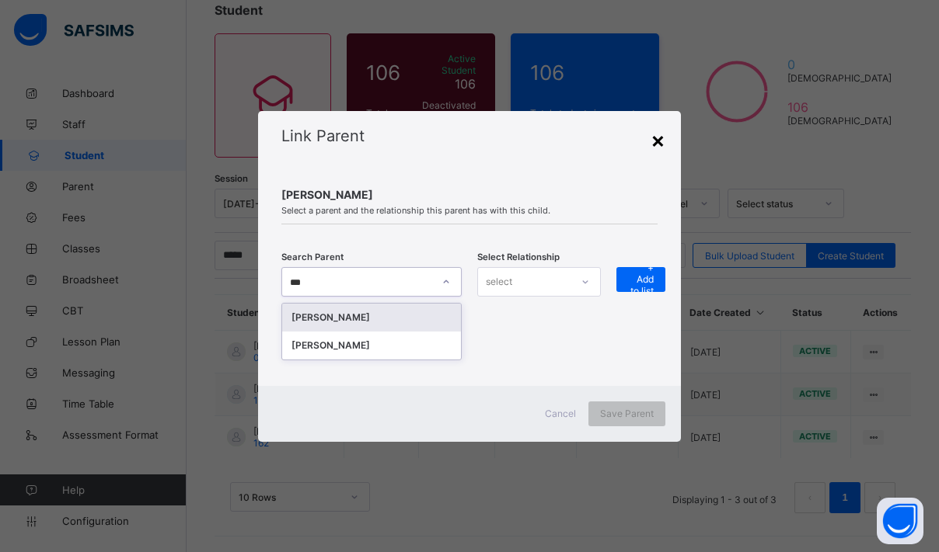
type input "***"
click at [662, 142] on div "×" at bounding box center [657, 140] width 15 height 26
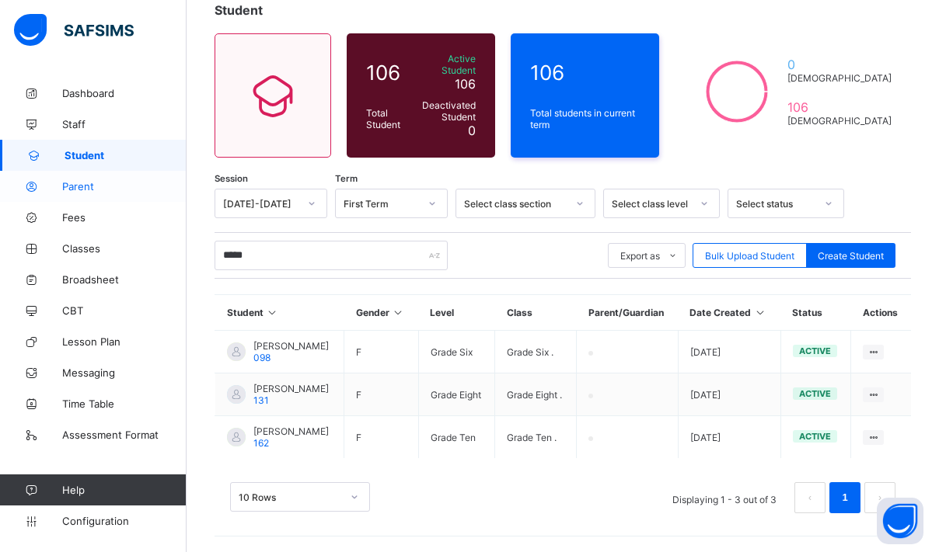
click at [83, 193] on link "Parent" at bounding box center [93, 186] width 186 height 31
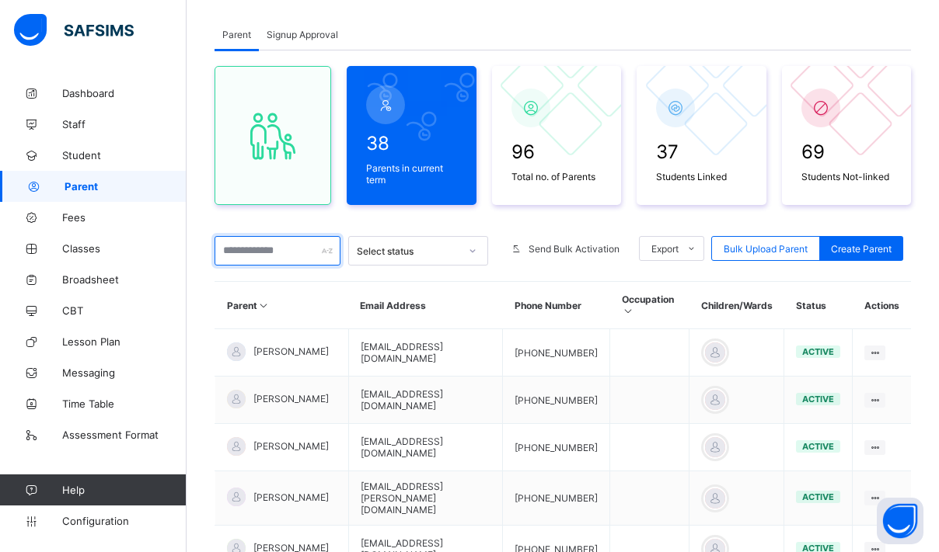
click at [299, 263] on input "text" at bounding box center [277, 251] width 126 height 30
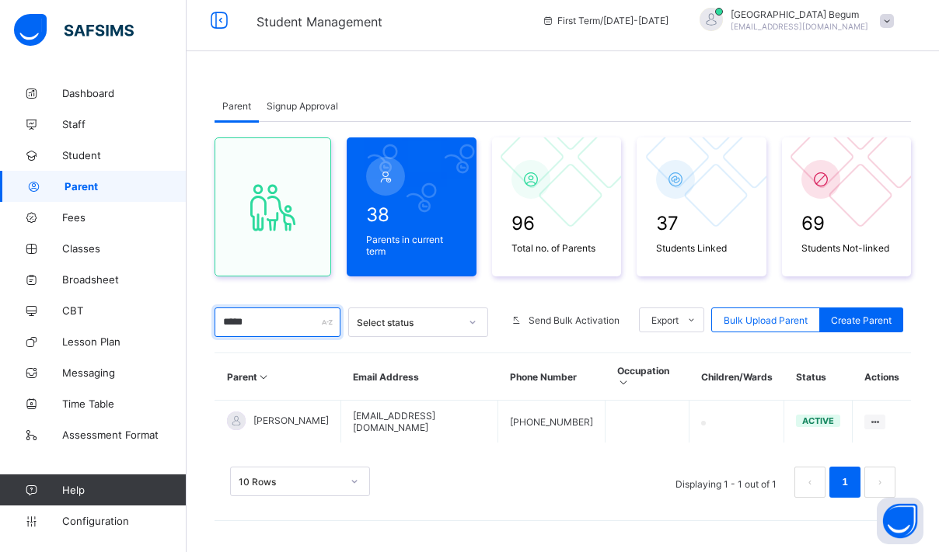
scroll to position [11, 0]
type input "******"
drag, startPoint x: 299, startPoint y: 263, endPoint x: 314, endPoint y: 107, distance: 156.9
click at [315, 106] on span "Signup Approval" at bounding box center [301, 106] width 71 height 12
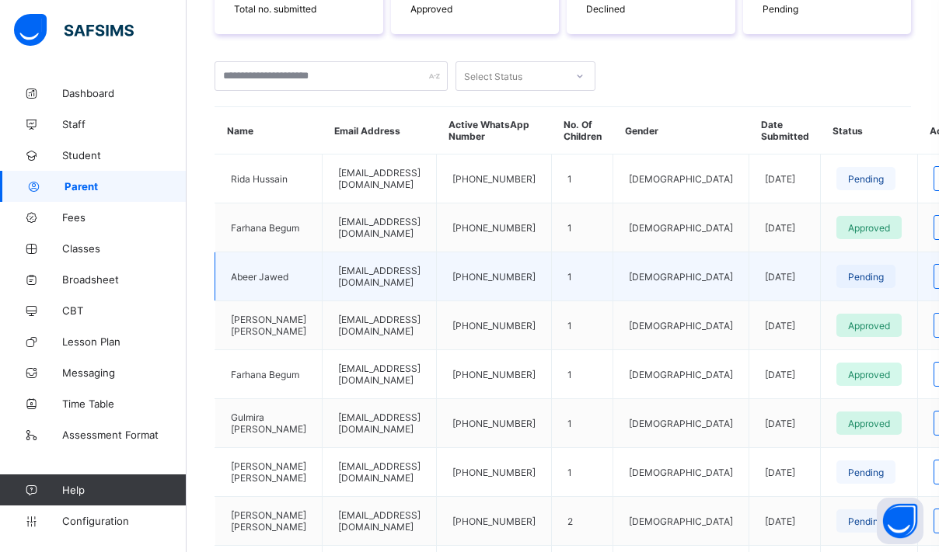
scroll to position [314, 0]
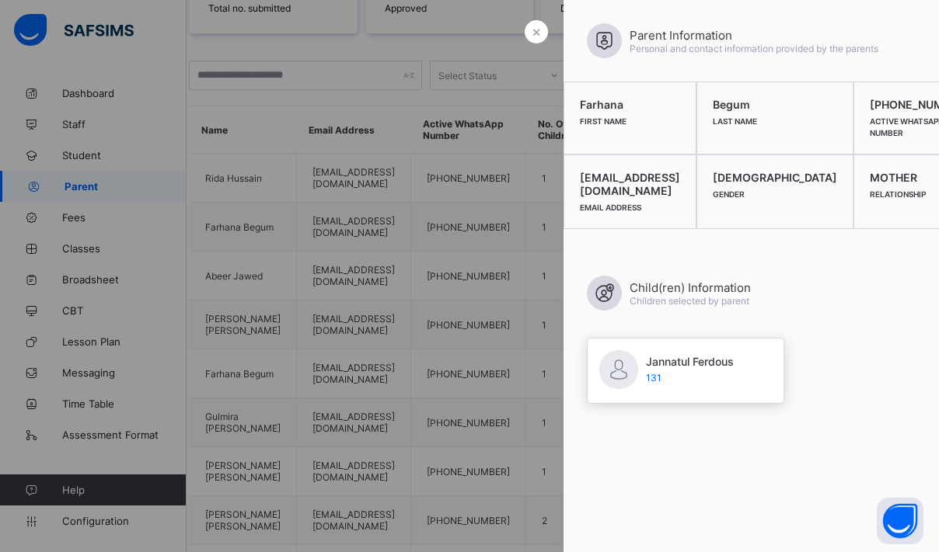
scroll to position [313, 19]
click at [103, 193] on div at bounding box center [469, 276] width 939 height 552
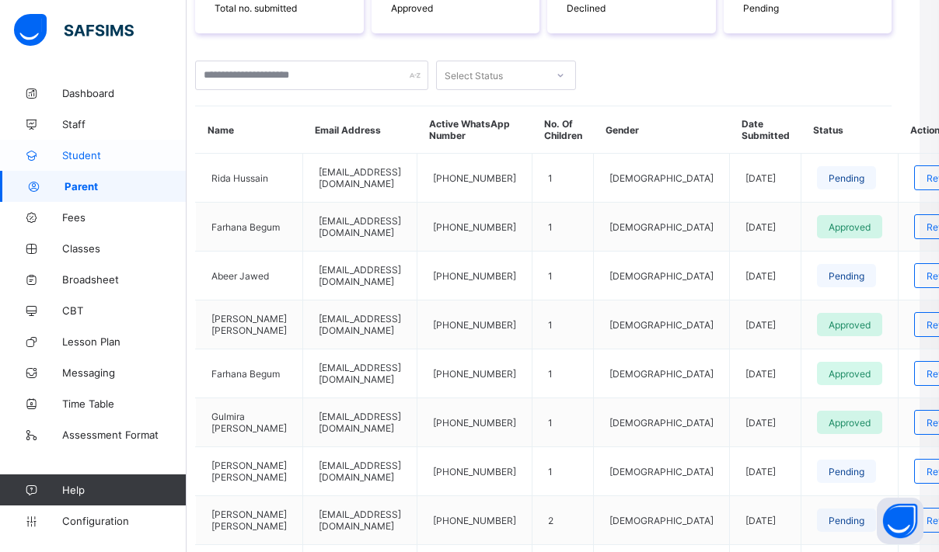
click at [99, 162] on link "Student" at bounding box center [93, 155] width 186 height 31
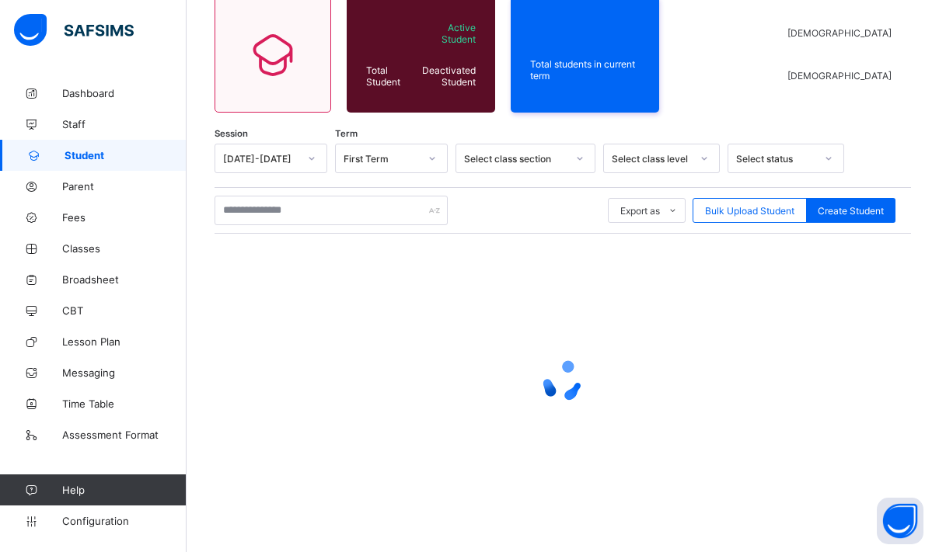
scroll to position [26, 0]
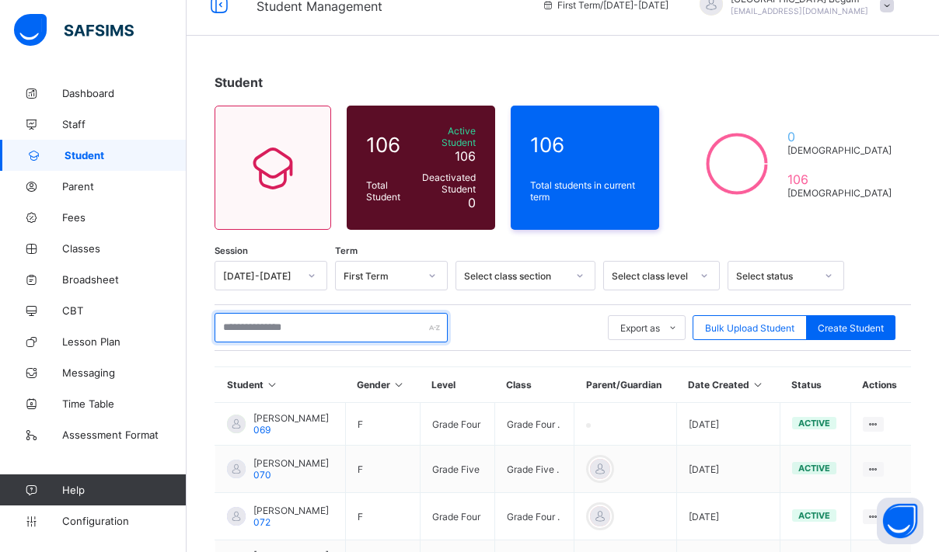
click at [315, 313] on input "text" at bounding box center [330, 328] width 233 height 30
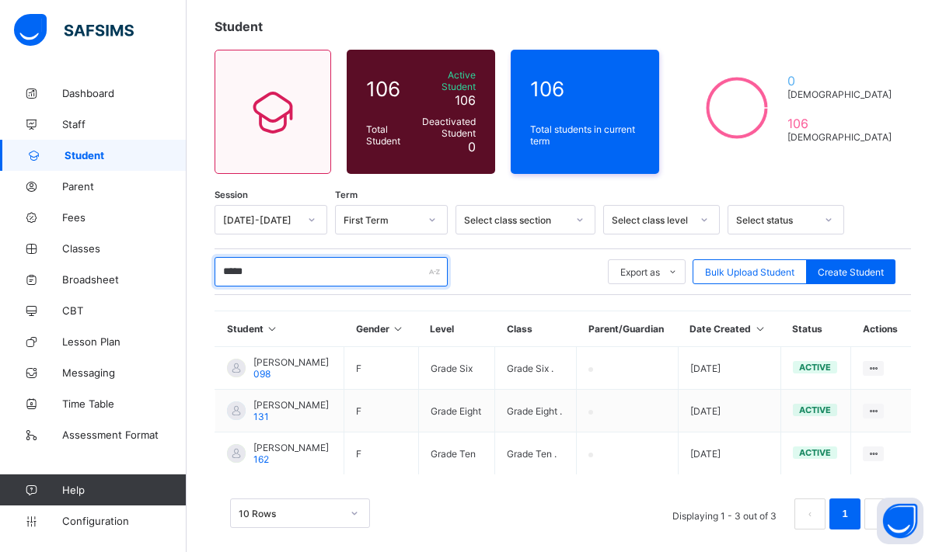
scroll to position [92, 0]
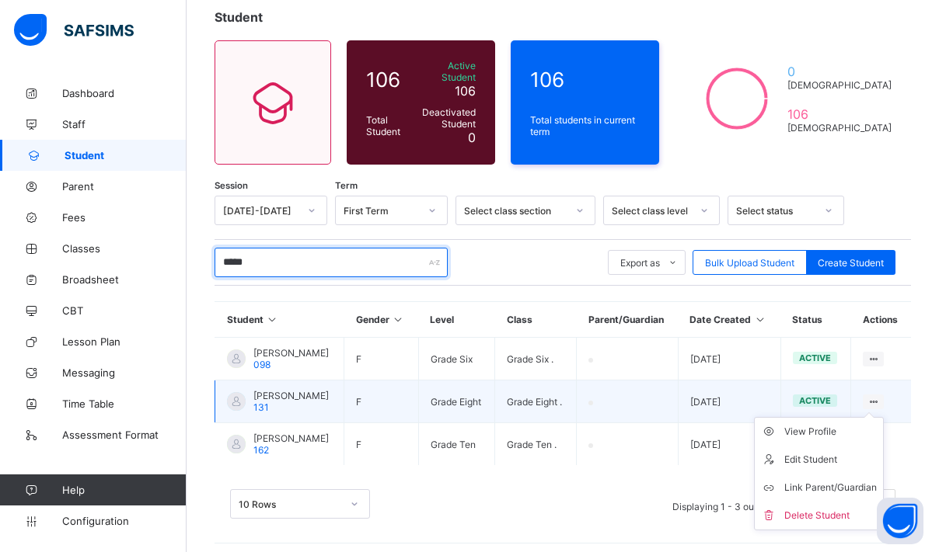
type input "*****"
click at [871, 417] on ul "View Profile Edit Student Link Parent/Guardian Delete Student" at bounding box center [819, 473] width 130 height 113
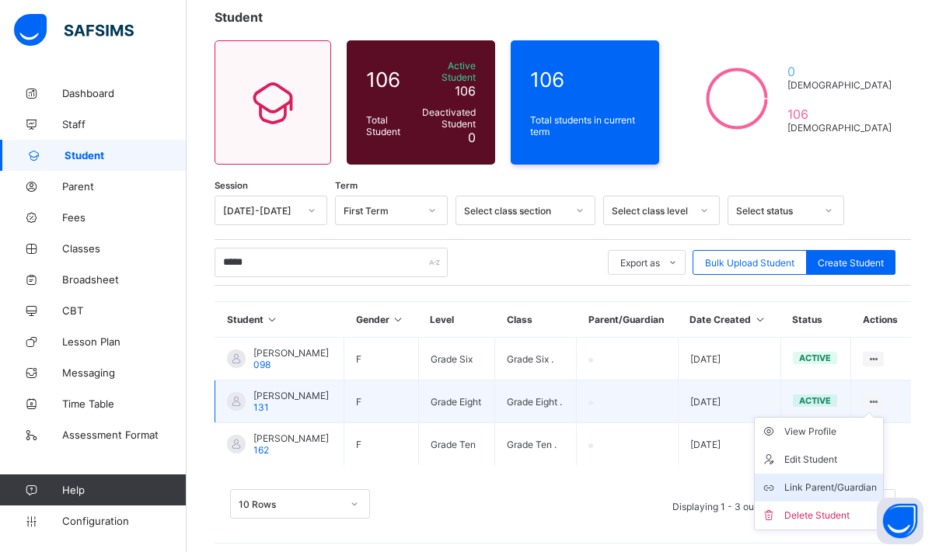
click at [808, 496] on div "Link Parent/Guardian" at bounding box center [830, 488] width 92 height 16
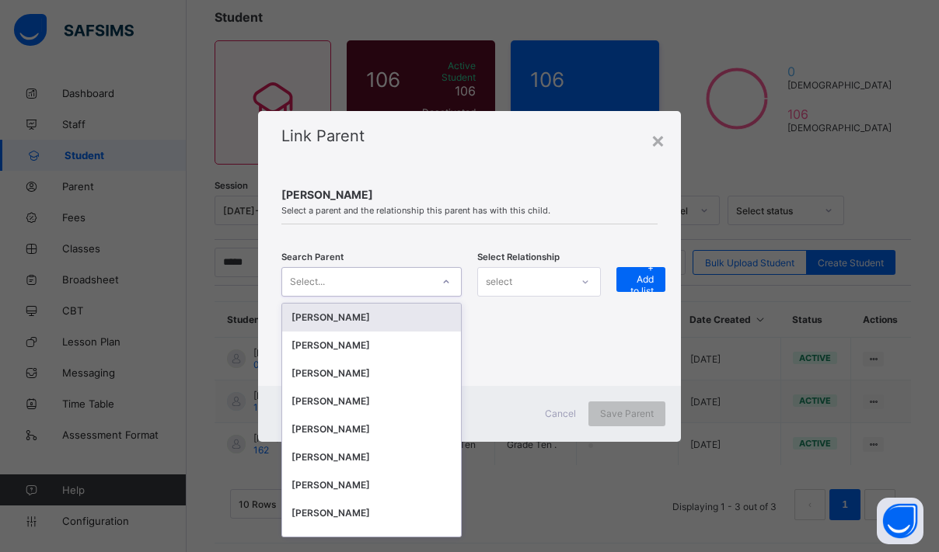
click at [380, 291] on div "Select..." at bounding box center [356, 282] width 149 height 22
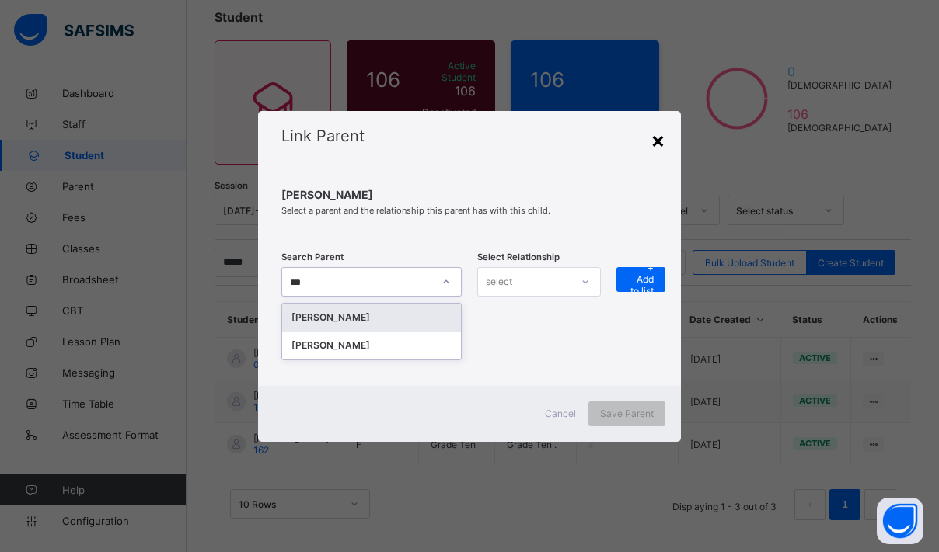
type input "***"
click at [653, 142] on div "×" at bounding box center [657, 140] width 15 height 26
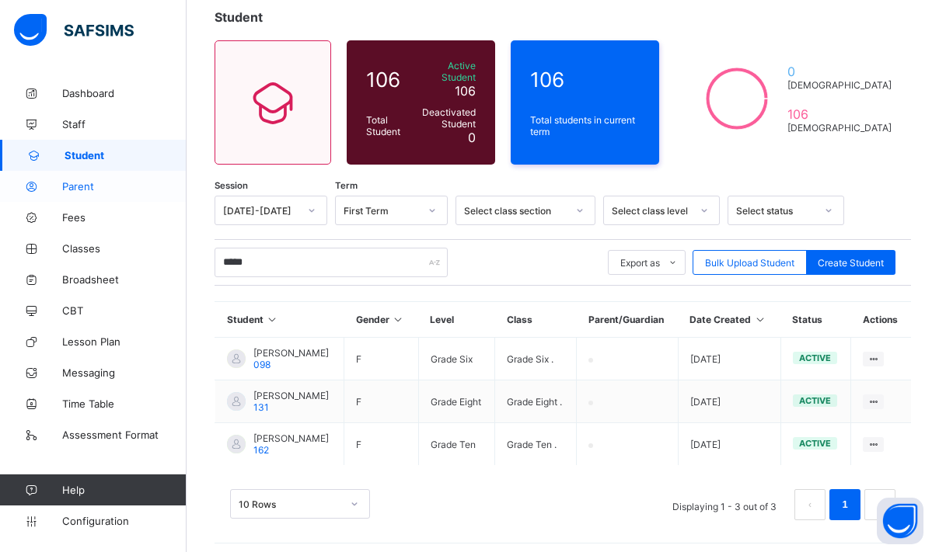
click at [93, 189] on span "Parent" at bounding box center [124, 186] width 124 height 12
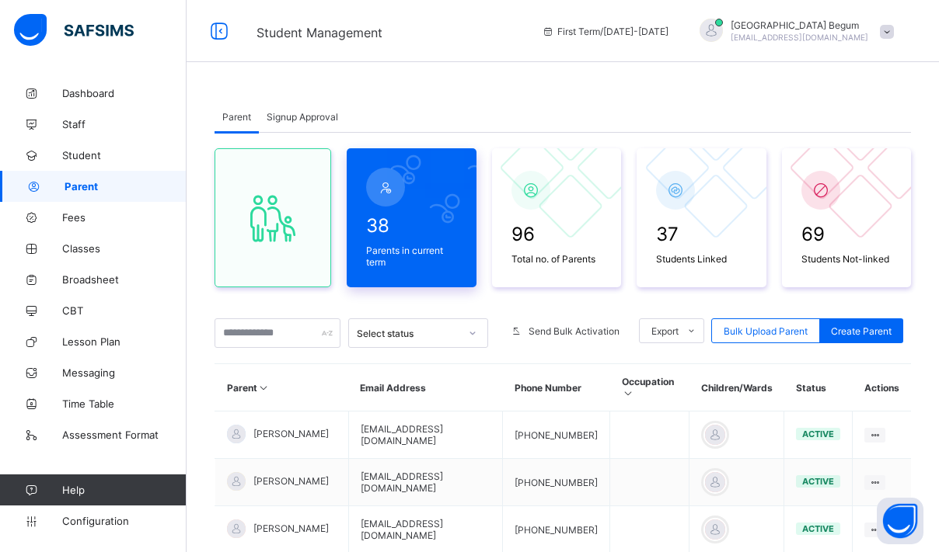
click at [413, 212] on div "38 Parents in current term" at bounding box center [411, 241] width 99 height 61
click at [324, 113] on span "Signup Approval" at bounding box center [301, 117] width 71 height 12
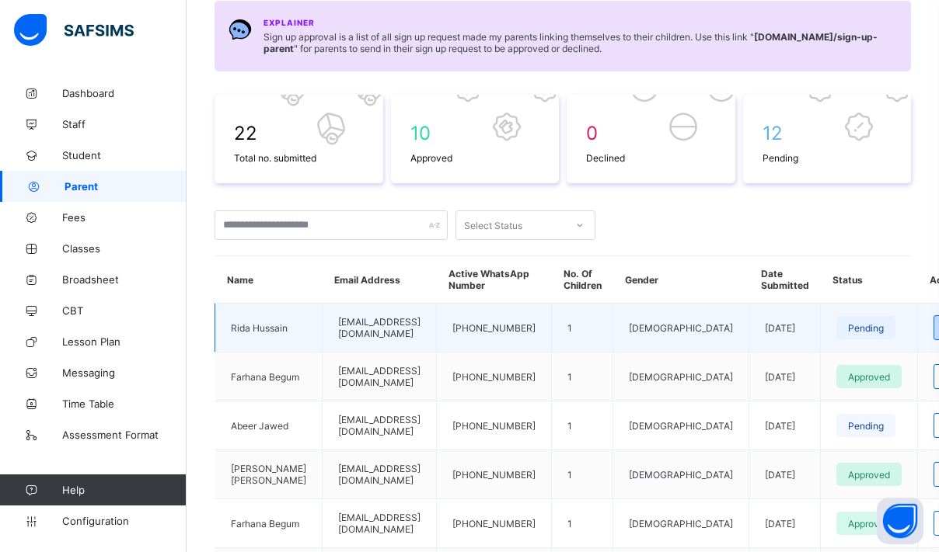
scroll to position [163, 2]
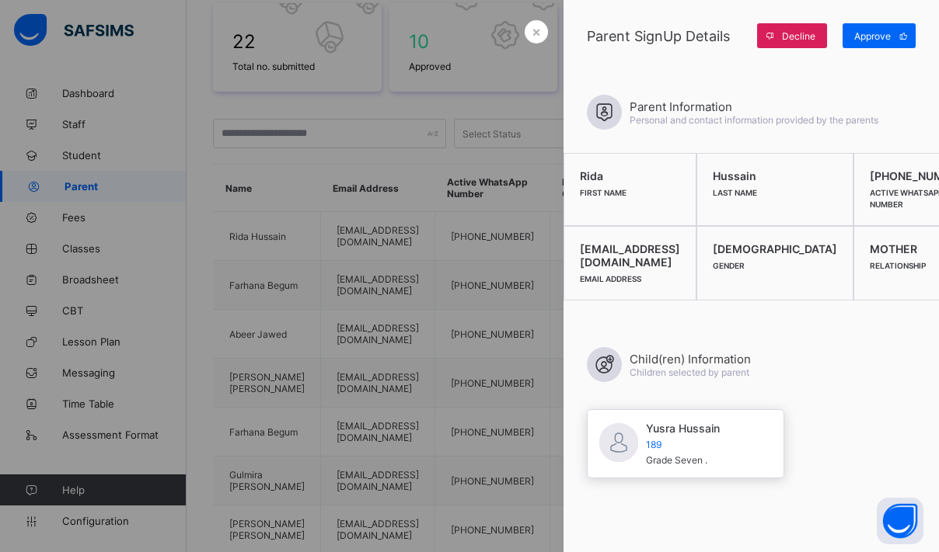
scroll to position [368, 2]
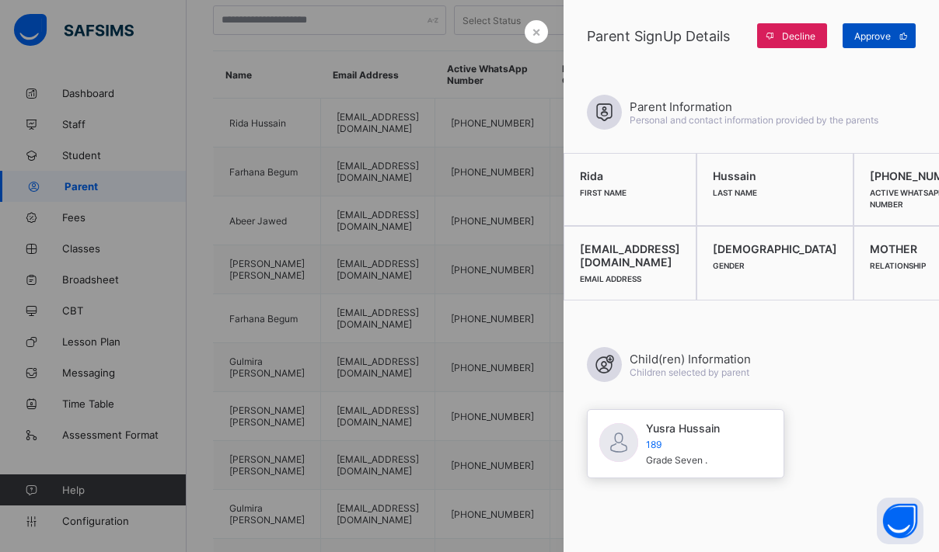
click at [870, 37] on span "Approve" at bounding box center [872, 36] width 37 height 12
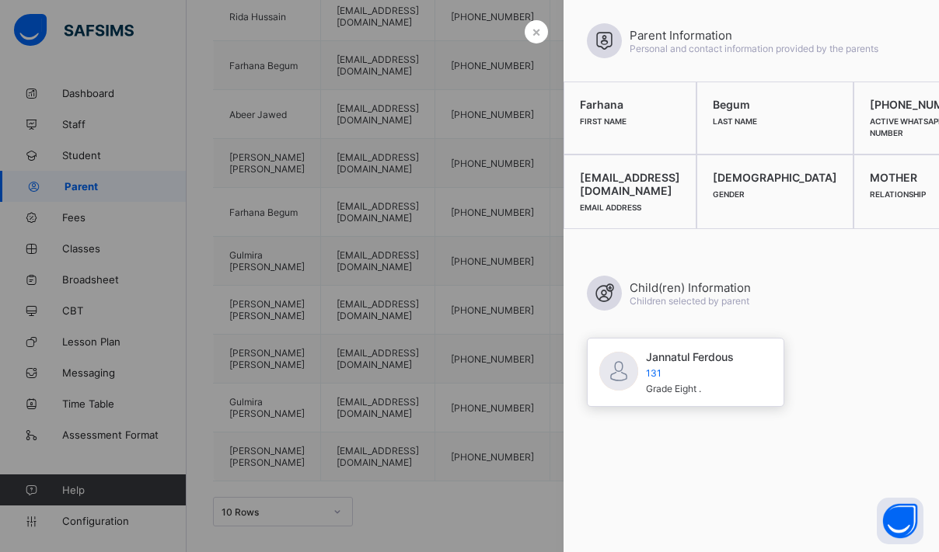
scroll to position [496, 2]
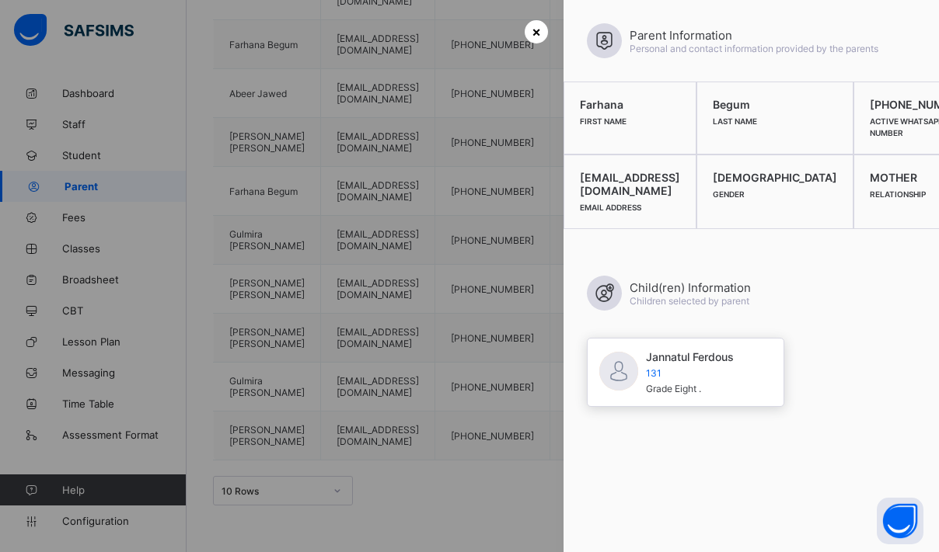
click at [536, 37] on span "×" at bounding box center [535, 31] width 9 height 16
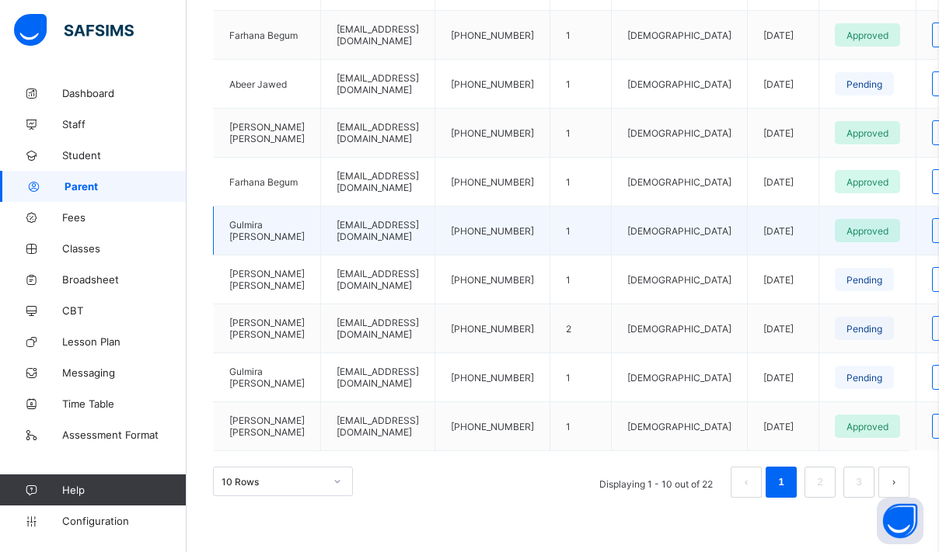
scroll to position [509, 2]
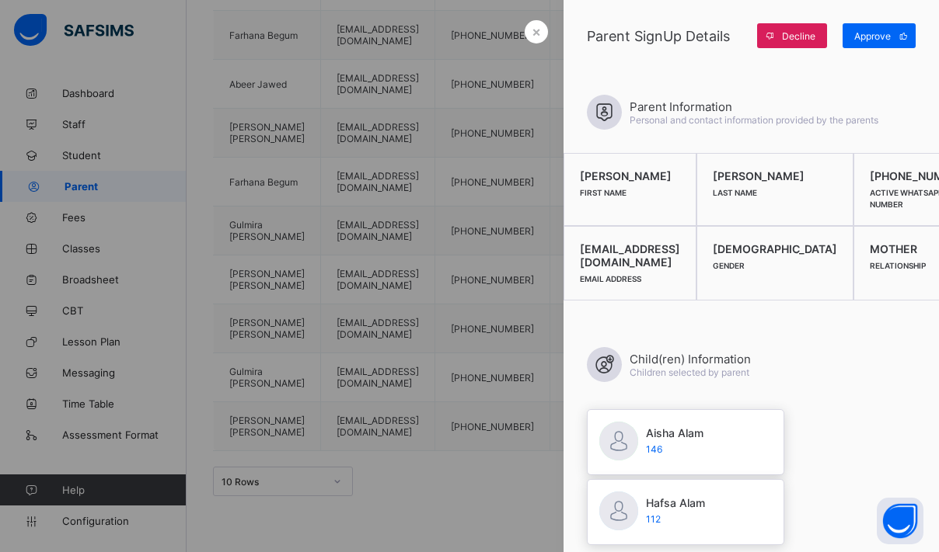
click at [858, 49] on div "Parent SignUp Details Decline Approve" at bounding box center [750, 35] width 375 height 71
click at [862, 39] on span "Approve" at bounding box center [872, 36] width 37 height 12
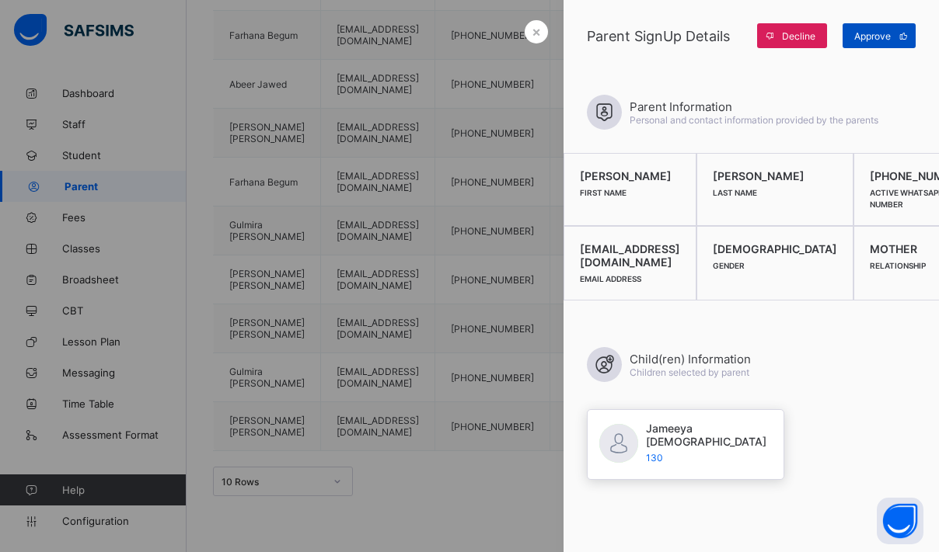
click at [881, 28] on div "Approve" at bounding box center [878, 35] width 73 height 25
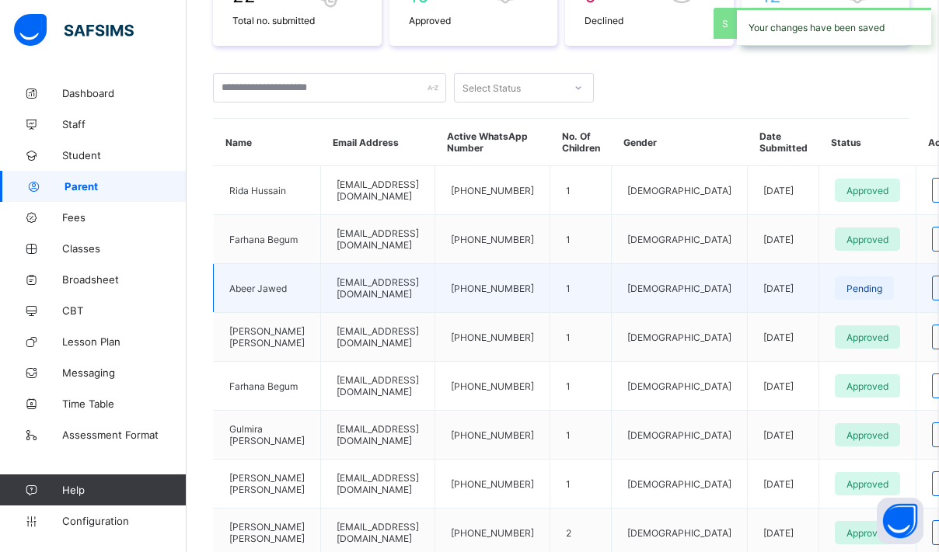
scroll to position [300, 2]
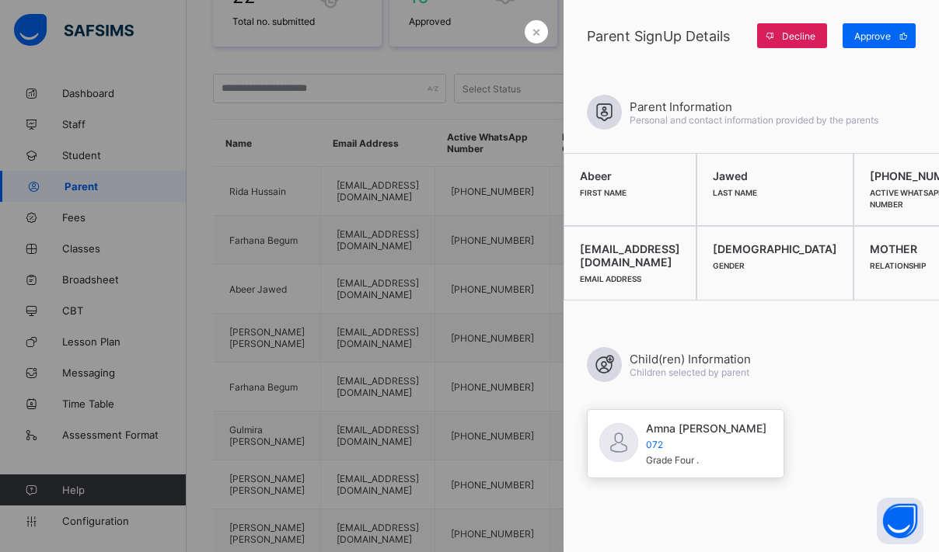
click at [888, 19] on div "Parent SignUp Details Decline Approve" at bounding box center [750, 35] width 375 height 71
click at [888, 32] on span "Approve" at bounding box center [872, 36] width 37 height 12
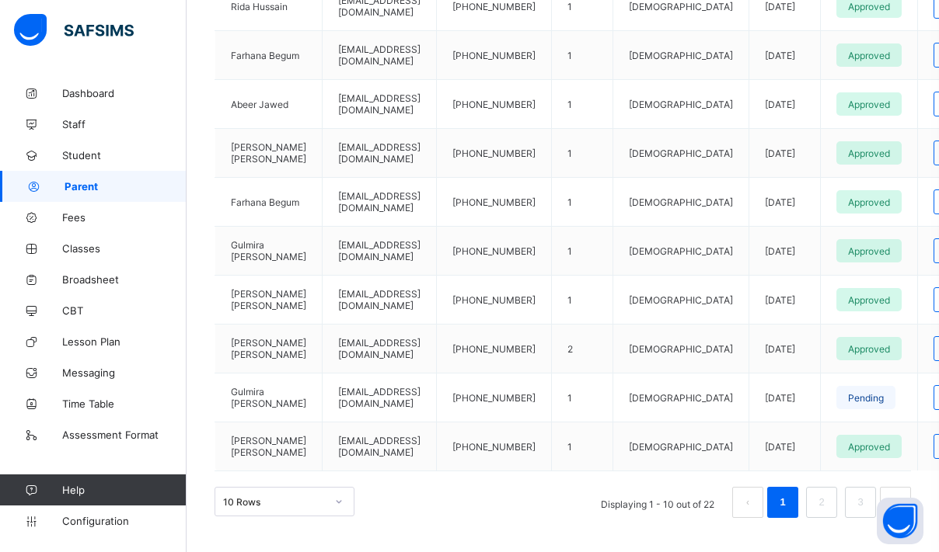
scroll to position [486, 0]
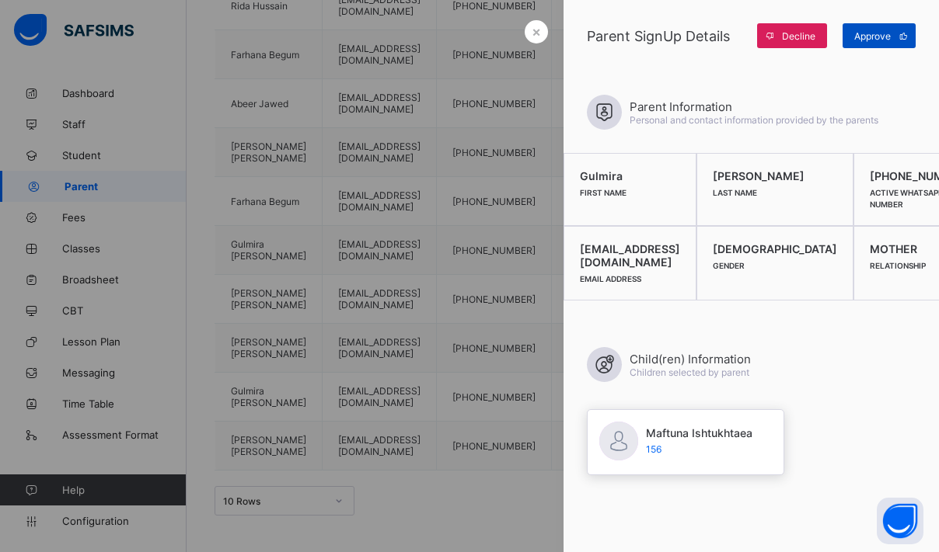
click at [861, 39] on span "Approve" at bounding box center [872, 36] width 37 height 12
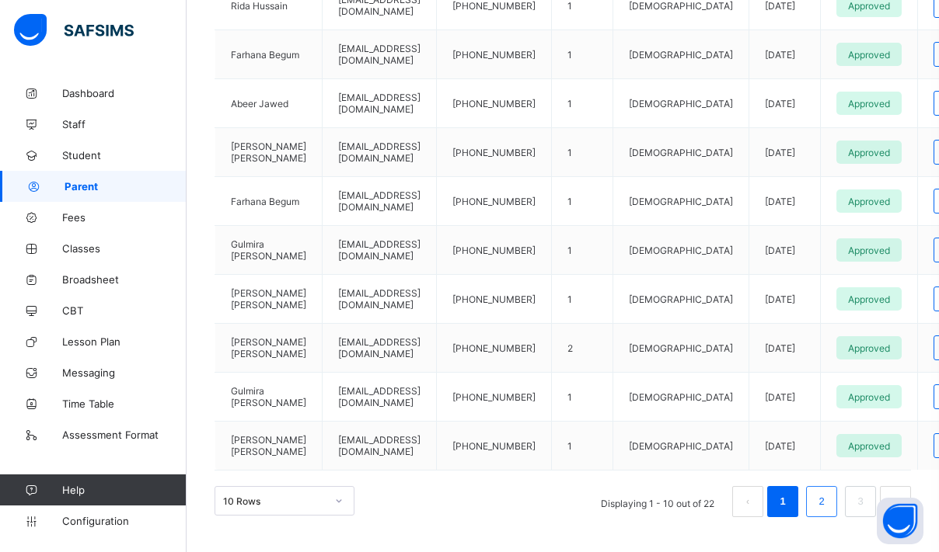
click at [821, 517] on li "2" at bounding box center [821, 501] width 31 height 31
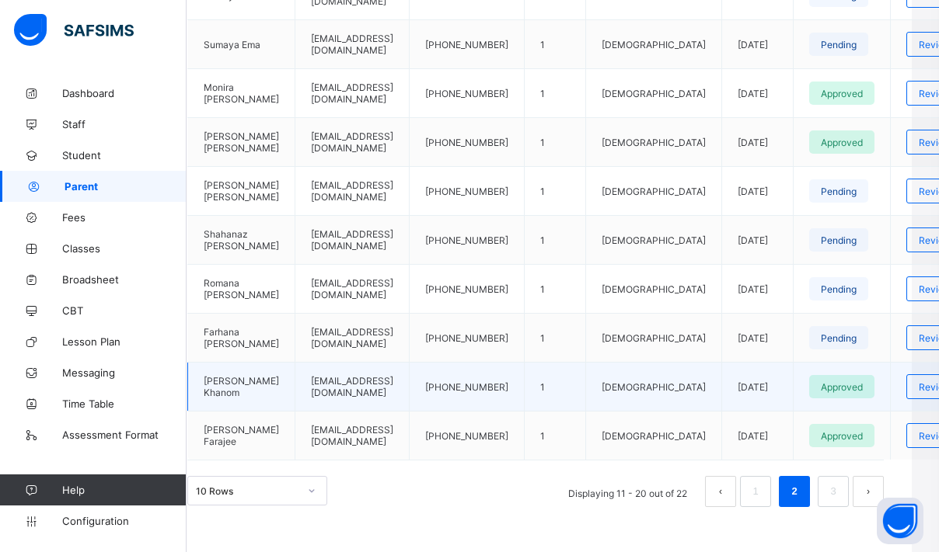
scroll to position [507, 27]
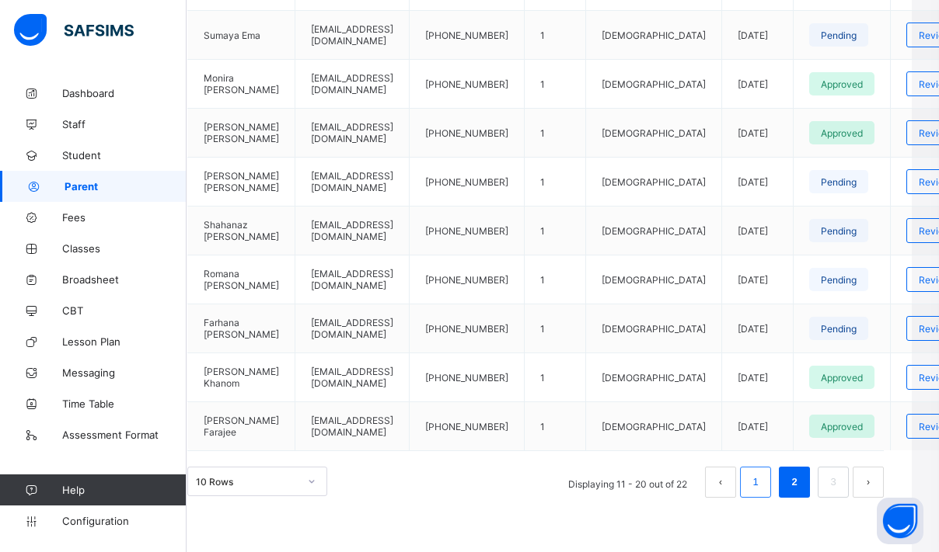
click at [759, 493] on link "1" at bounding box center [754, 482] width 15 height 20
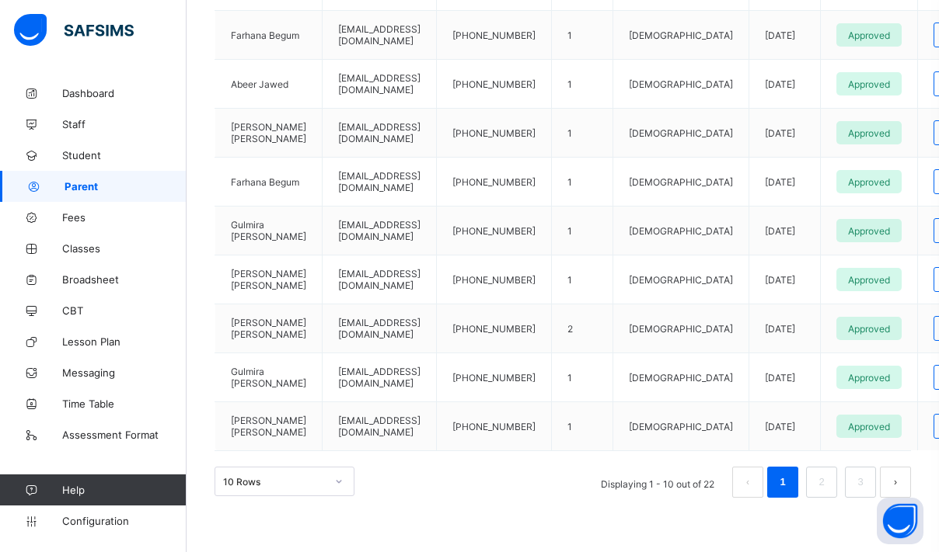
click at [801, 475] on ul "Displaying 1 - 10 out of 22 1 2 3" at bounding box center [750, 482] width 322 height 31
click at [813, 477] on link "2" at bounding box center [820, 482] width 15 height 20
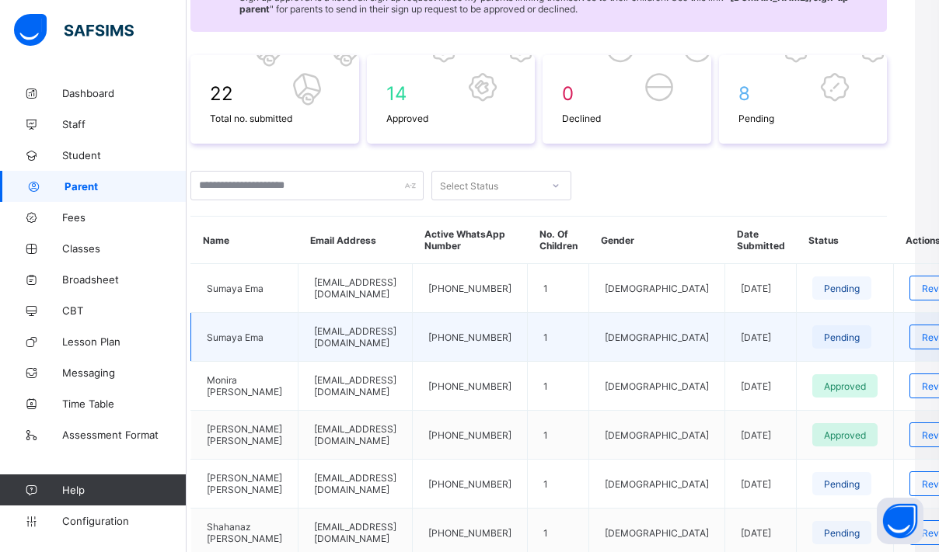
scroll to position [204, 36]
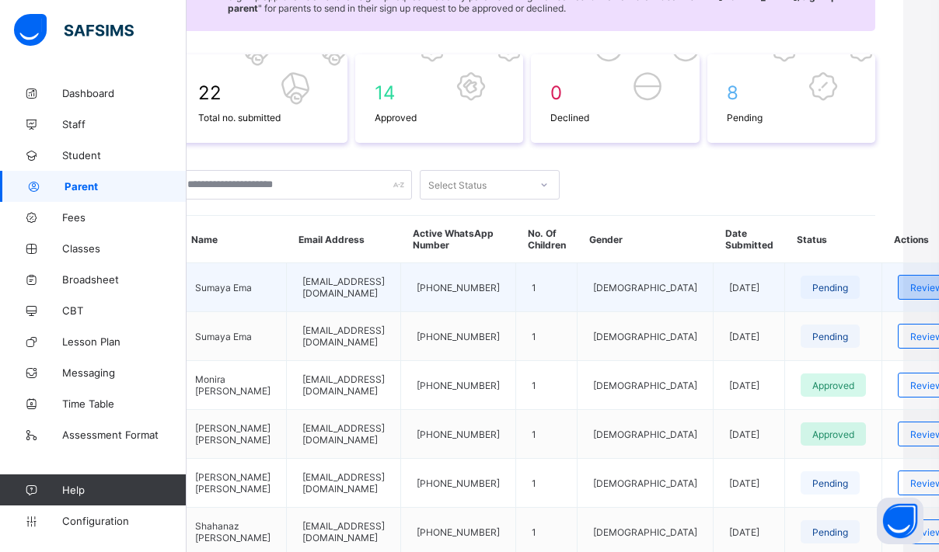
click at [897, 300] on div "Review" at bounding box center [925, 287] width 57 height 25
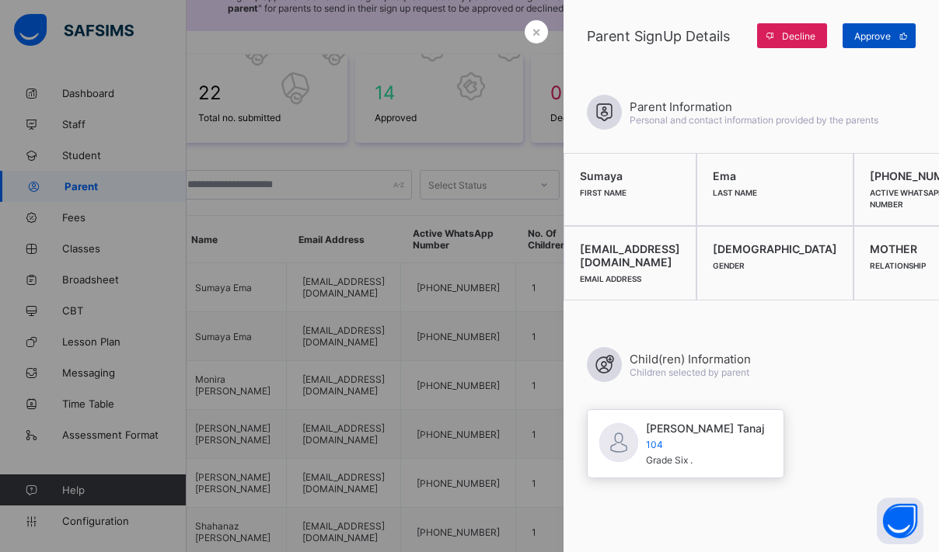
click at [897, 32] on icon at bounding box center [903, 36] width 12 height 10
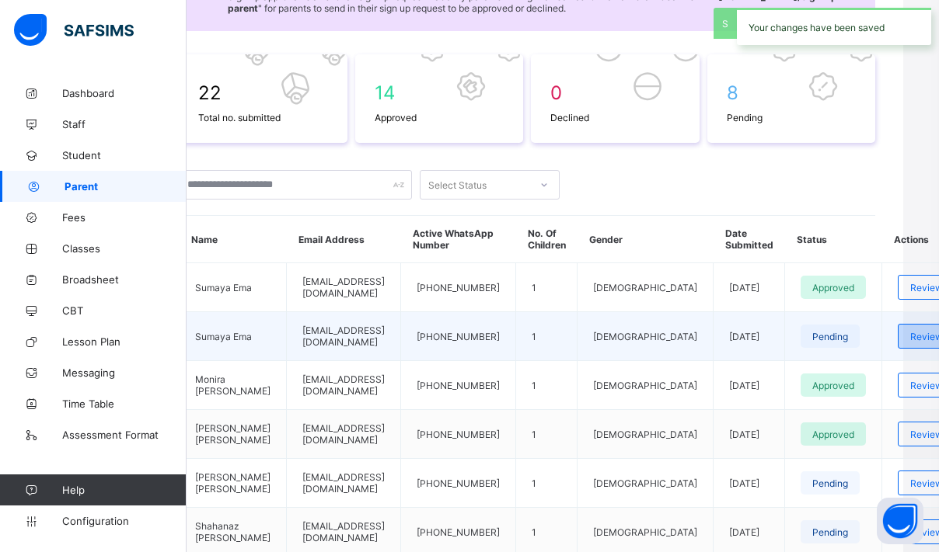
click at [906, 349] on div "Review" at bounding box center [925, 336] width 57 height 25
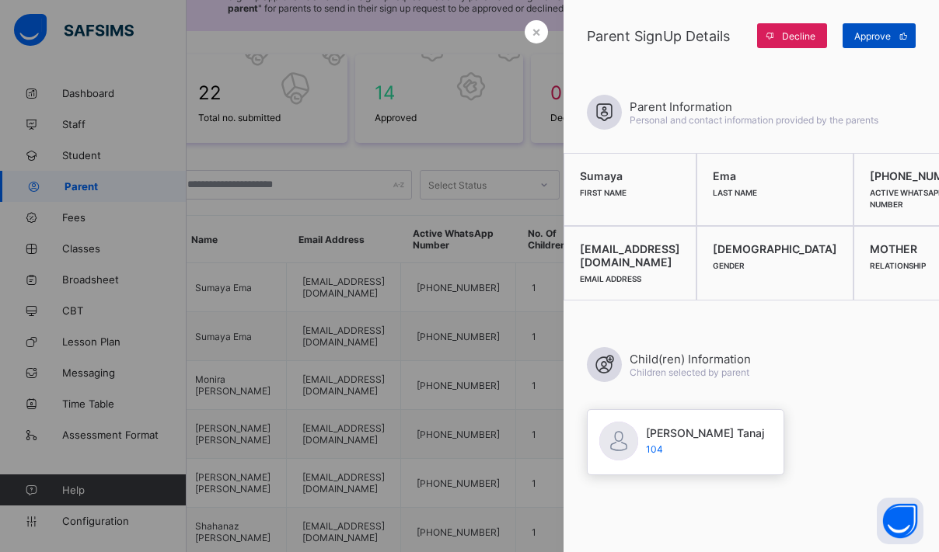
click at [878, 29] on div "Approve" at bounding box center [878, 35] width 73 height 25
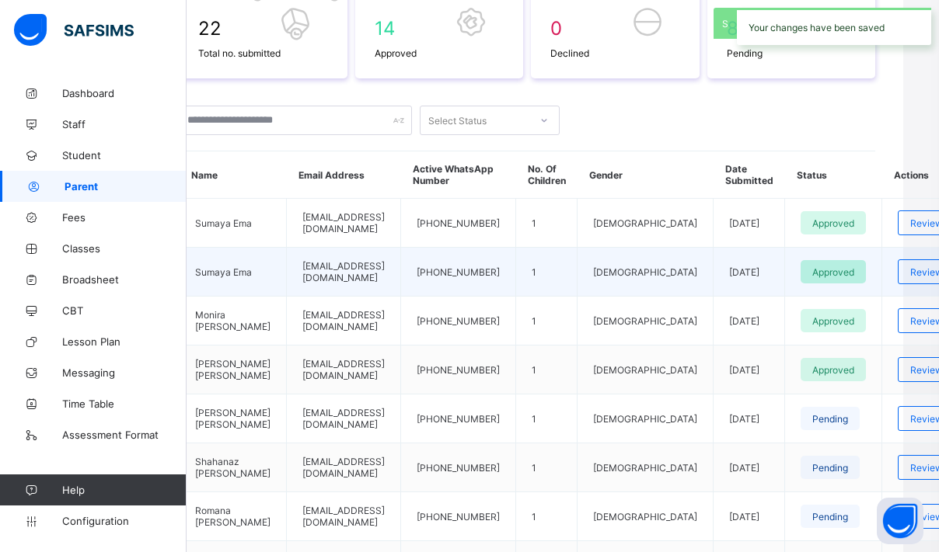
scroll to position [351, 36]
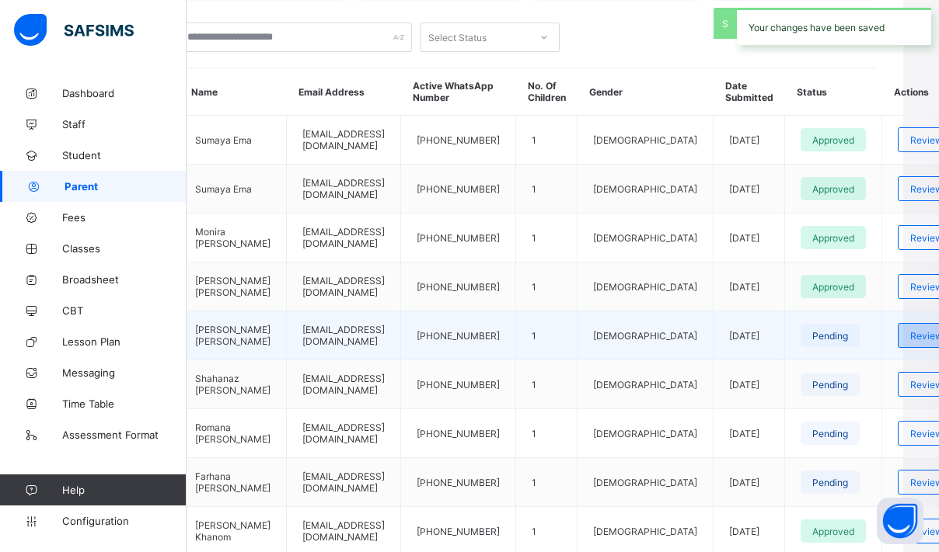
click at [897, 348] on div "Review" at bounding box center [925, 335] width 57 height 25
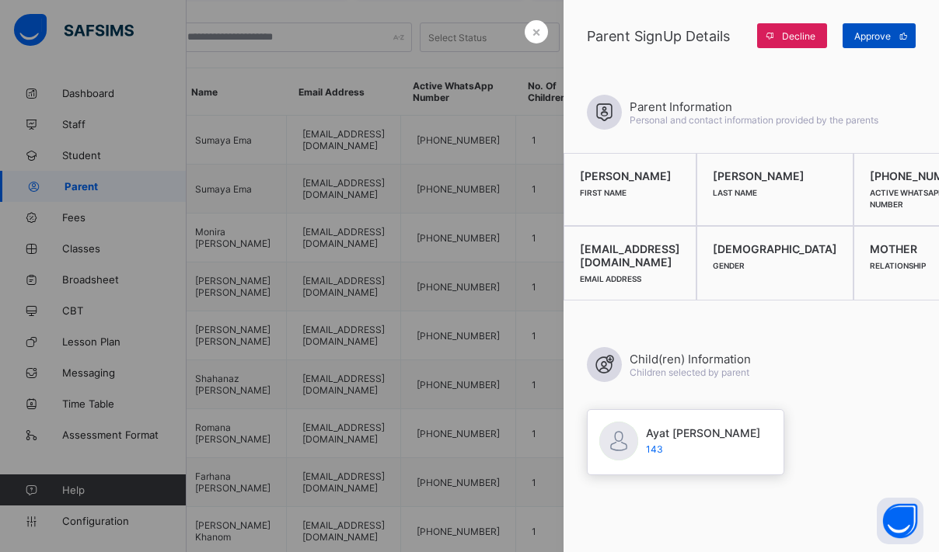
click at [889, 35] on span "Approve" at bounding box center [872, 36] width 37 height 12
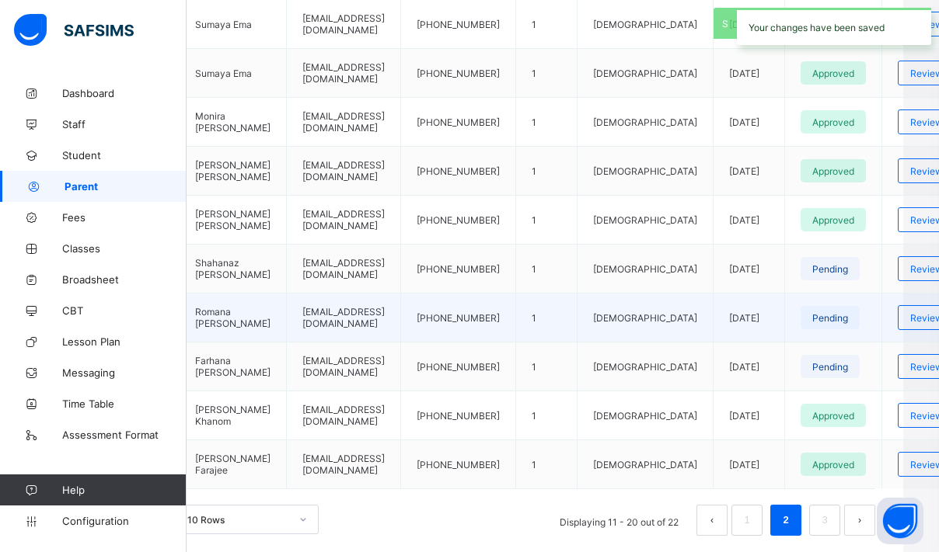
scroll to position [469, 36]
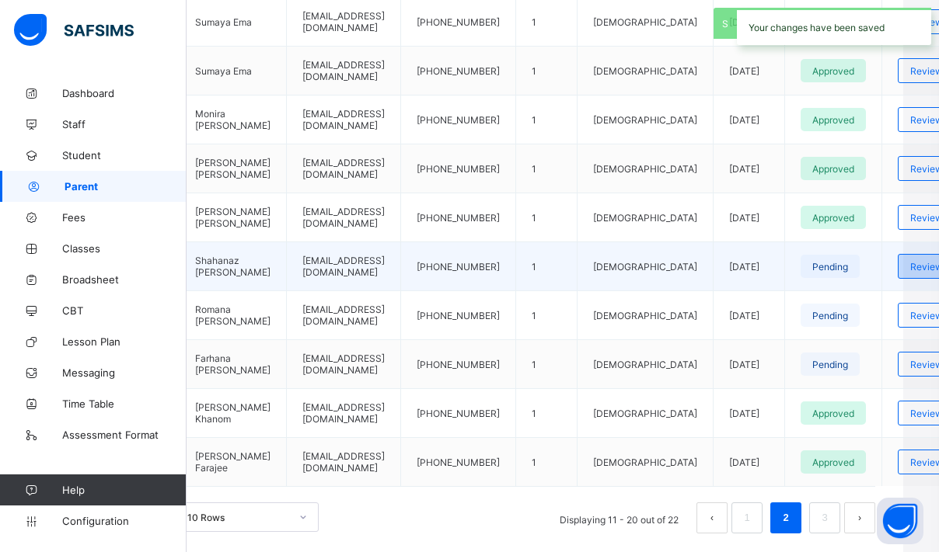
click at [910, 273] on span "Review" at bounding box center [926, 267] width 33 height 12
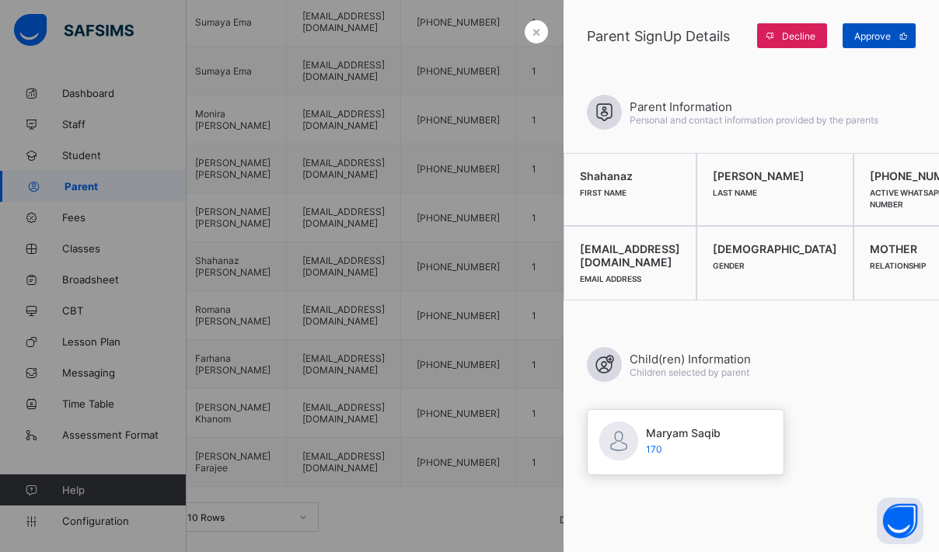
click at [883, 36] on span "Approve" at bounding box center [872, 36] width 37 height 12
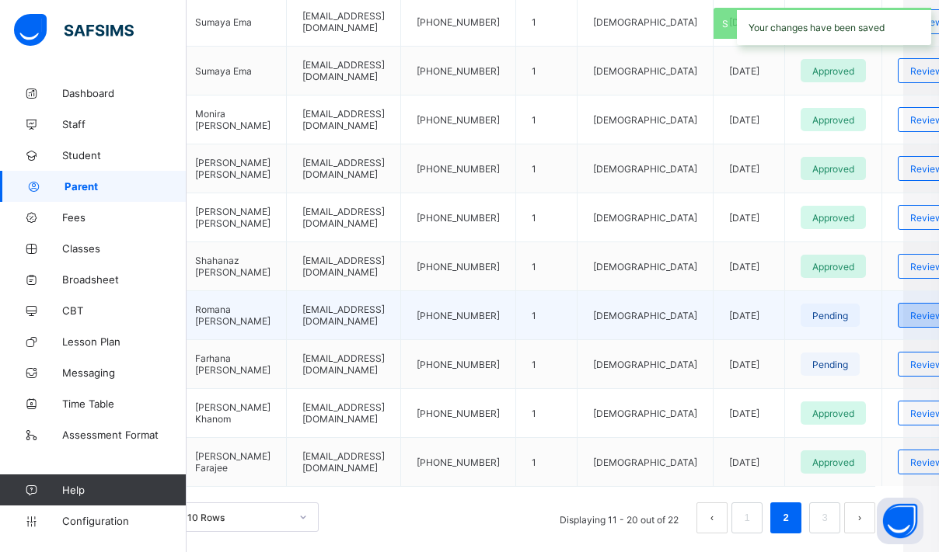
click at [897, 328] on div "Review" at bounding box center [925, 315] width 57 height 25
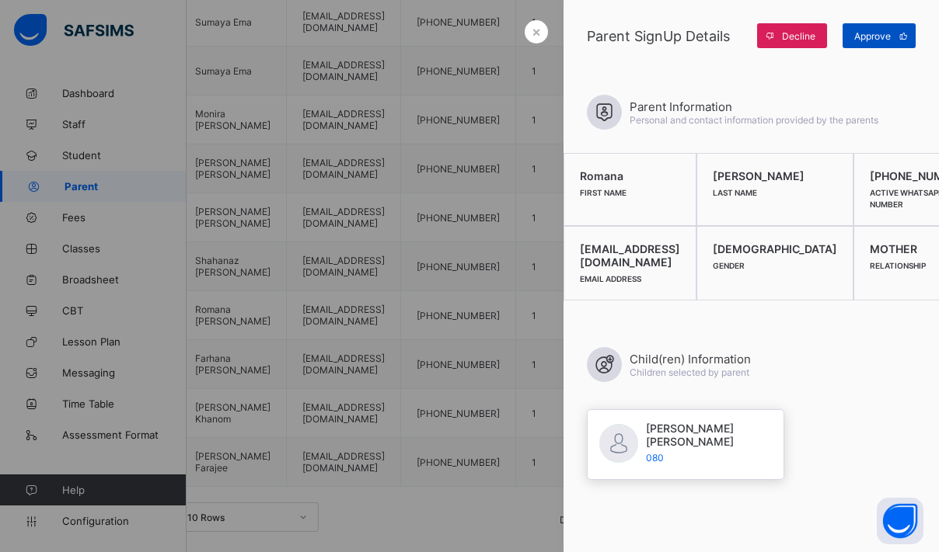
click at [898, 39] on icon at bounding box center [903, 36] width 12 height 10
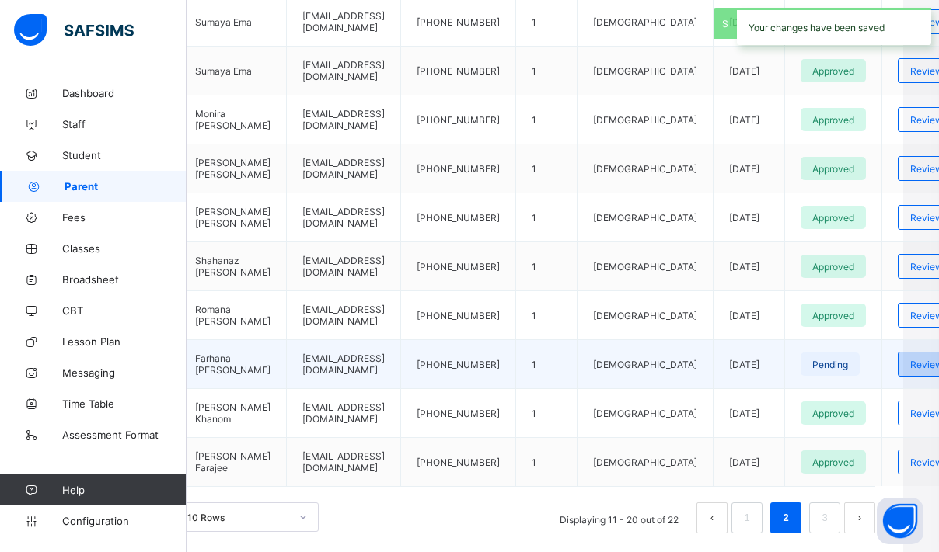
click at [897, 377] on div "Review" at bounding box center [925, 364] width 57 height 25
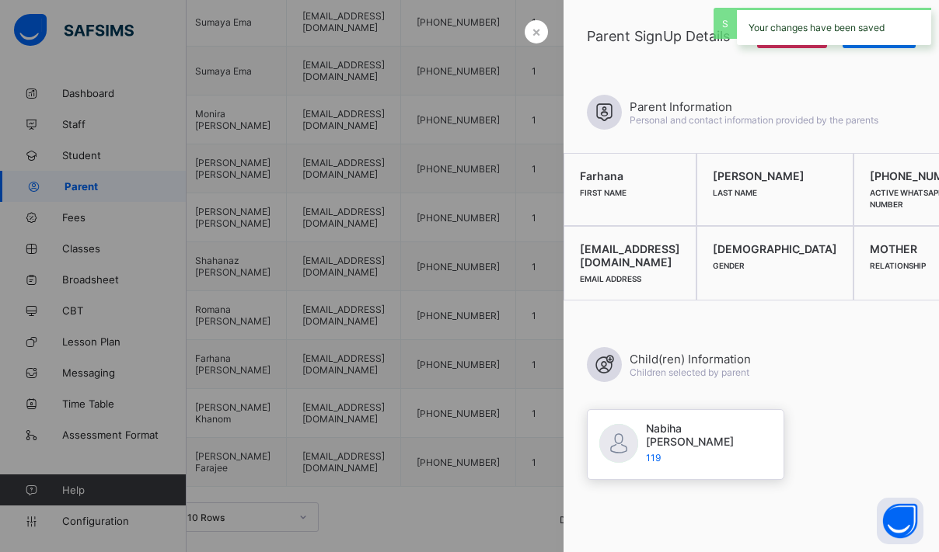
click at [858, 43] on div "Your changes have been saved" at bounding box center [834, 26] width 194 height 37
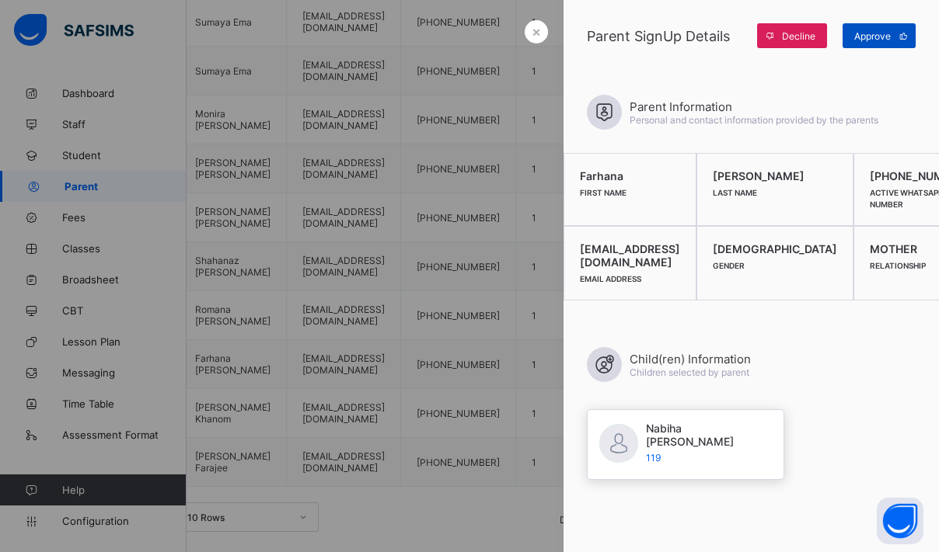
click at [870, 33] on span "Approve" at bounding box center [872, 36] width 37 height 12
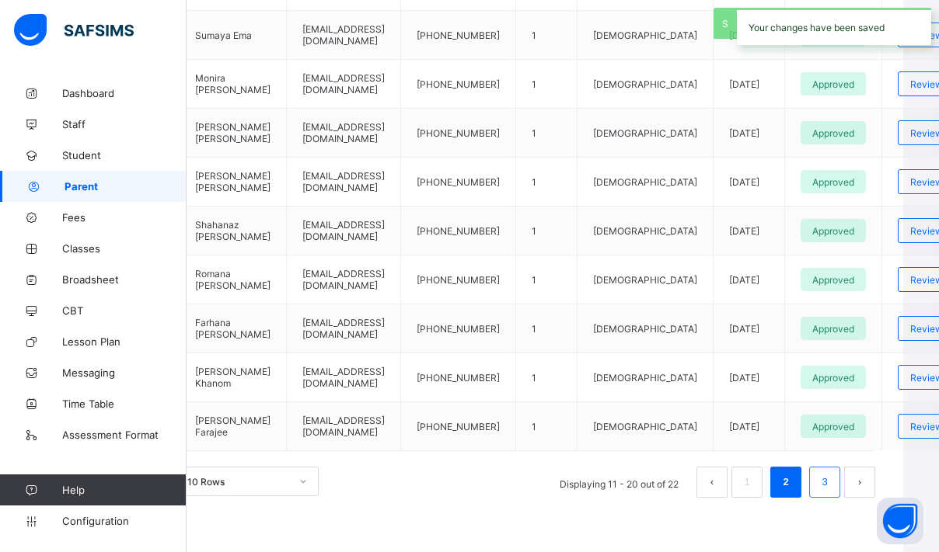
scroll to position [517, 36]
click at [823, 479] on link "3" at bounding box center [824, 482] width 15 height 20
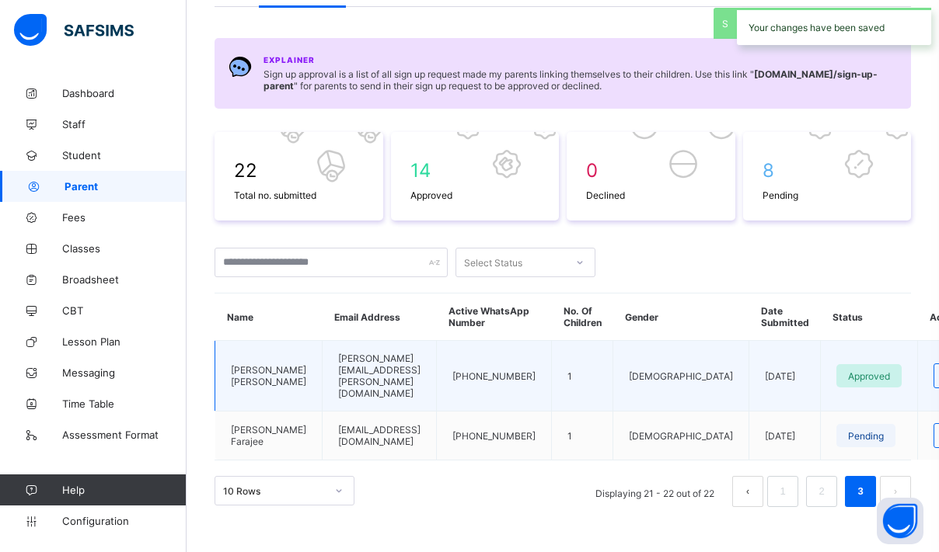
scroll to position [125, 0]
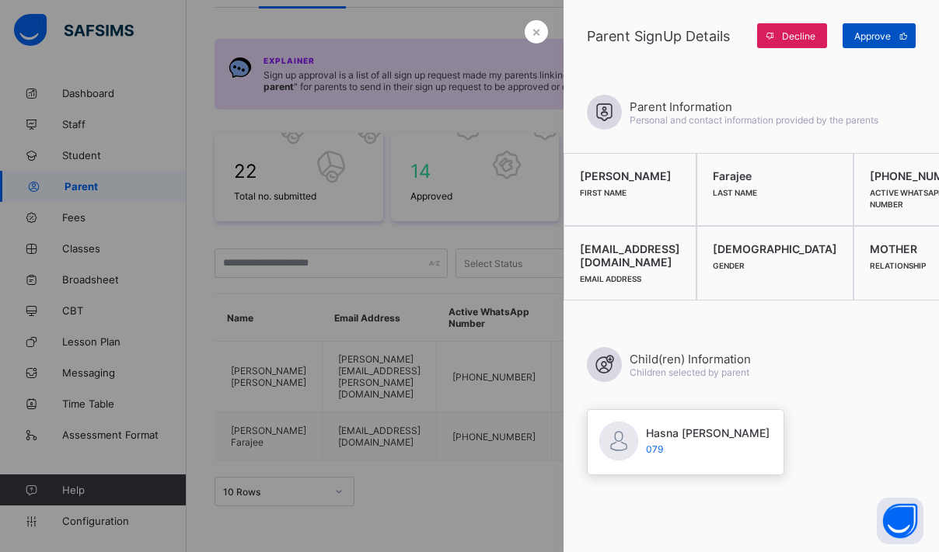
click at [879, 37] on span "Approve" at bounding box center [872, 36] width 37 height 12
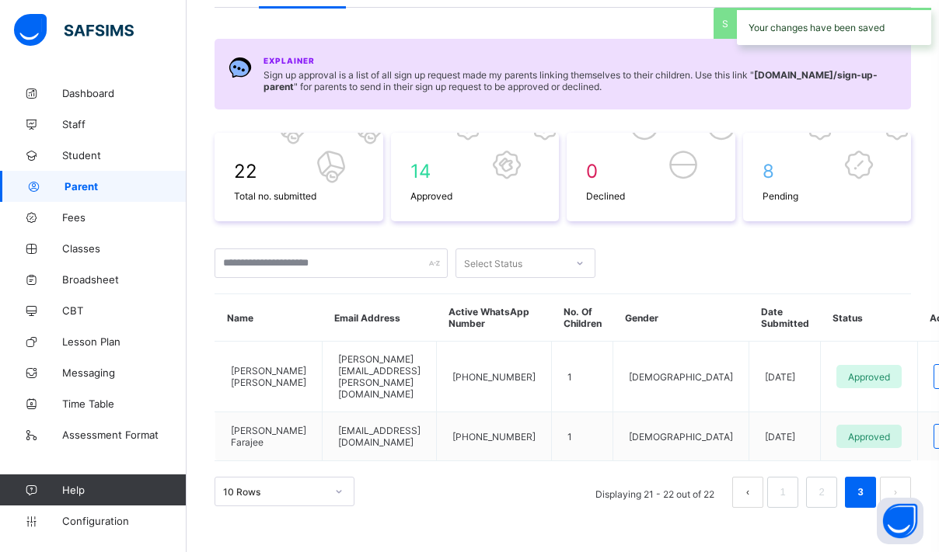
click at [529, 260] on div "Select Status" at bounding box center [510, 263] width 109 height 22
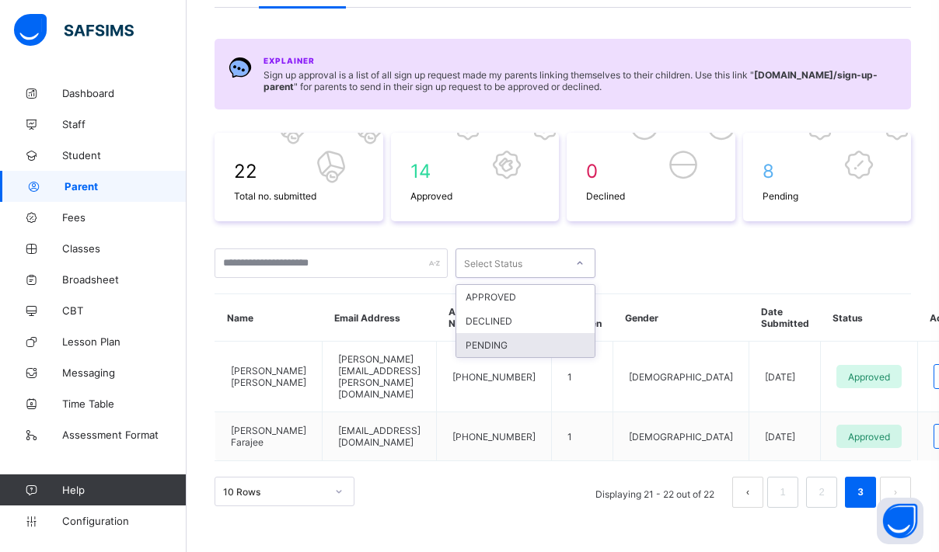
click at [506, 335] on div "PENDING" at bounding box center [525, 345] width 138 height 24
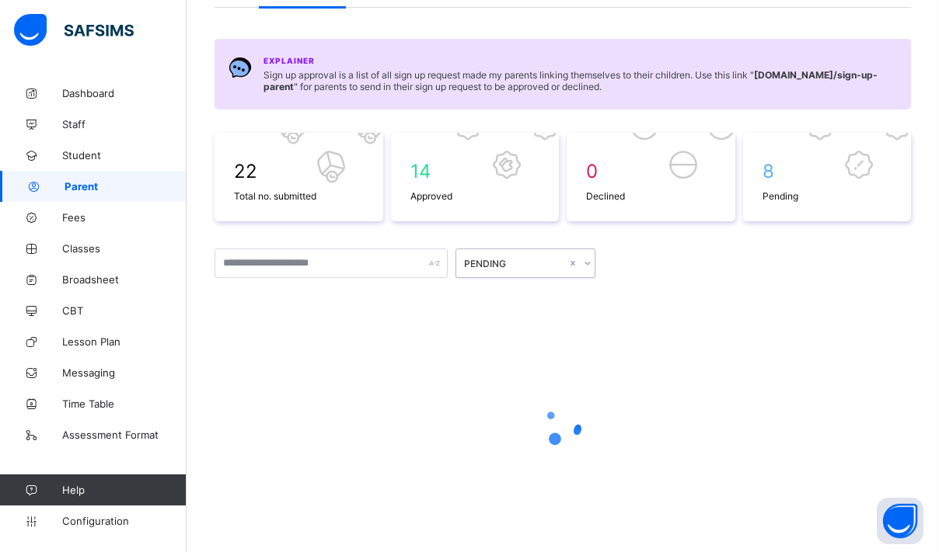
scroll to position [106, 0]
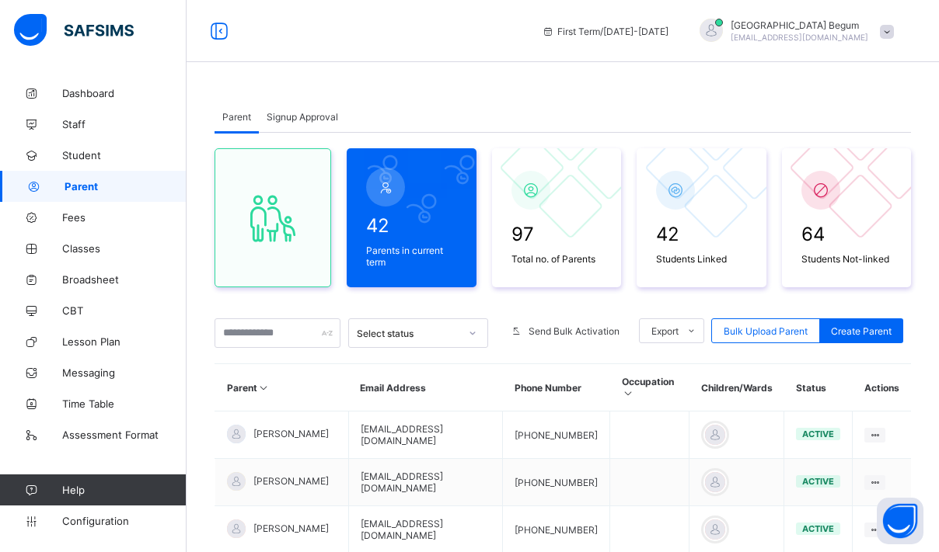
scroll to position [201, 0]
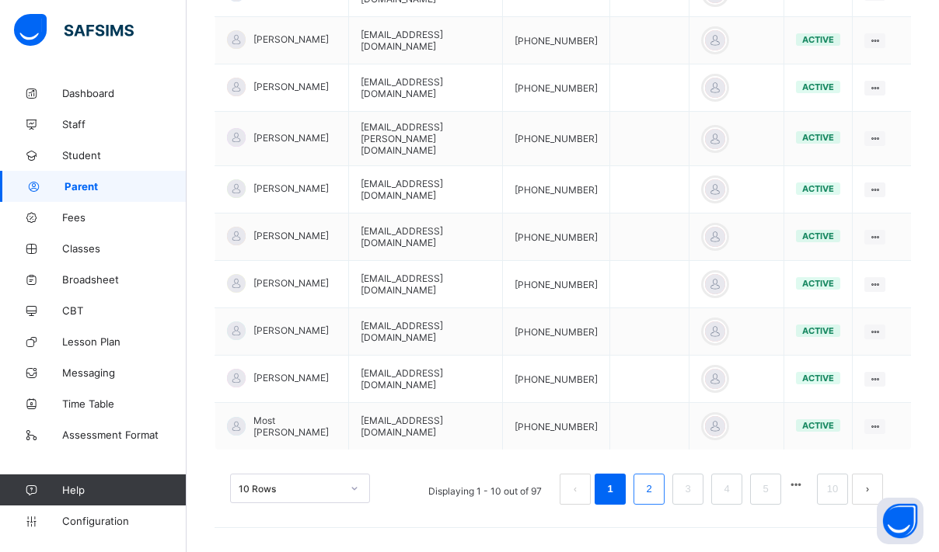
click at [649, 490] on link "2" at bounding box center [648, 489] width 15 height 20
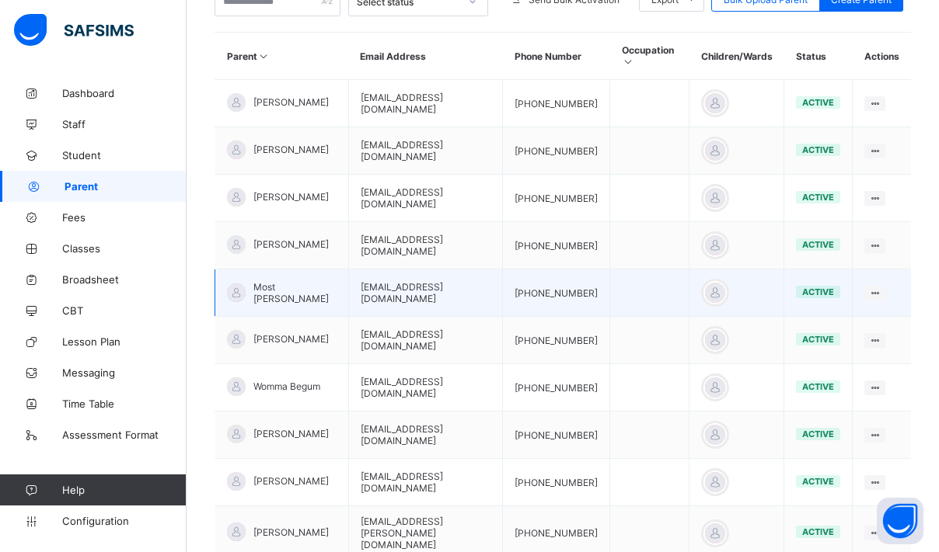
scroll to position [367, 0]
